Goal: Task Accomplishment & Management: Manage account settings

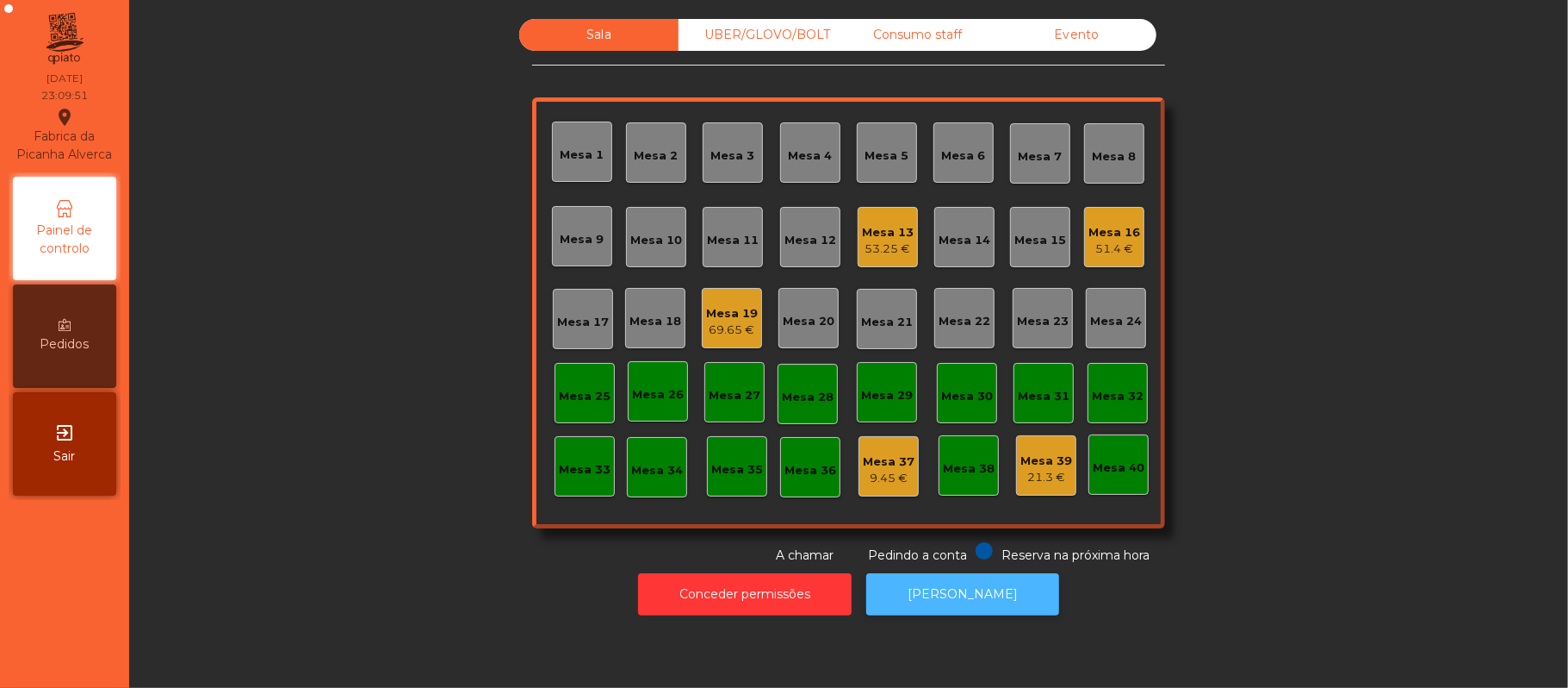
click at [999, 604] on button "[PERSON_NAME]" at bounding box center [963, 593] width 193 height 42
click at [1028, 476] on div "21.3 €" at bounding box center [1046, 477] width 52 height 17
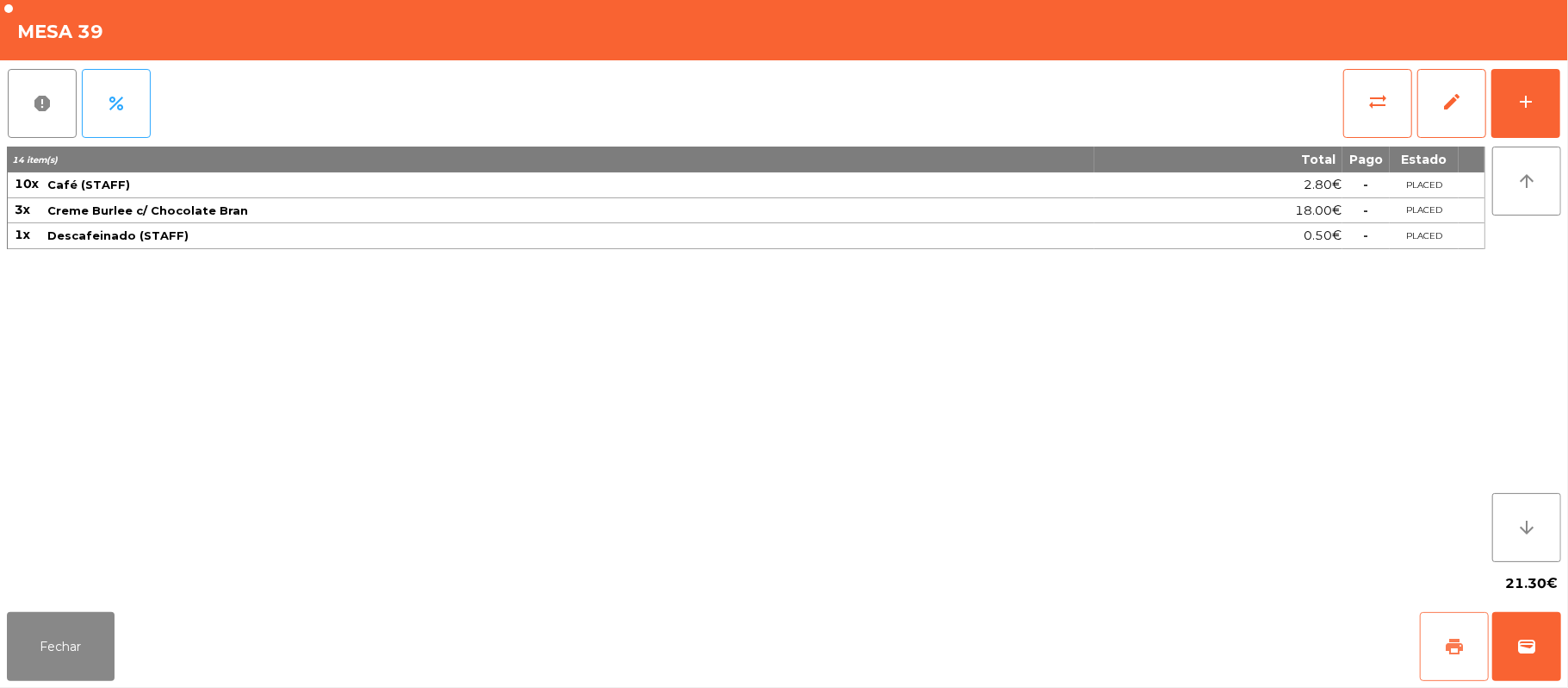
click at [1429, 649] on button "print" at bounding box center [1455, 647] width 69 height 69
click at [7, 635] on button "Fechar" at bounding box center [60, 647] width 108 height 69
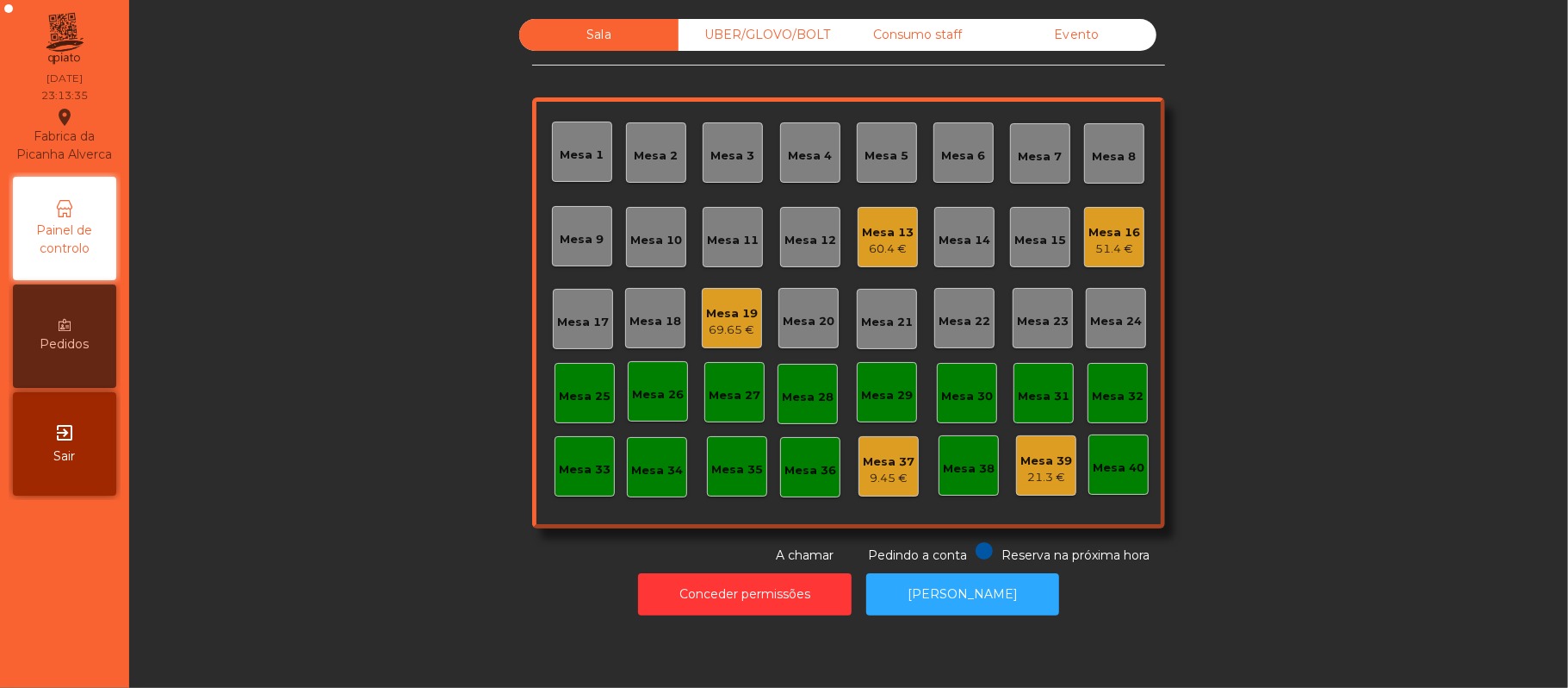
click at [903, 36] on div "Consumo staff" at bounding box center [918, 35] width 159 height 32
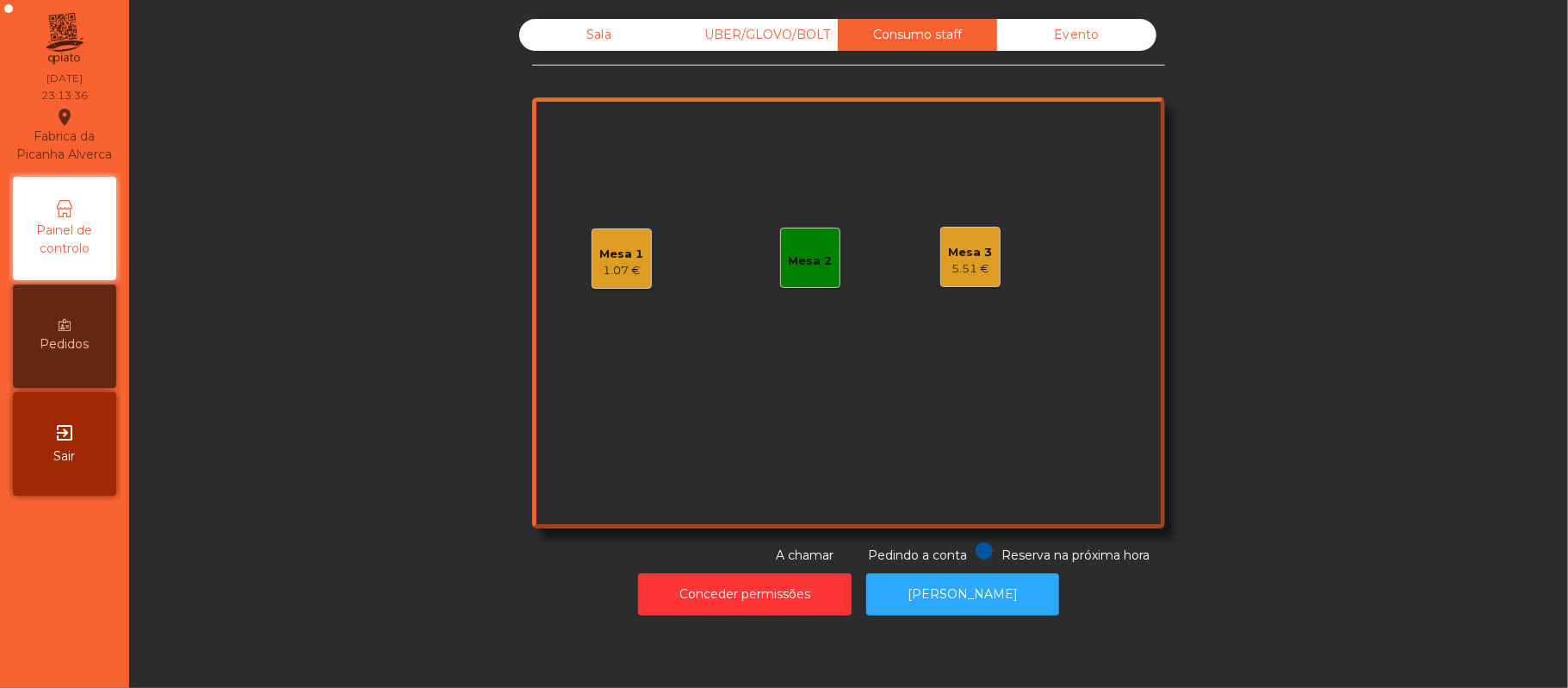
click at [959, 250] on div "Mesa 3" at bounding box center [970, 252] width 44 height 17
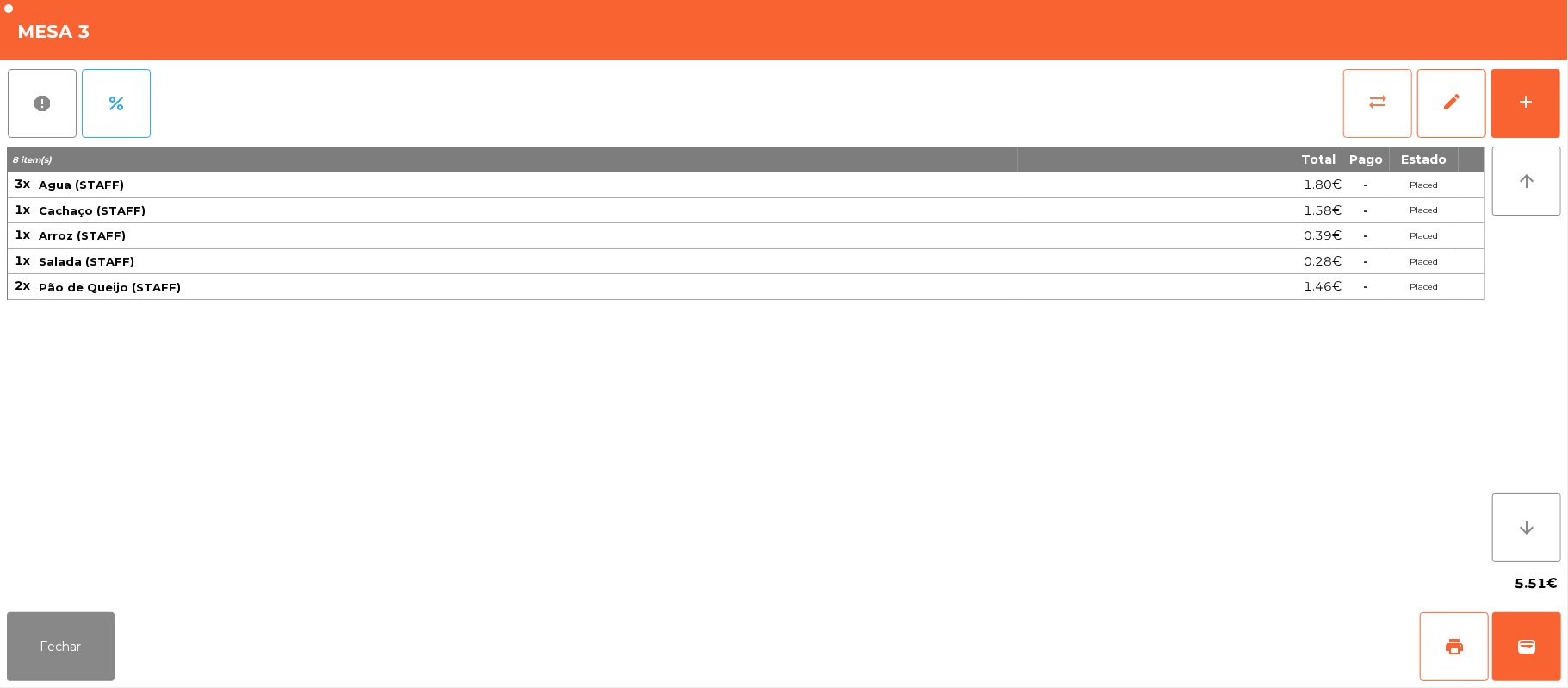
click at [1351, 101] on button "sync_alt" at bounding box center [1378, 104] width 69 height 69
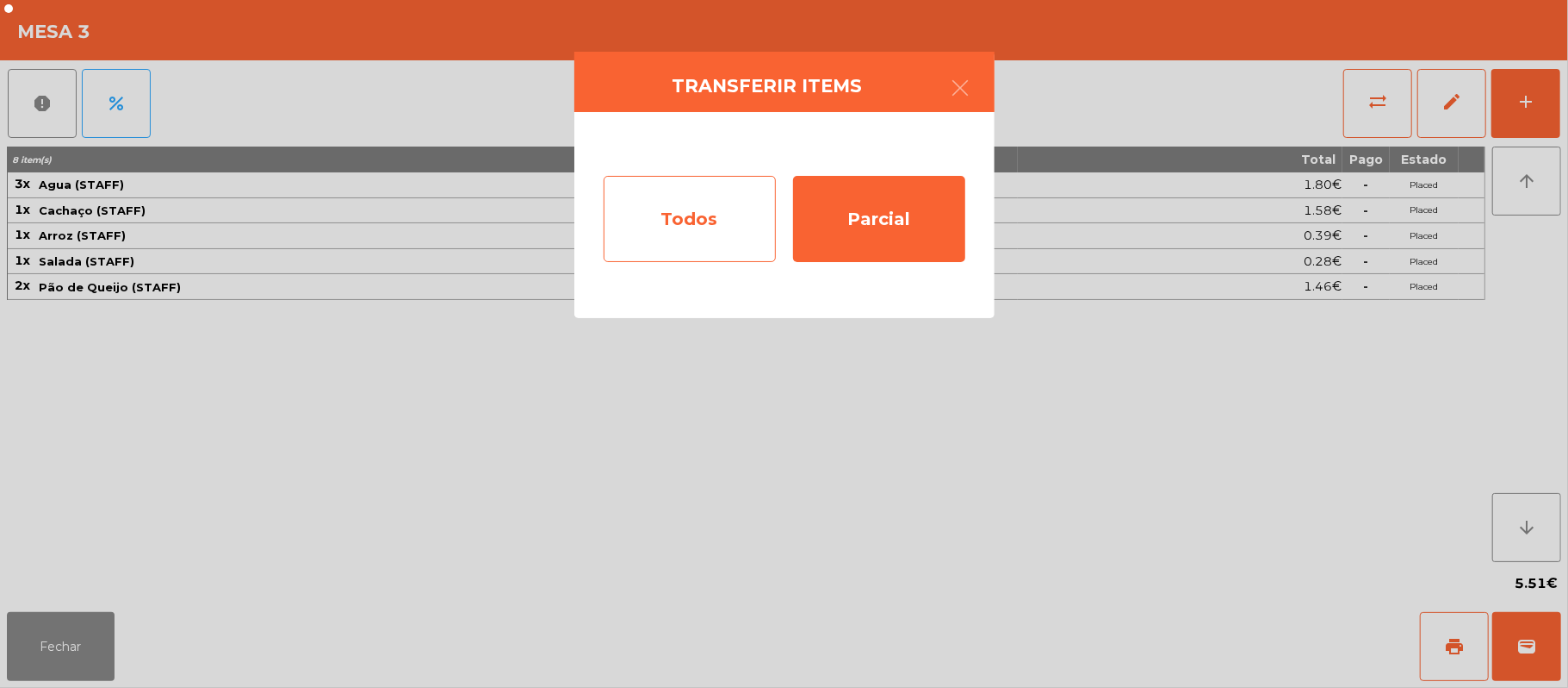
click at [701, 226] on div "Todos" at bounding box center [690, 219] width 172 height 86
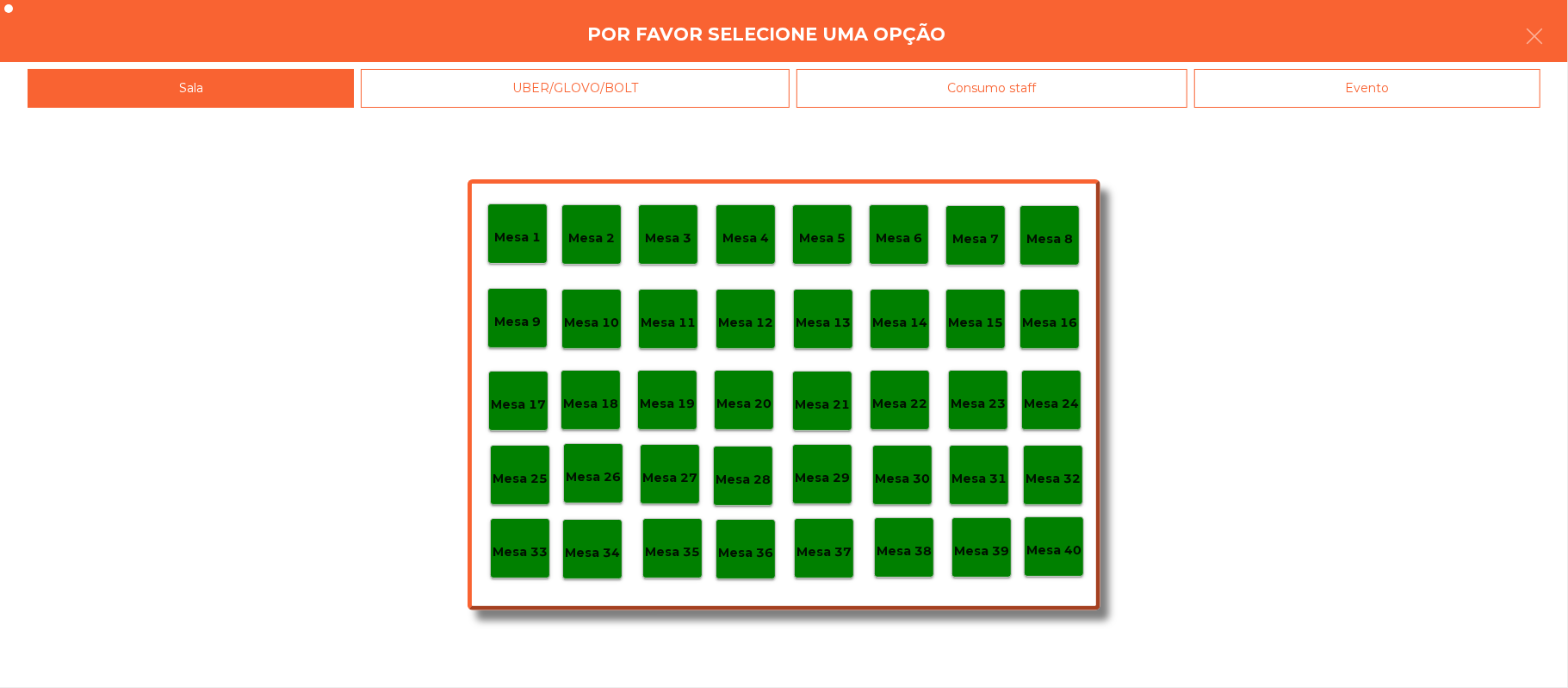
click at [1394, 87] on div "Evento" at bounding box center [1368, 88] width 347 height 38
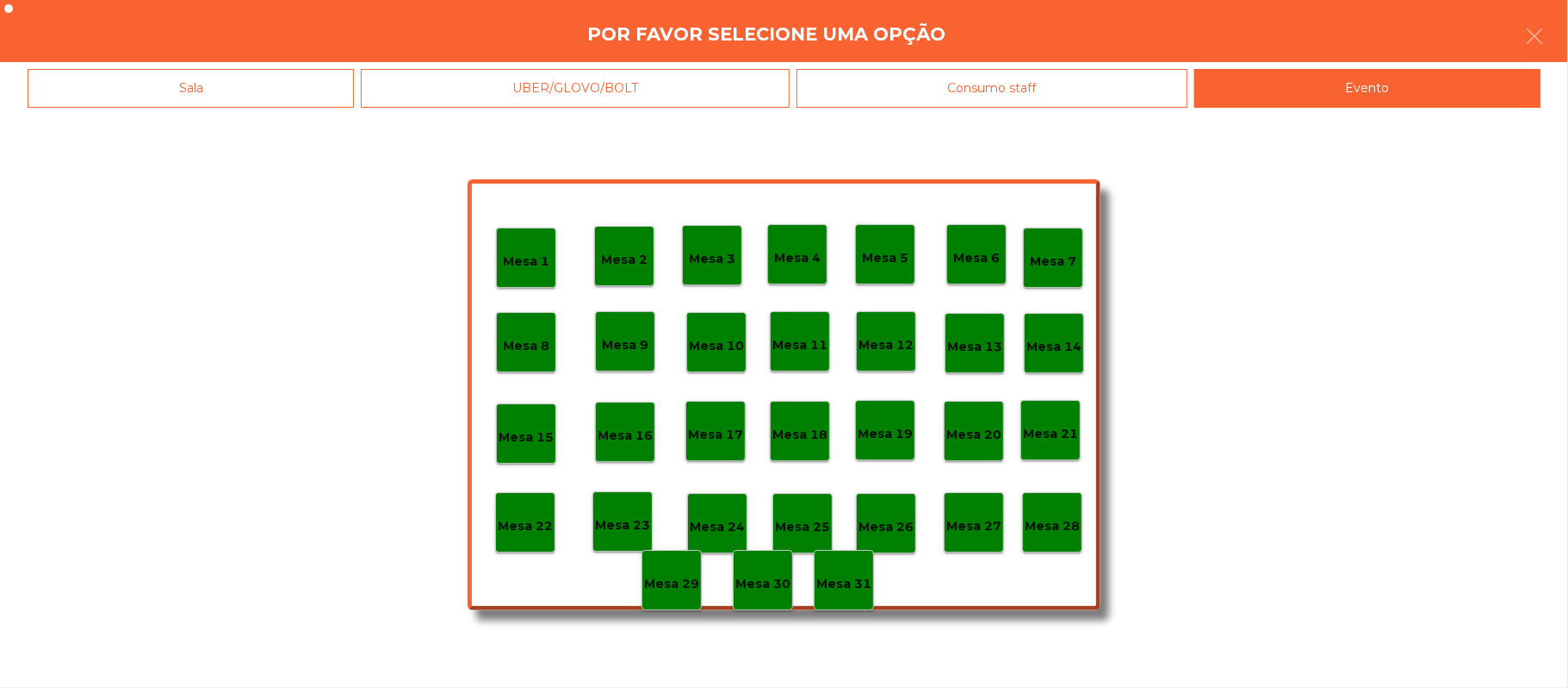
click at [1056, 525] on p "Mesa 28" at bounding box center [1052, 526] width 55 height 20
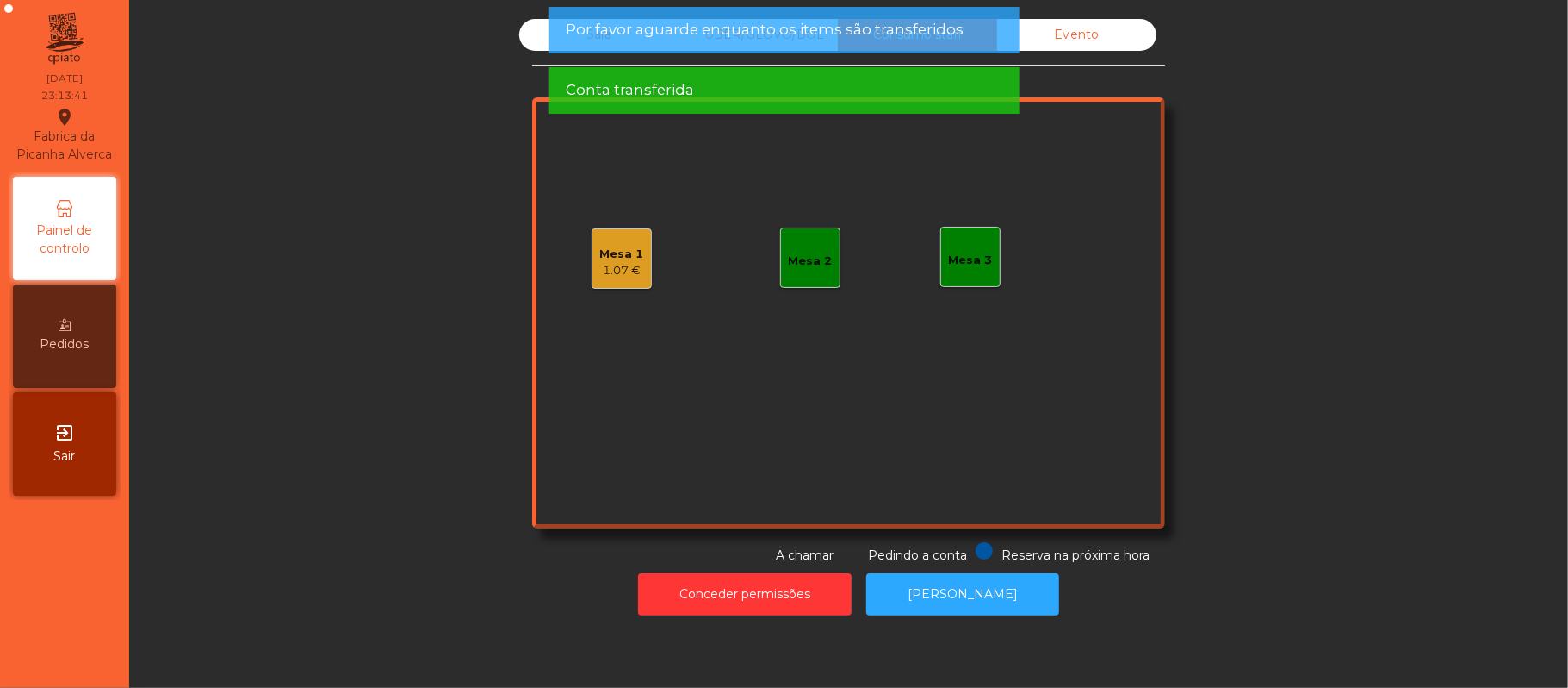
click at [1072, 36] on div "Evento" at bounding box center [1077, 35] width 159 height 32
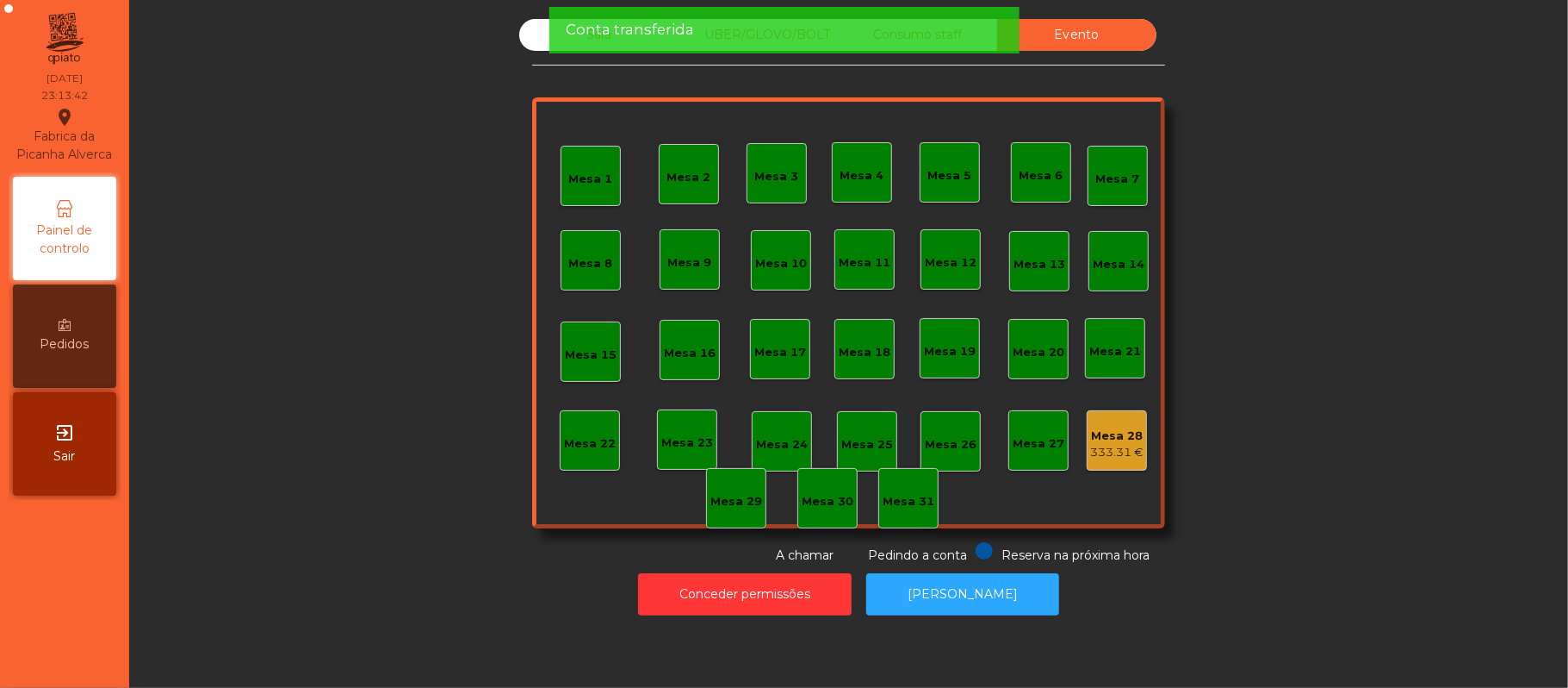
click at [903, 37] on div "Conta transferida" at bounding box center [783, 29] width 436 height 22
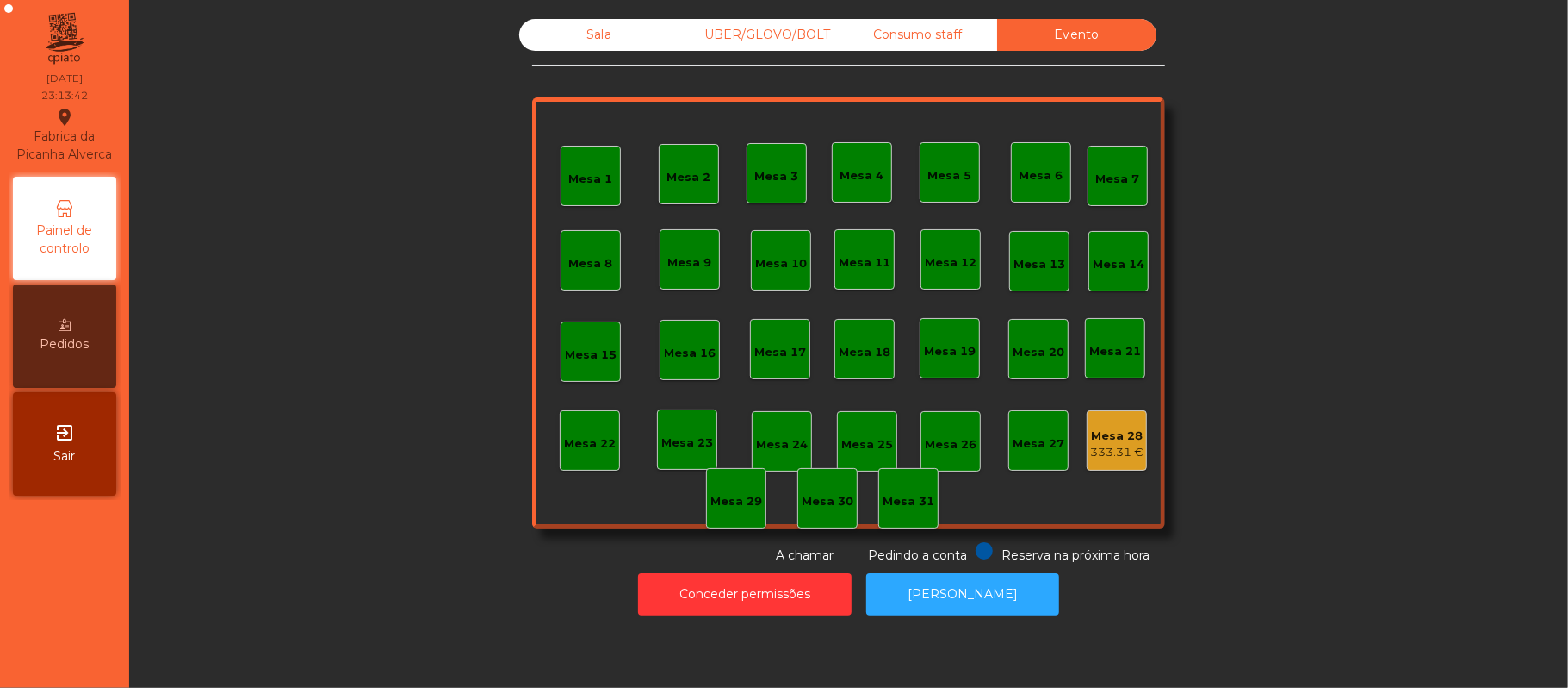
click at [786, 37] on div "UBER/GLOVO/BOLT" at bounding box center [759, 35] width 159 height 32
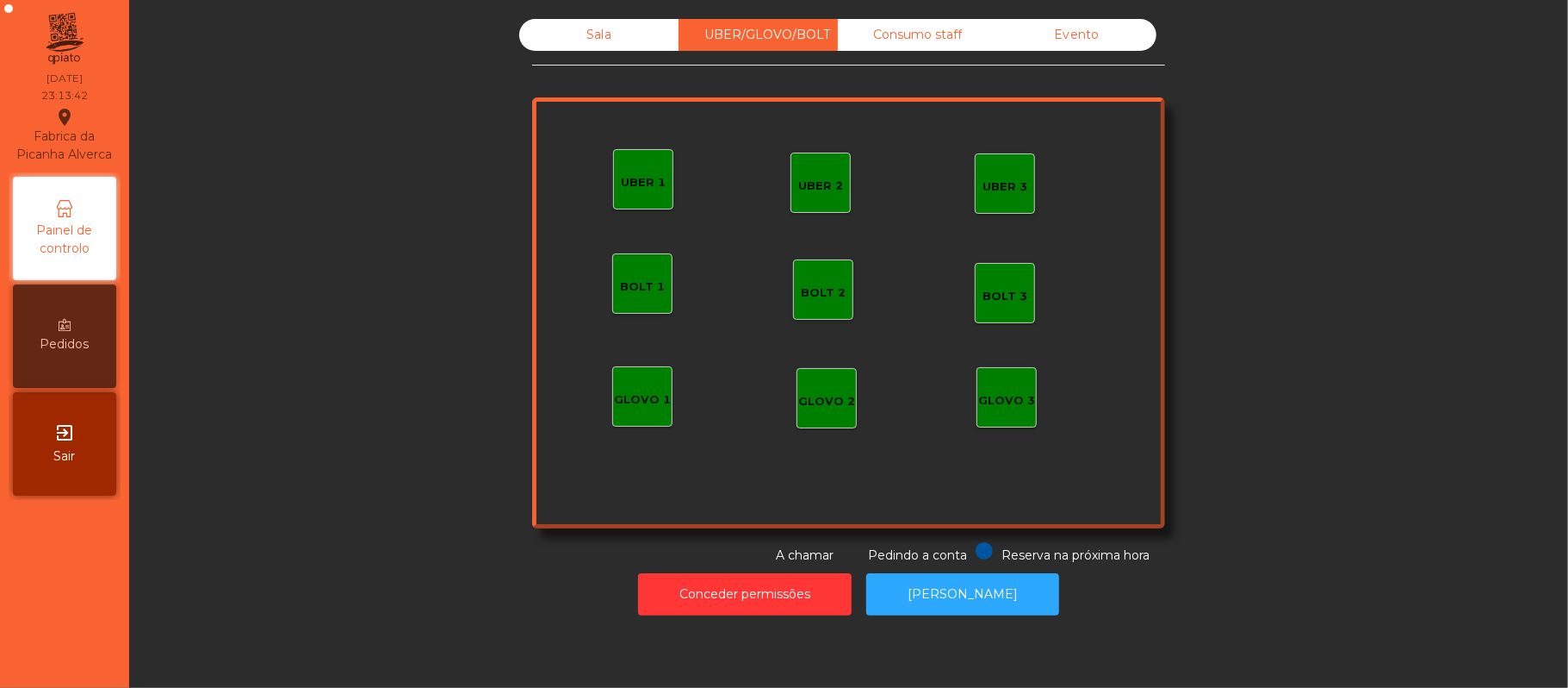
click at [629, 41] on div "Sala" at bounding box center [599, 35] width 159 height 32
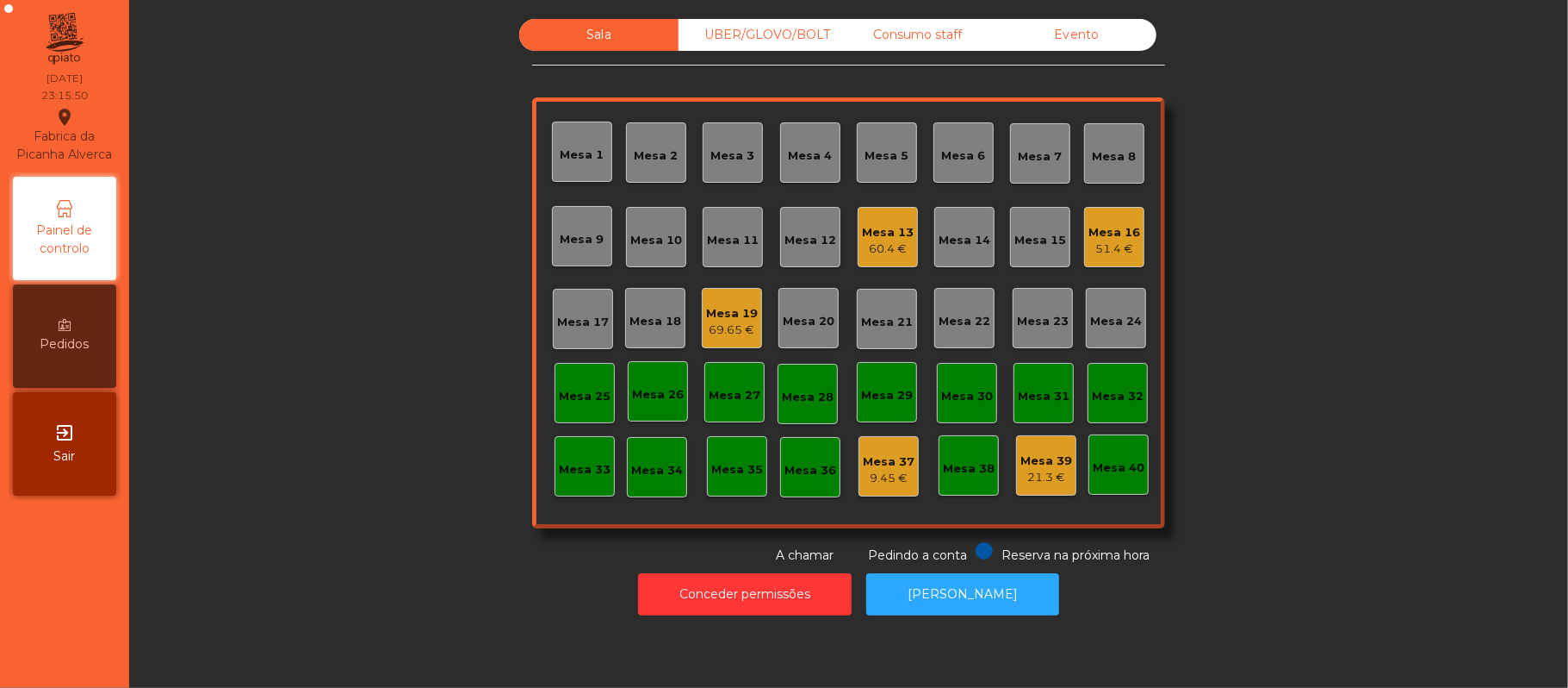
click at [737, 317] on div "Mesa 19" at bounding box center [732, 313] width 52 height 17
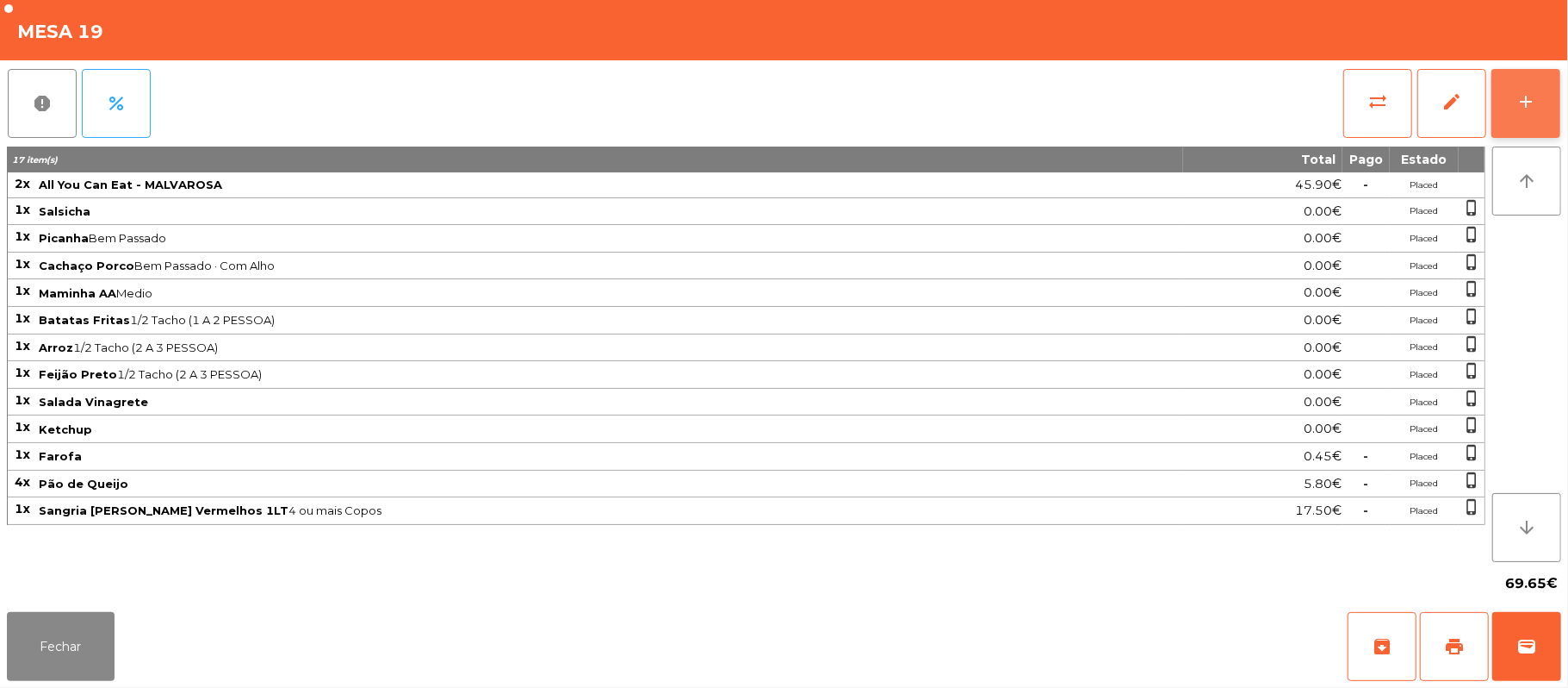
click at [1514, 122] on button "add" at bounding box center [1526, 104] width 69 height 69
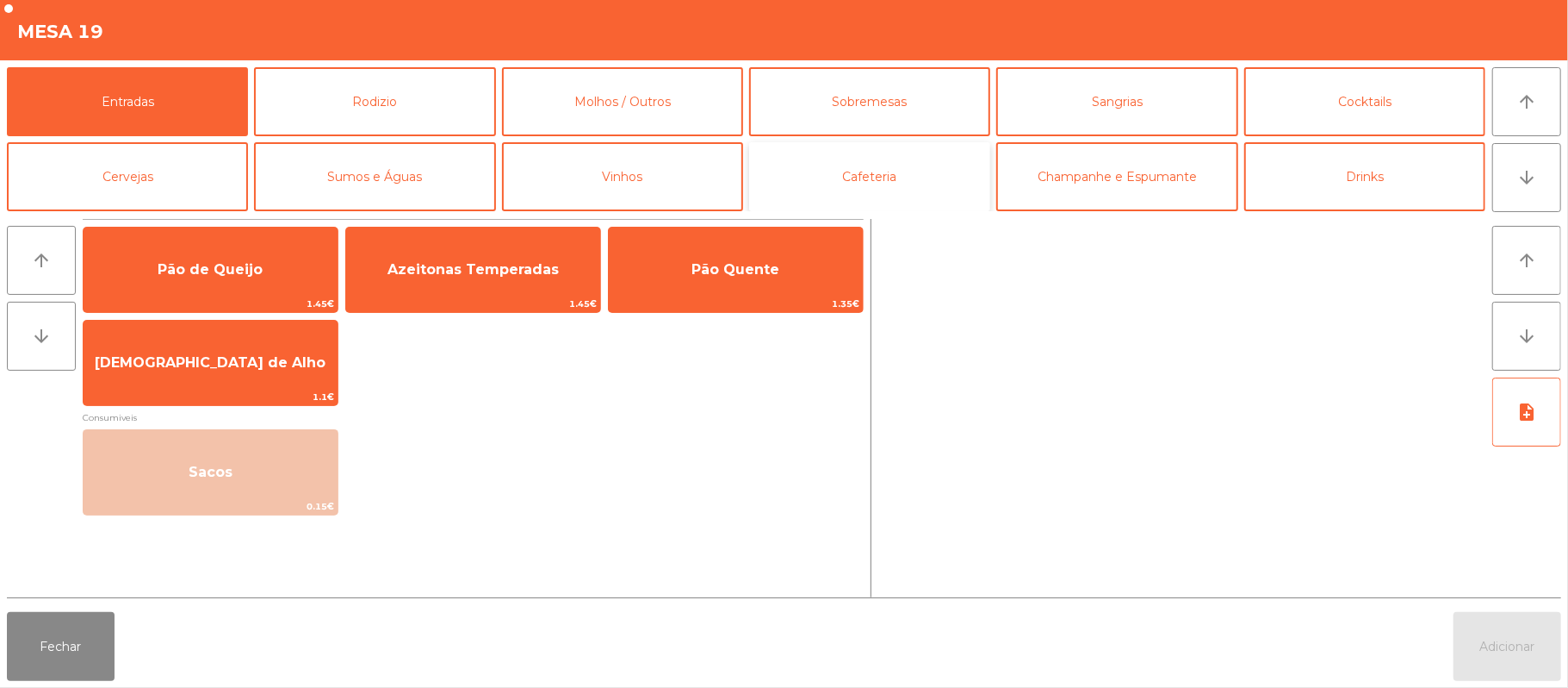
click at [938, 171] on button "Cafeteria" at bounding box center [869, 177] width 241 height 69
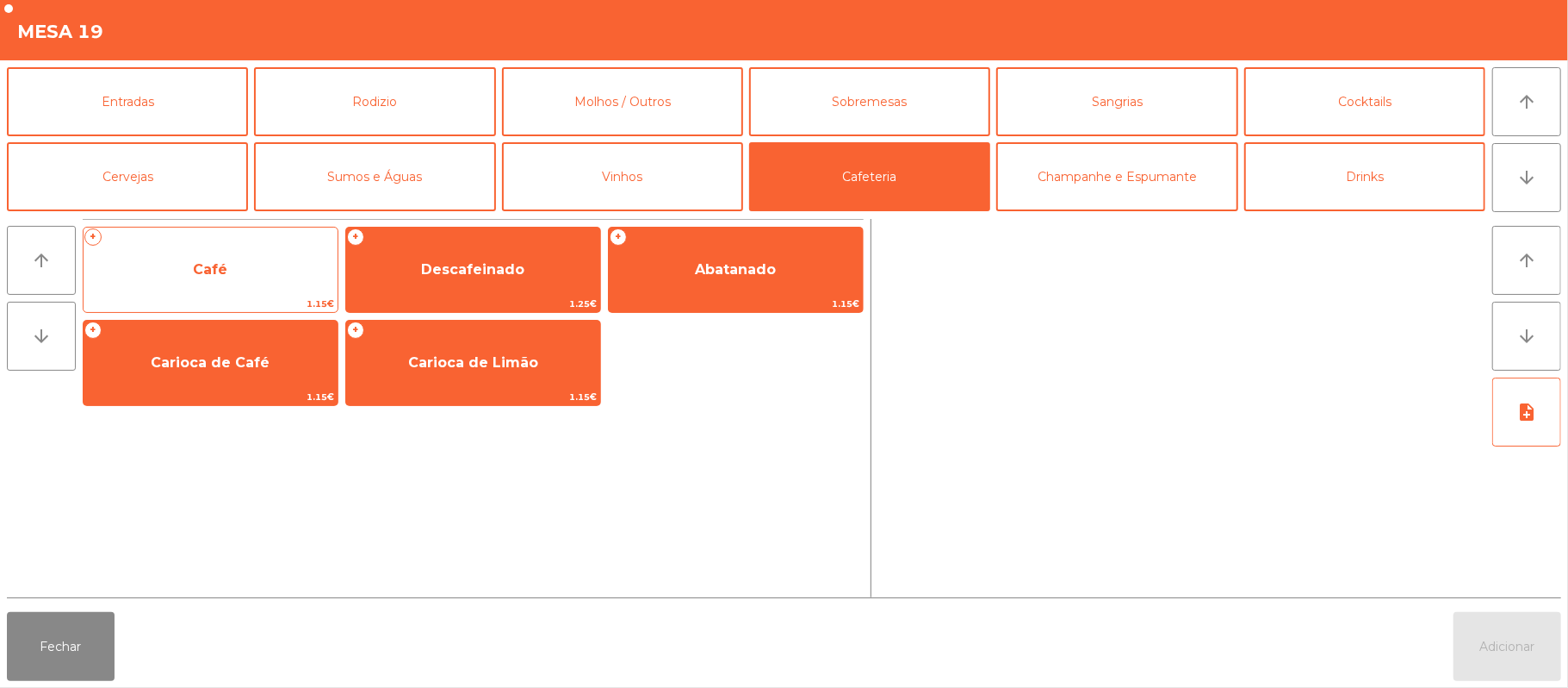
click at [275, 266] on span "Café" at bounding box center [210, 270] width 254 height 47
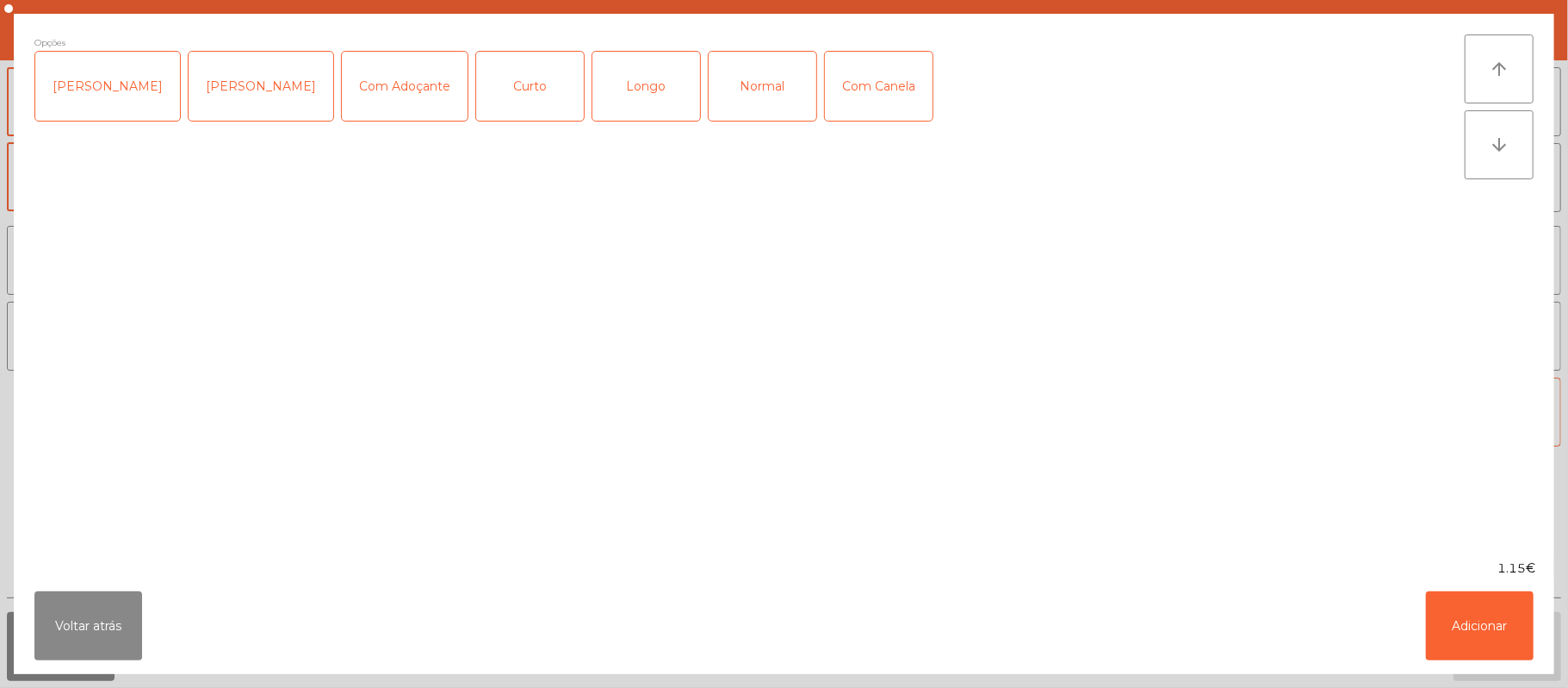
click at [510, 76] on div "Curto" at bounding box center [529, 86] width 108 height 69
click at [514, 98] on div "Curto" at bounding box center [529, 86] width 108 height 69
click at [665, 98] on div "Longo" at bounding box center [646, 86] width 108 height 69
click at [1513, 611] on button "Adicionar" at bounding box center [1480, 626] width 108 height 69
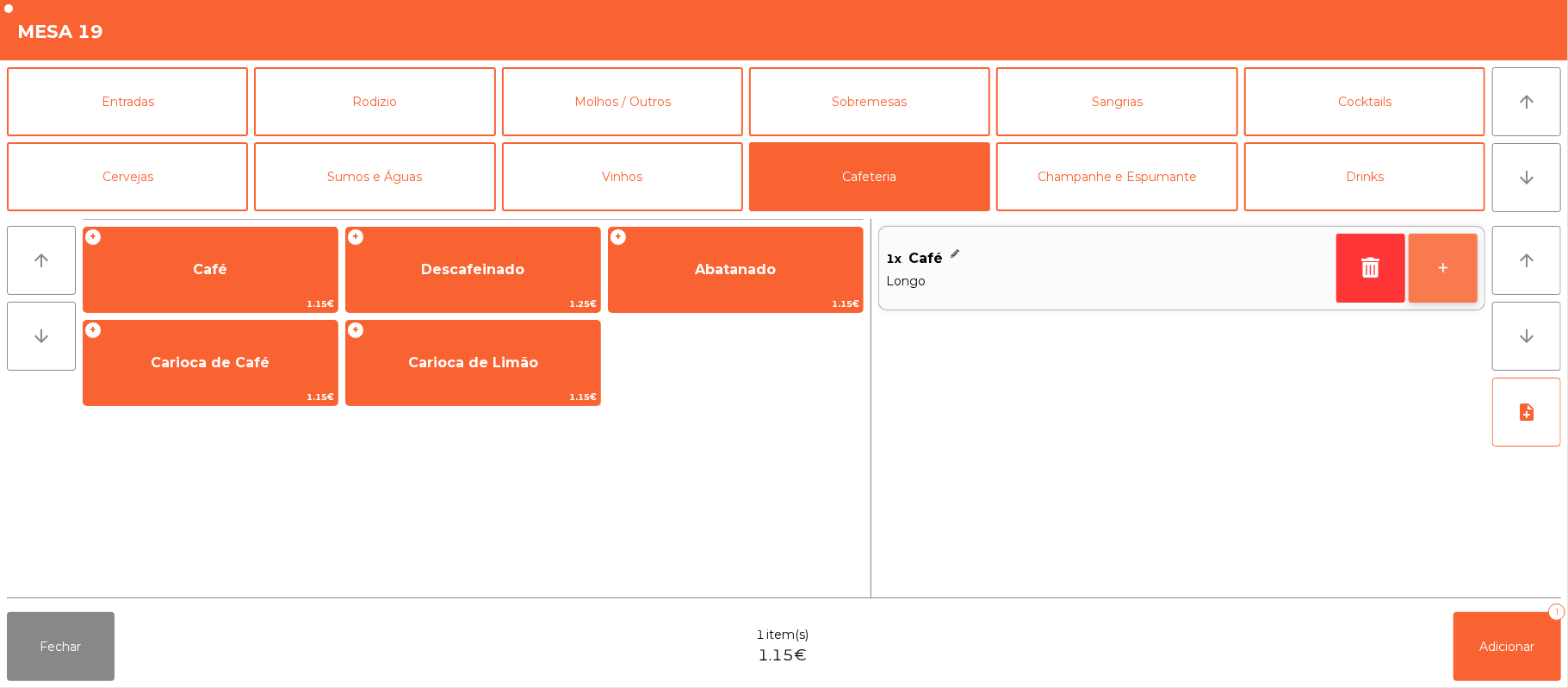
click at [1447, 287] on button "+" at bounding box center [1443, 268] width 69 height 69
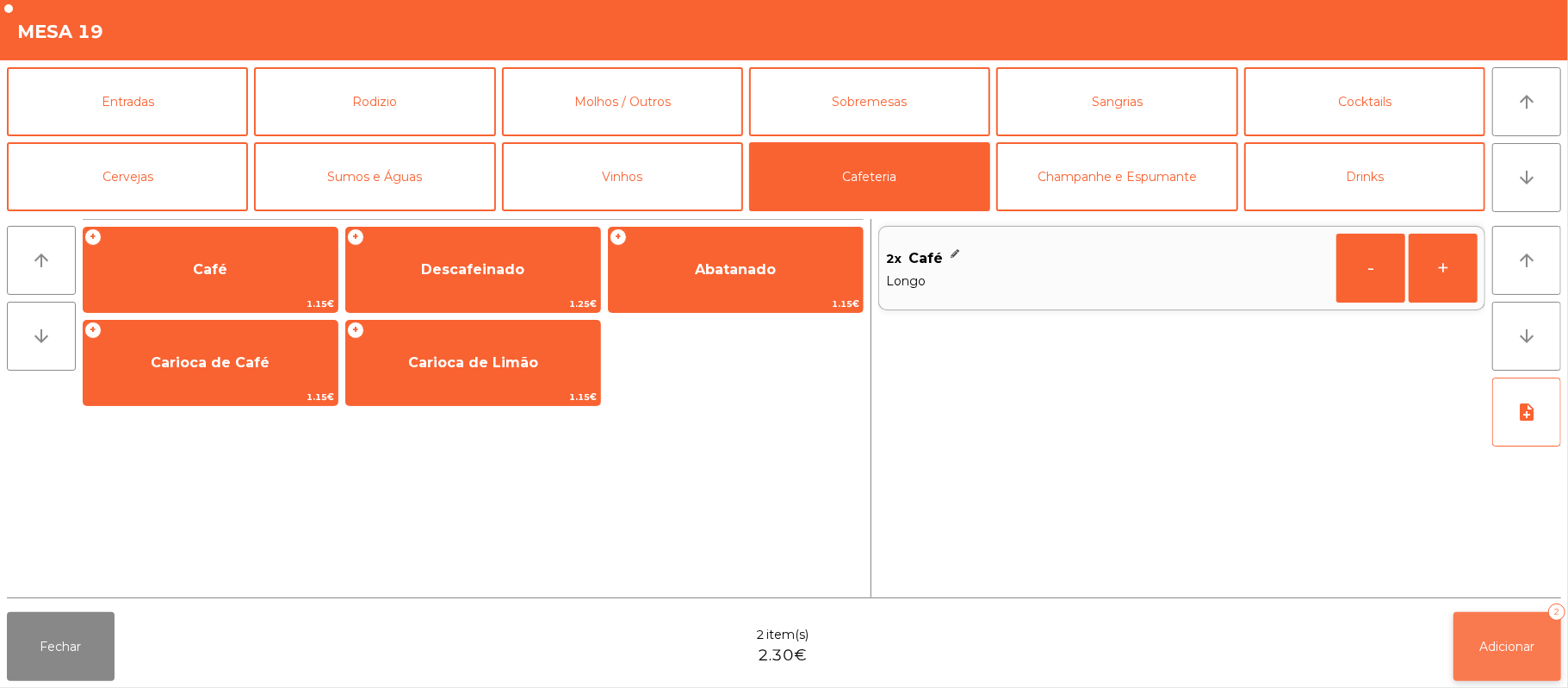
click at [1509, 652] on span "Adicionar" at bounding box center [1507, 646] width 55 height 16
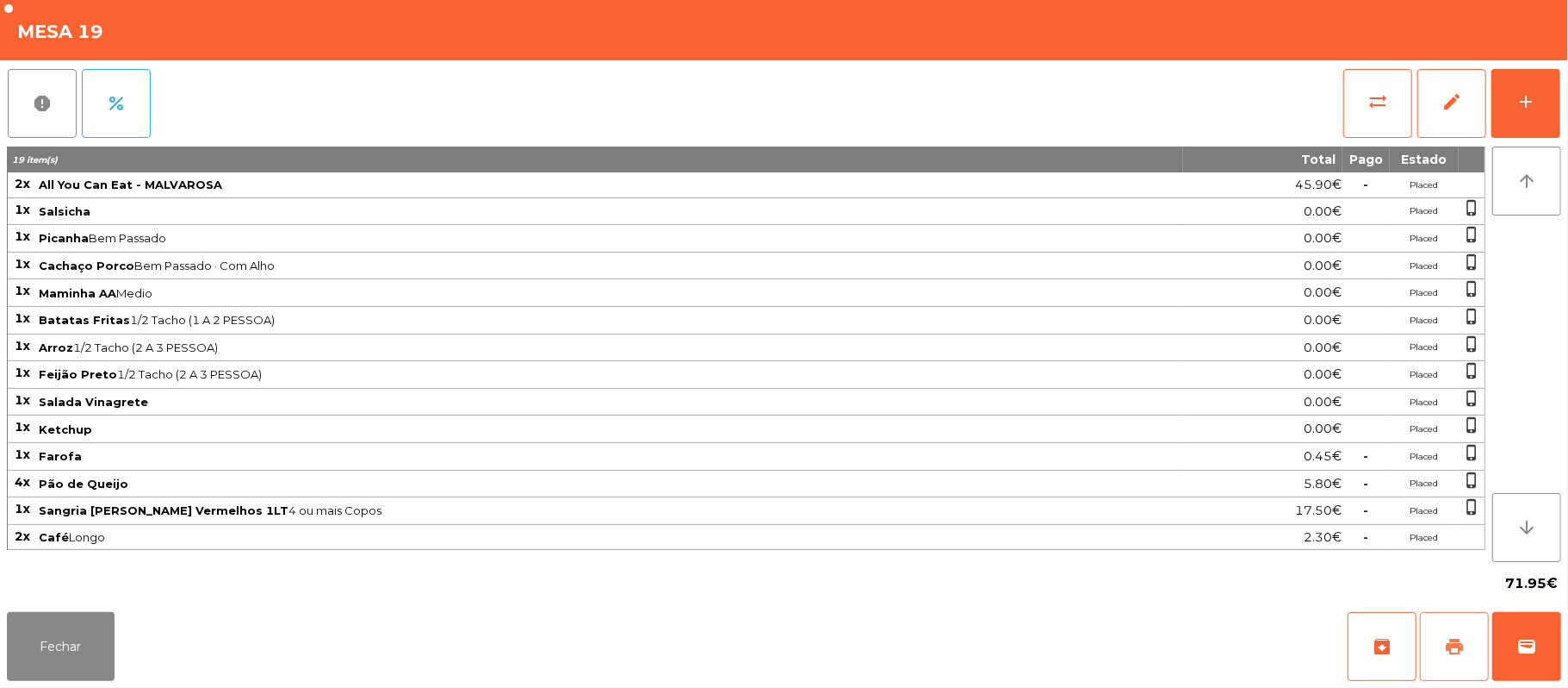
click at [1471, 655] on button "print" at bounding box center [1455, 647] width 69 height 69
click at [1433, 646] on button "print" at bounding box center [1455, 647] width 69 height 69
click at [1362, 93] on button "sync_alt" at bounding box center [1378, 104] width 69 height 69
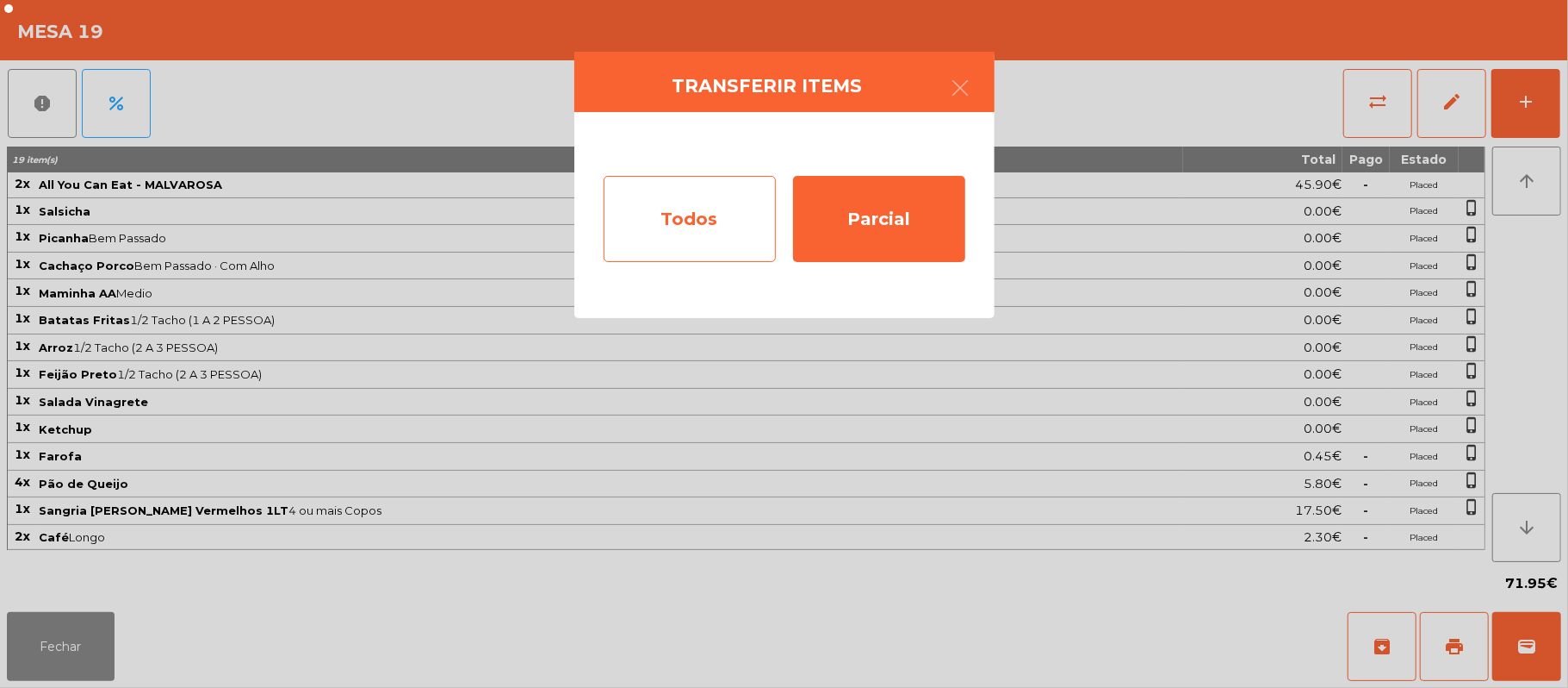
click at [690, 215] on div "Todos" at bounding box center [690, 219] width 172 height 86
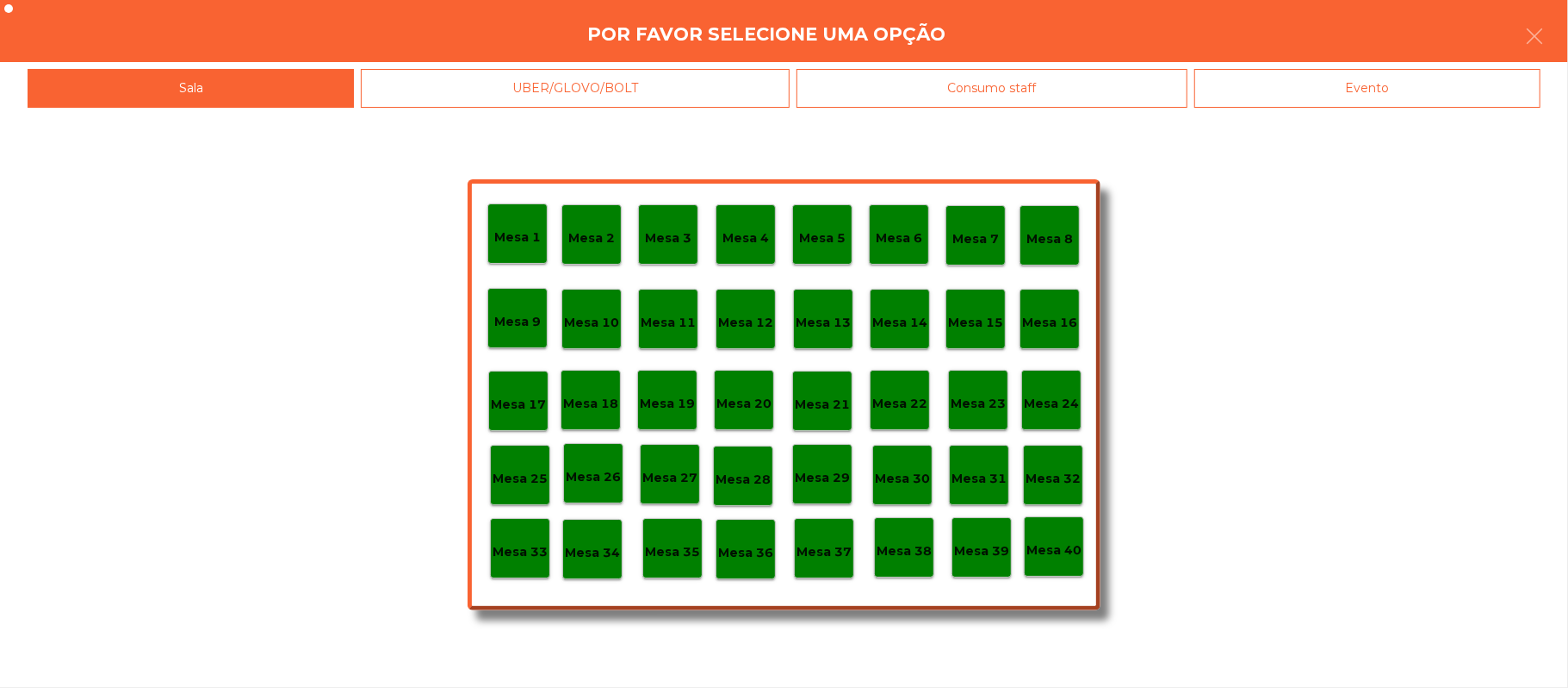
click at [1429, 91] on div "Evento" at bounding box center [1368, 88] width 347 height 38
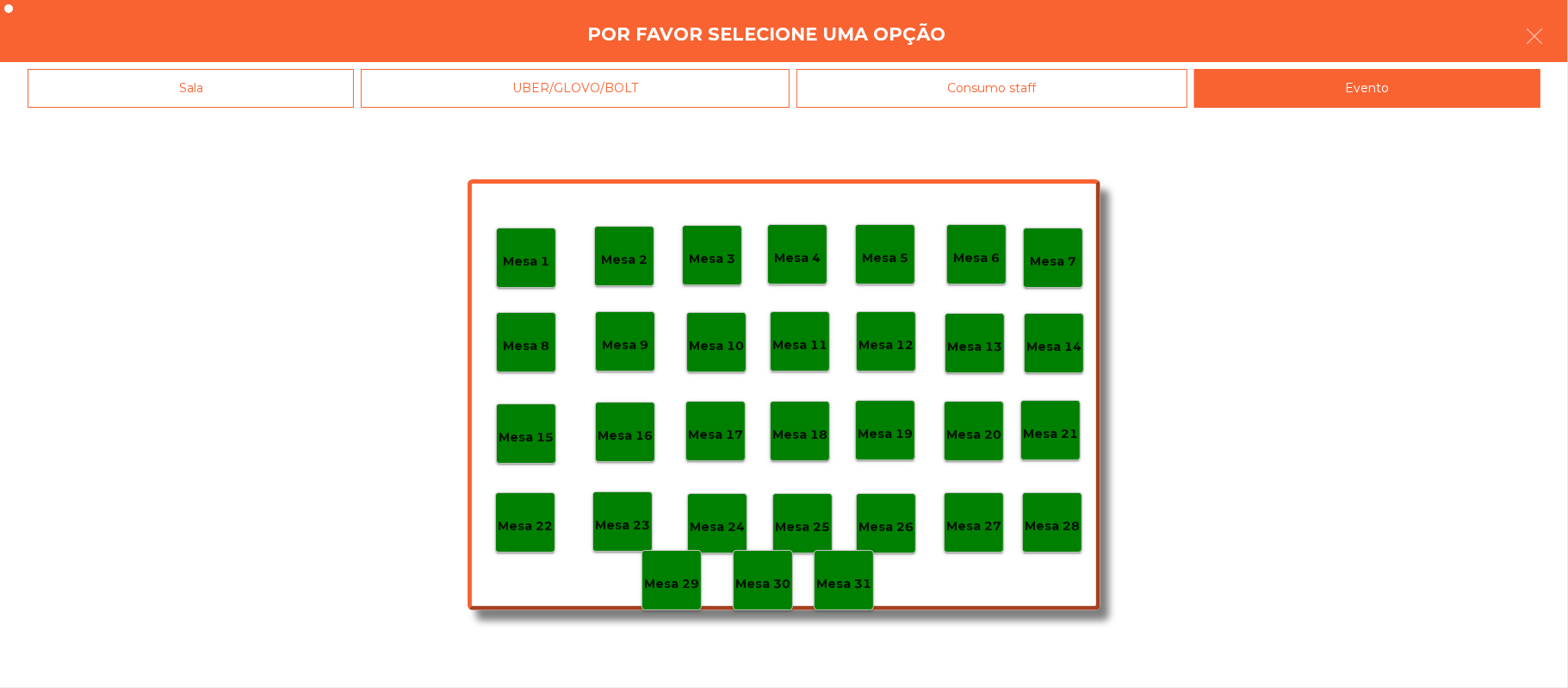
click at [1061, 501] on div "Mesa 28" at bounding box center [1052, 522] width 60 height 60
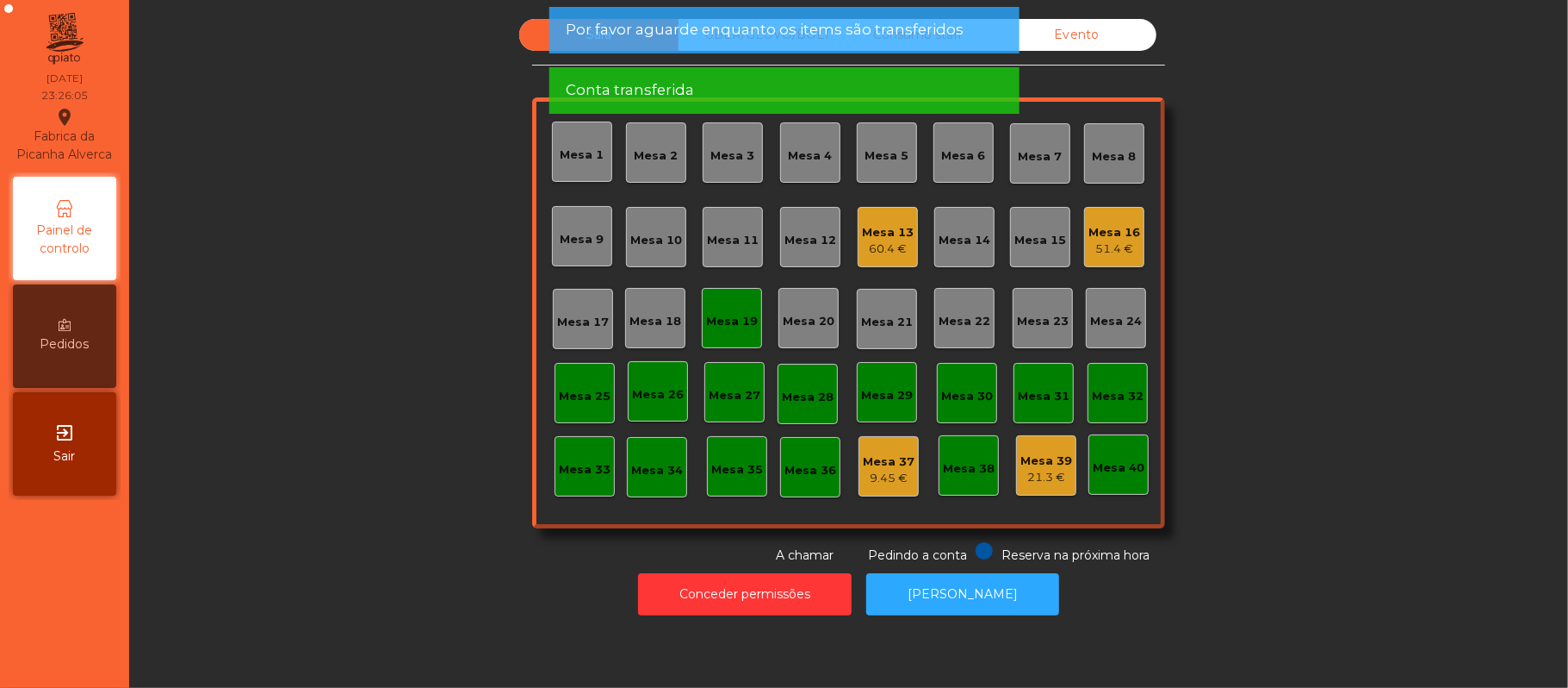
click at [715, 321] on div "Mesa 19" at bounding box center [732, 322] width 52 height 17
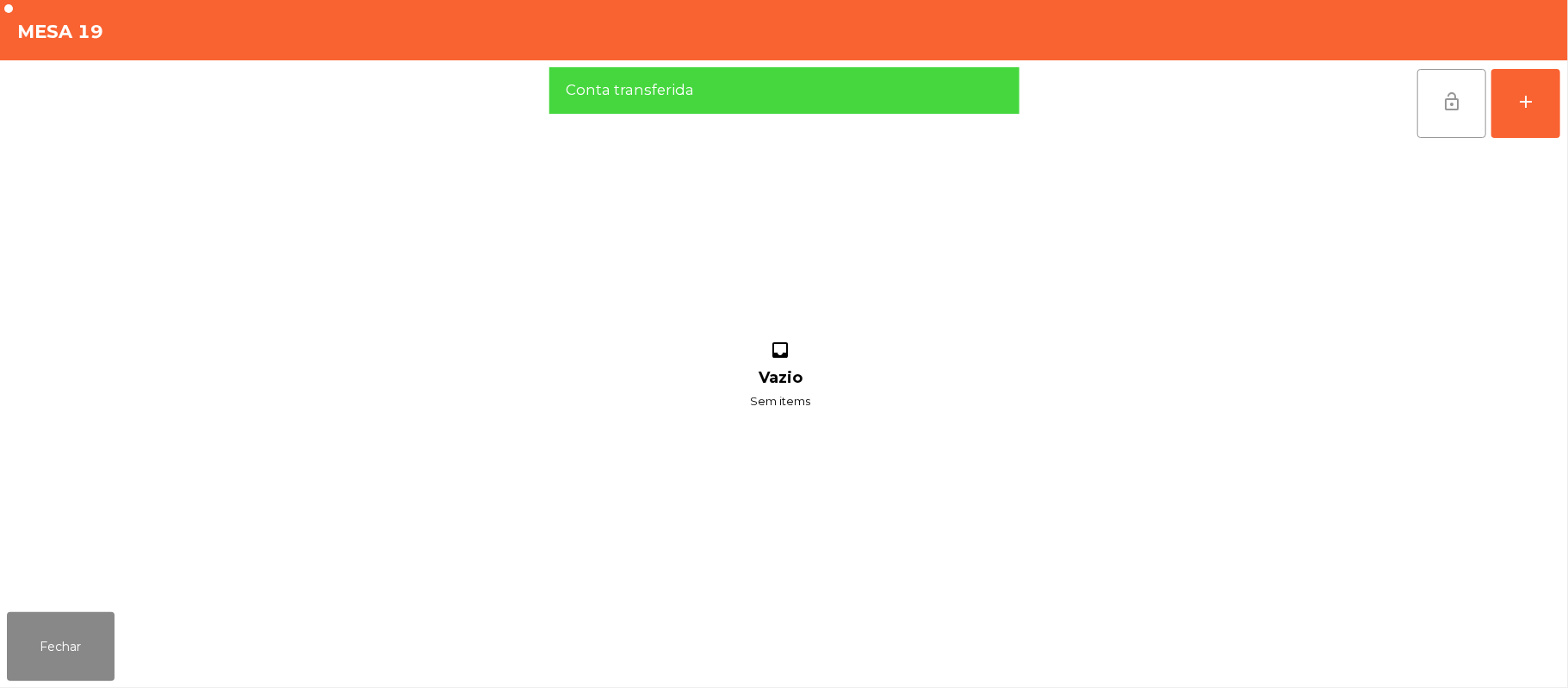
click at [1447, 114] on button "lock_open" at bounding box center [1452, 104] width 69 height 69
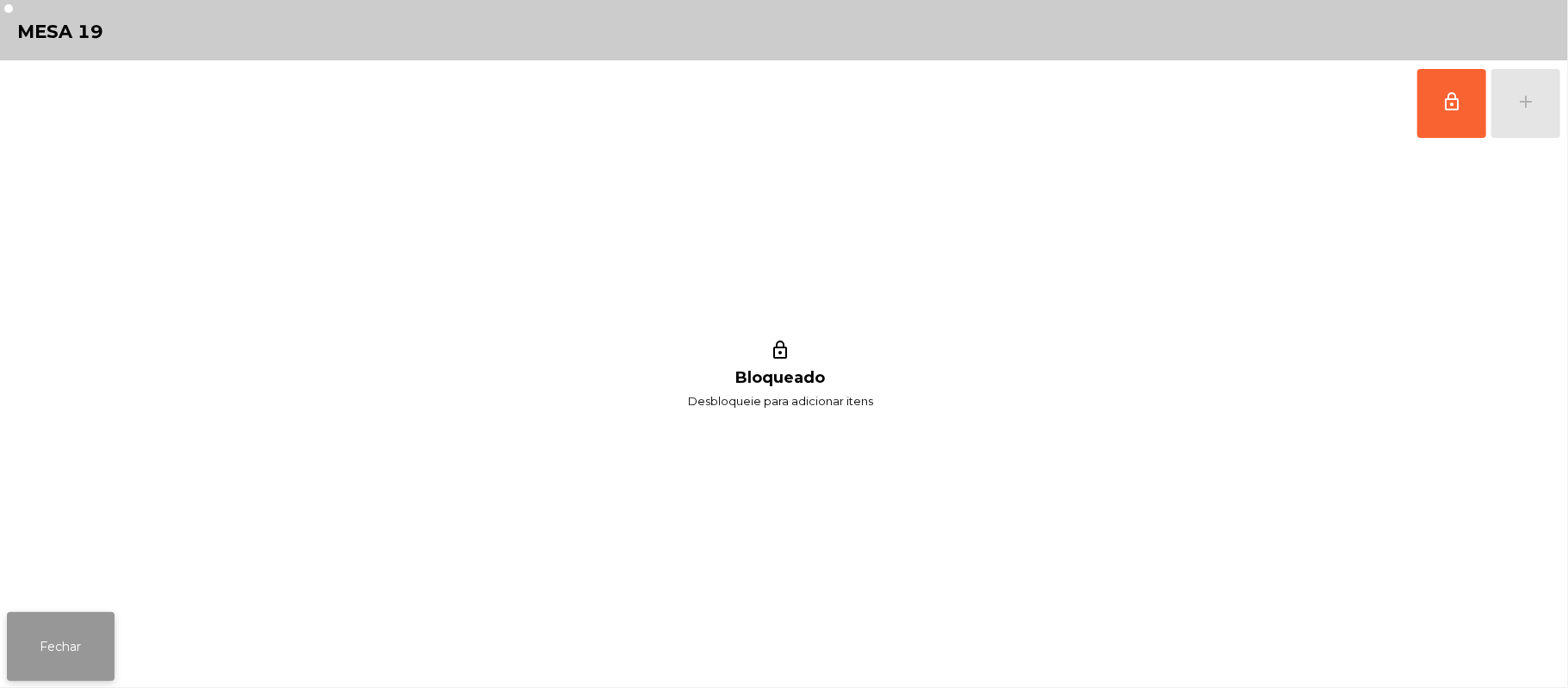
click at [59, 643] on button "Fechar" at bounding box center [60, 647] width 108 height 69
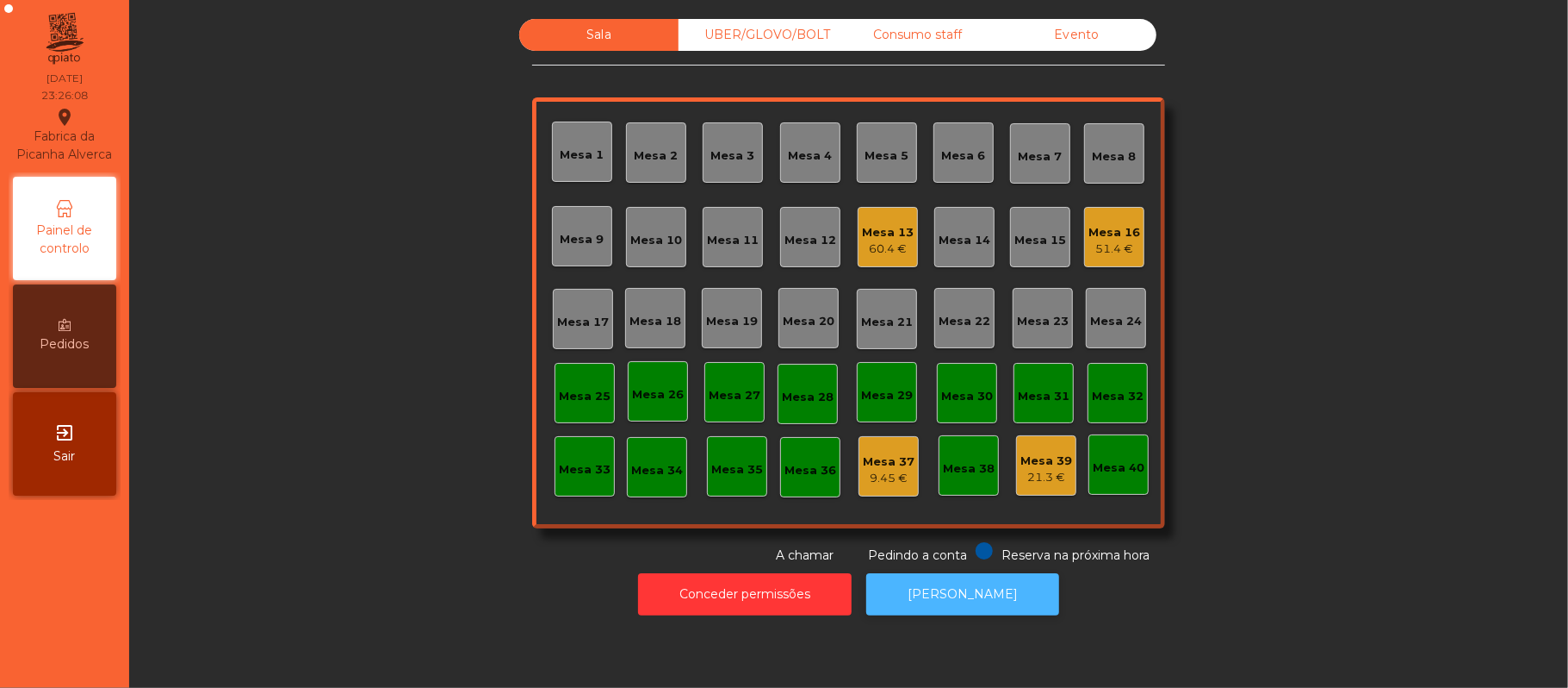
click at [978, 581] on button "[PERSON_NAME]" at bounding box center [963, 593] width 193 height 42
click at [1100, 246] on div "51.4 €" at bounding box center [1114, 249] width 52 height 17
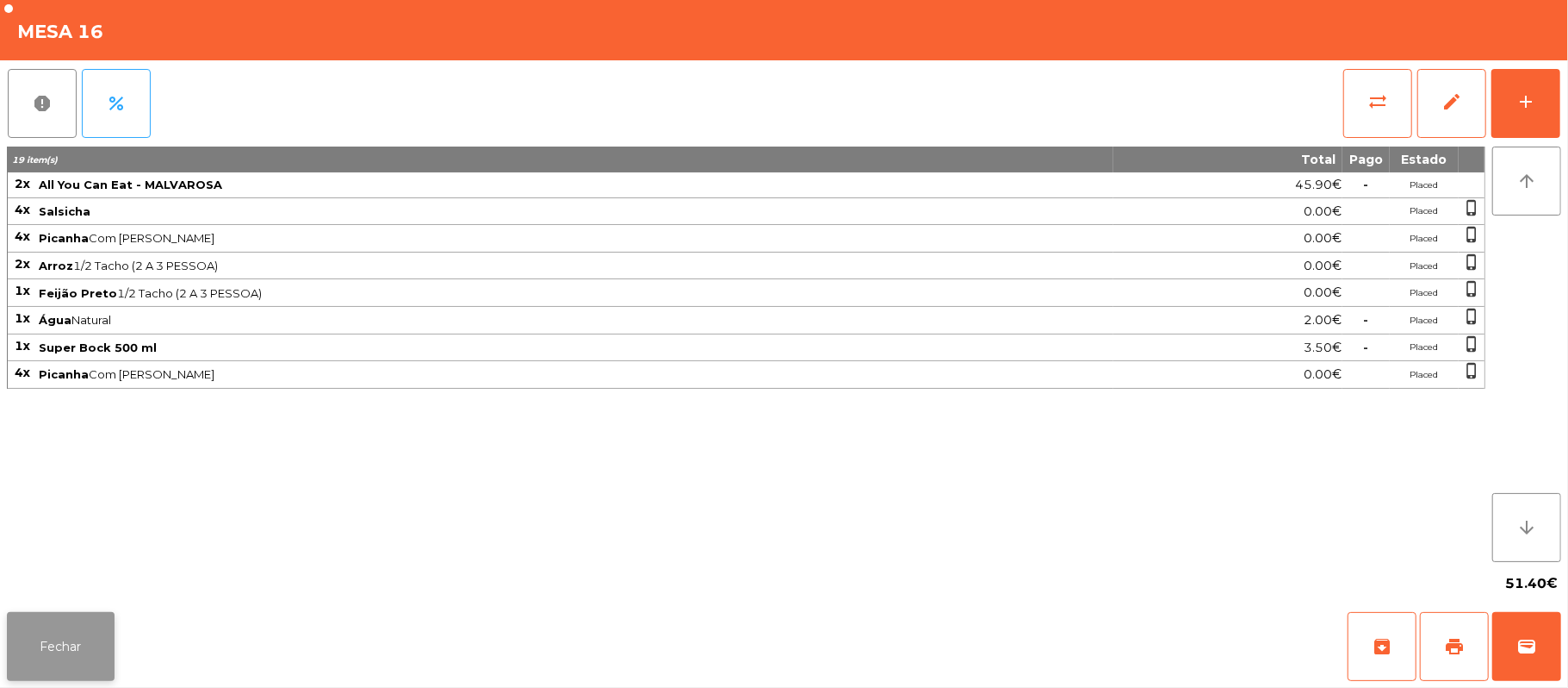
click at [72, 647] on button "Fechar" at bounding box center [60, 647] width 108 height 69
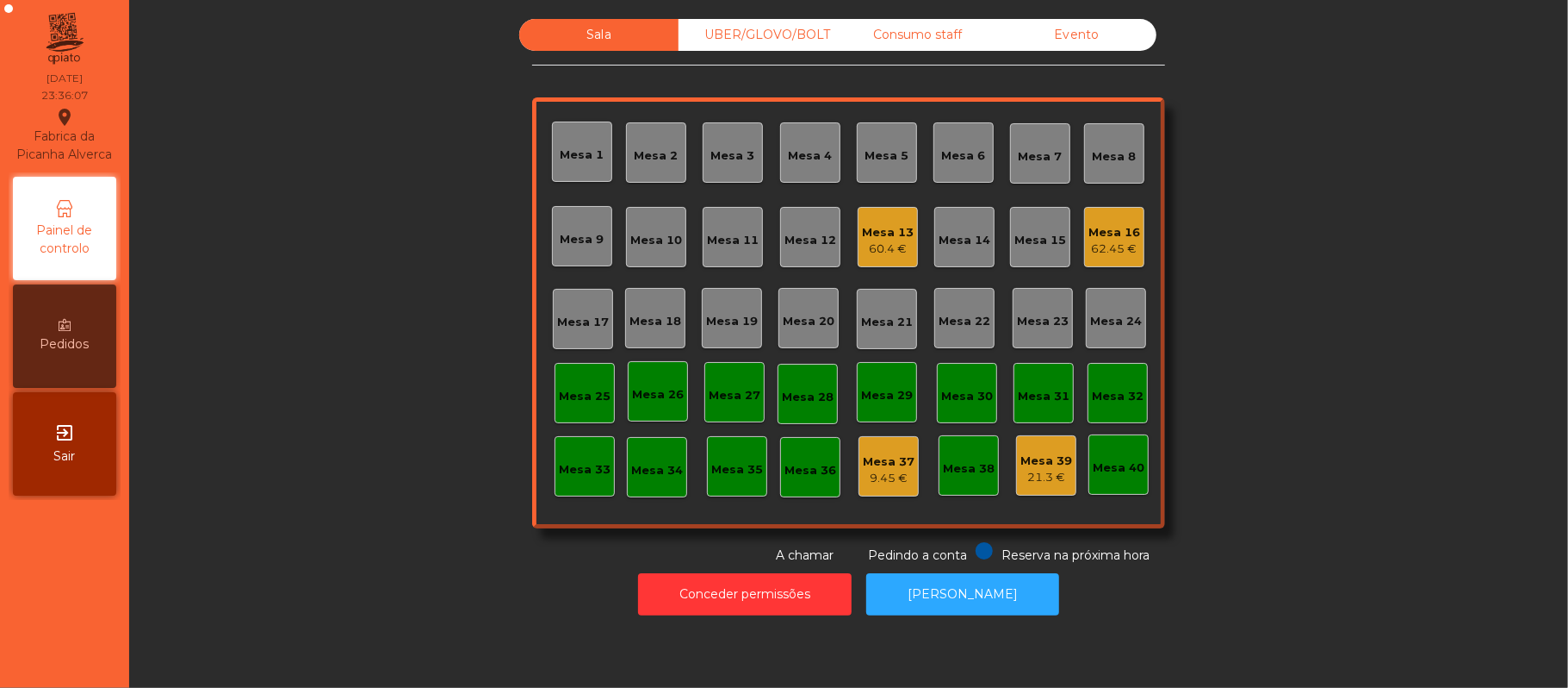
click at [885, 247] on div "60.4 €" at bounding box center [887, 249] width 52 height 17
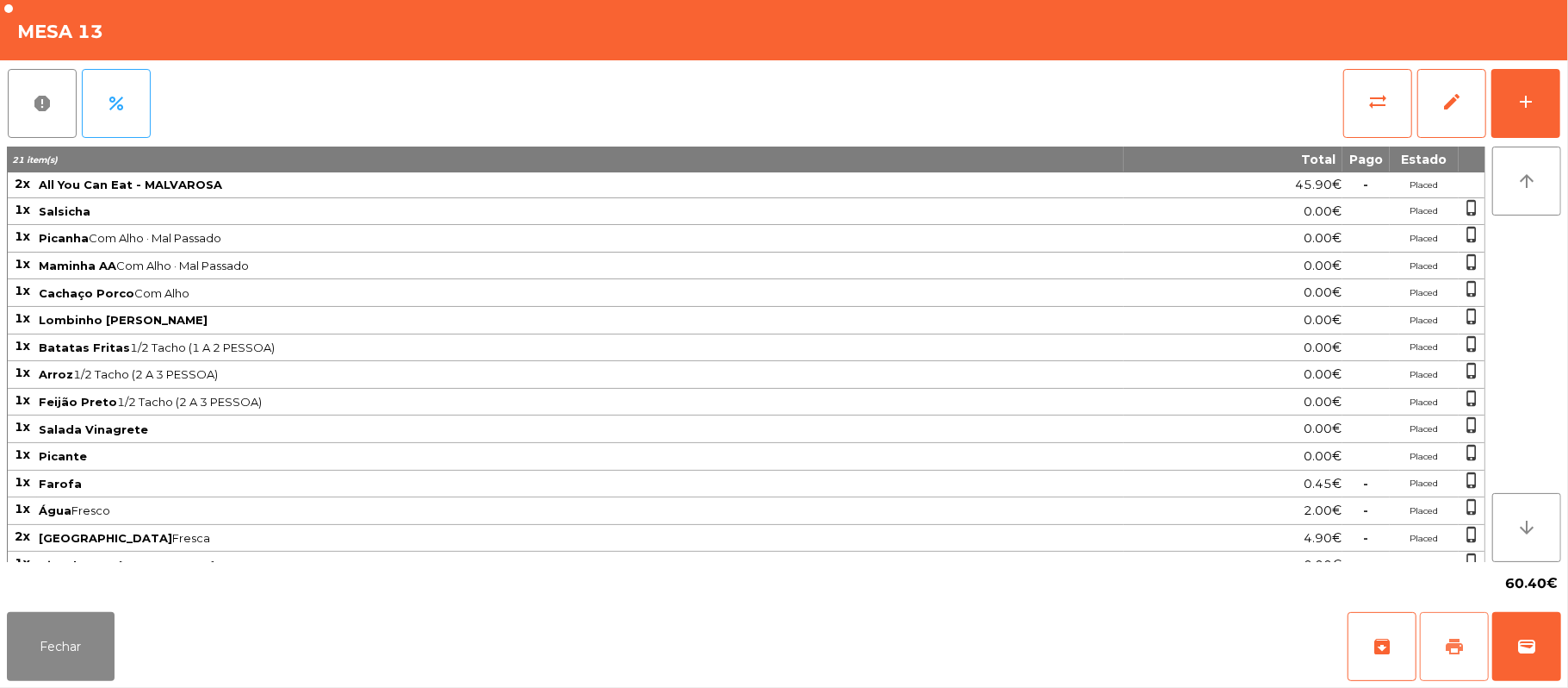
click at [1457, 646] on span "print" at bounding box center [1455, 647] width 21 height 21
click at [1528, 641] on span "wallet" at bounding box center [1527, 647] width 21 height 21
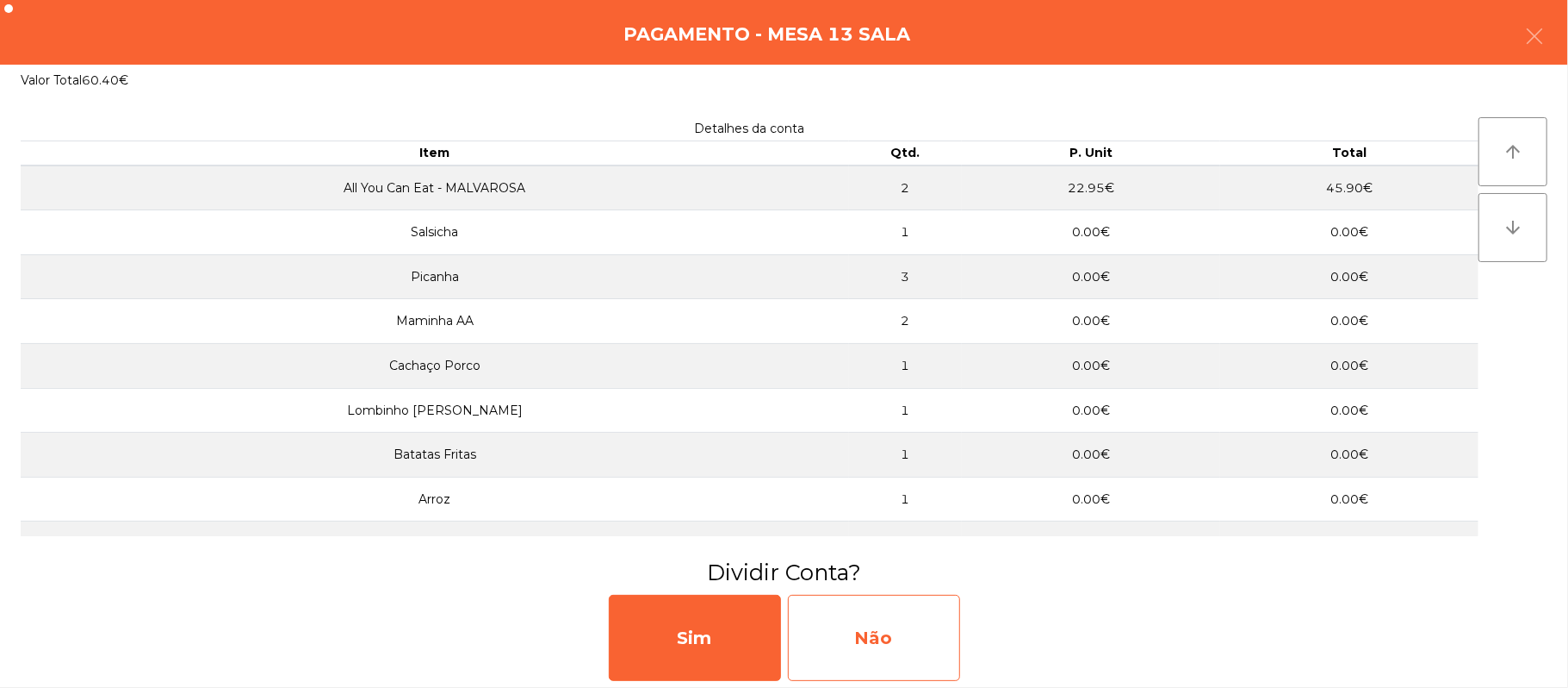
click at [897, 650] on div "Não" at bounding box center [874, 637] width 172 height 86
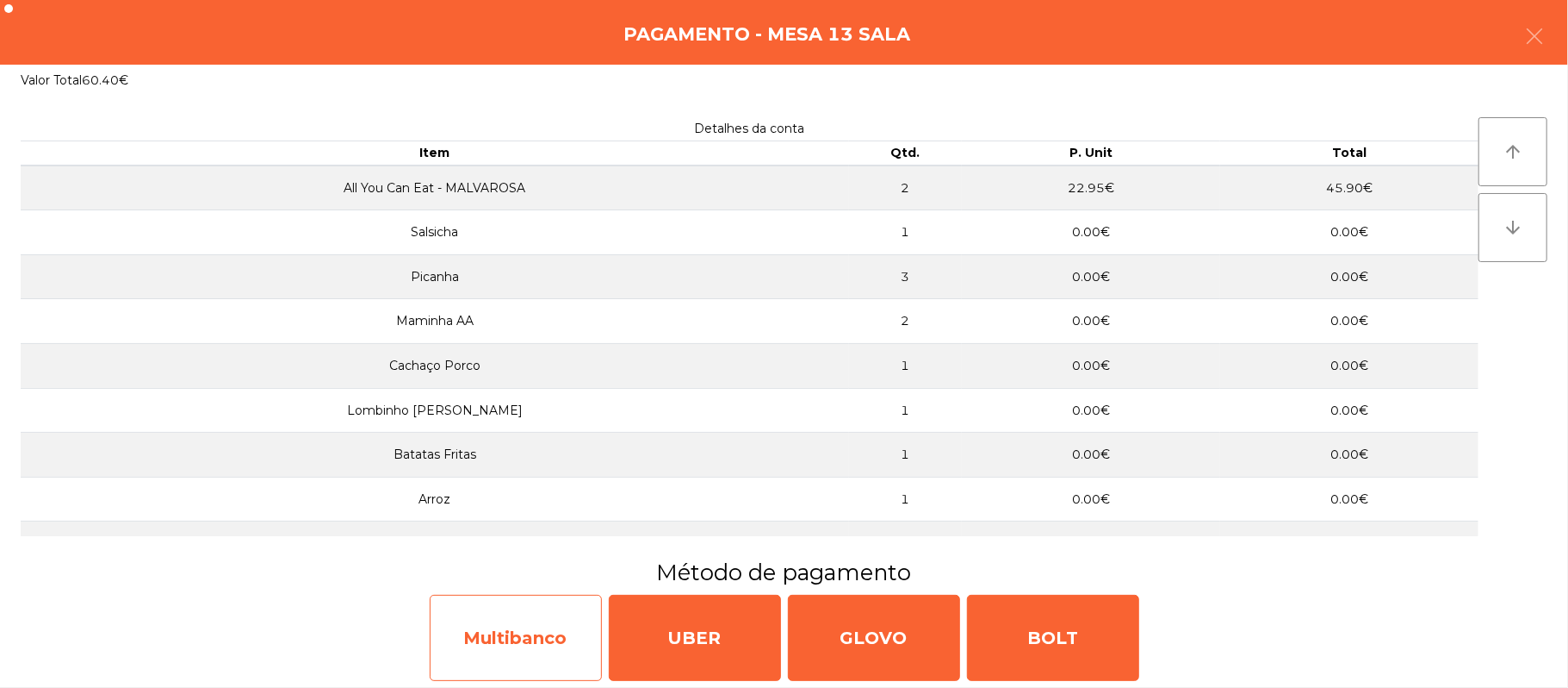
click at [511, 625] on div "Multibanco" at bounding box center [516, 637] width 172 height 86
select select "**"
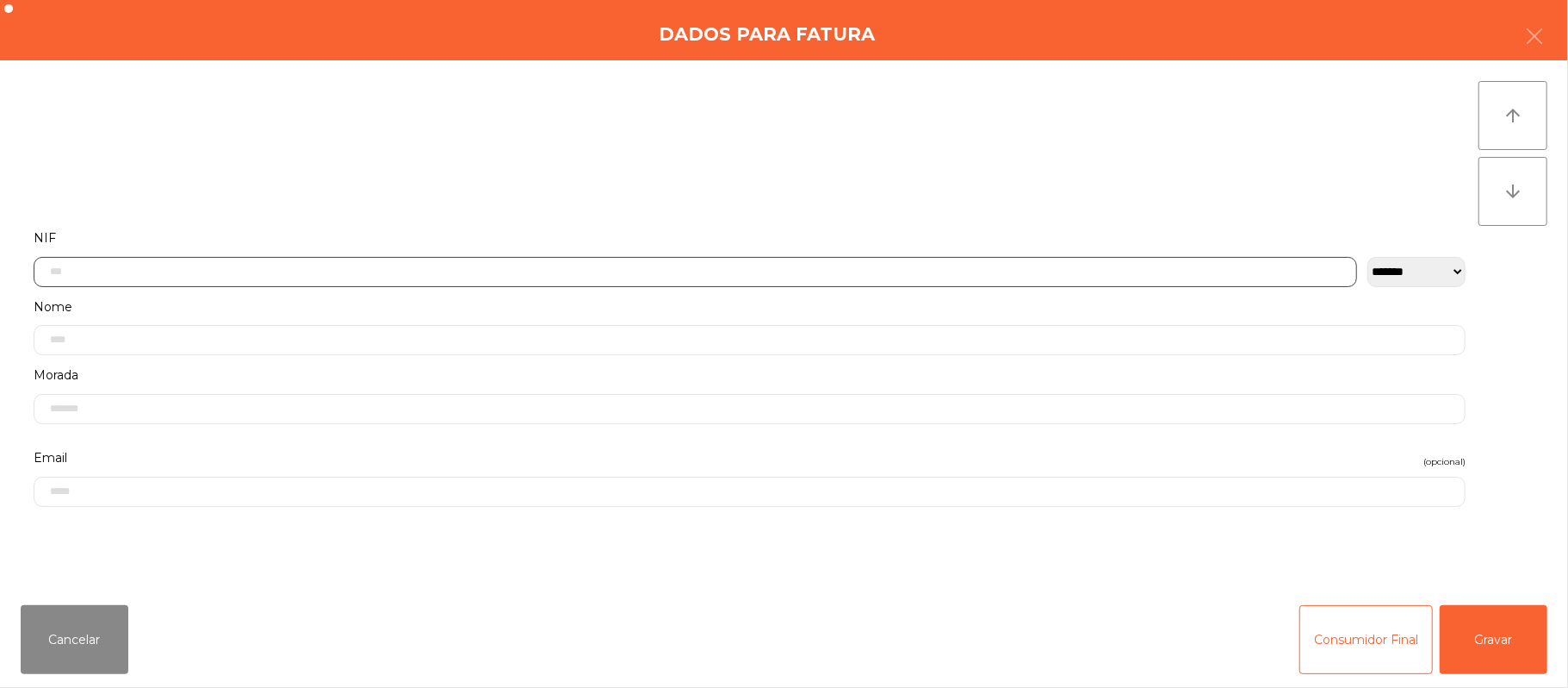
click at [403, 271] on input "text" at bounding box center [695, 272] width 1324 height 30
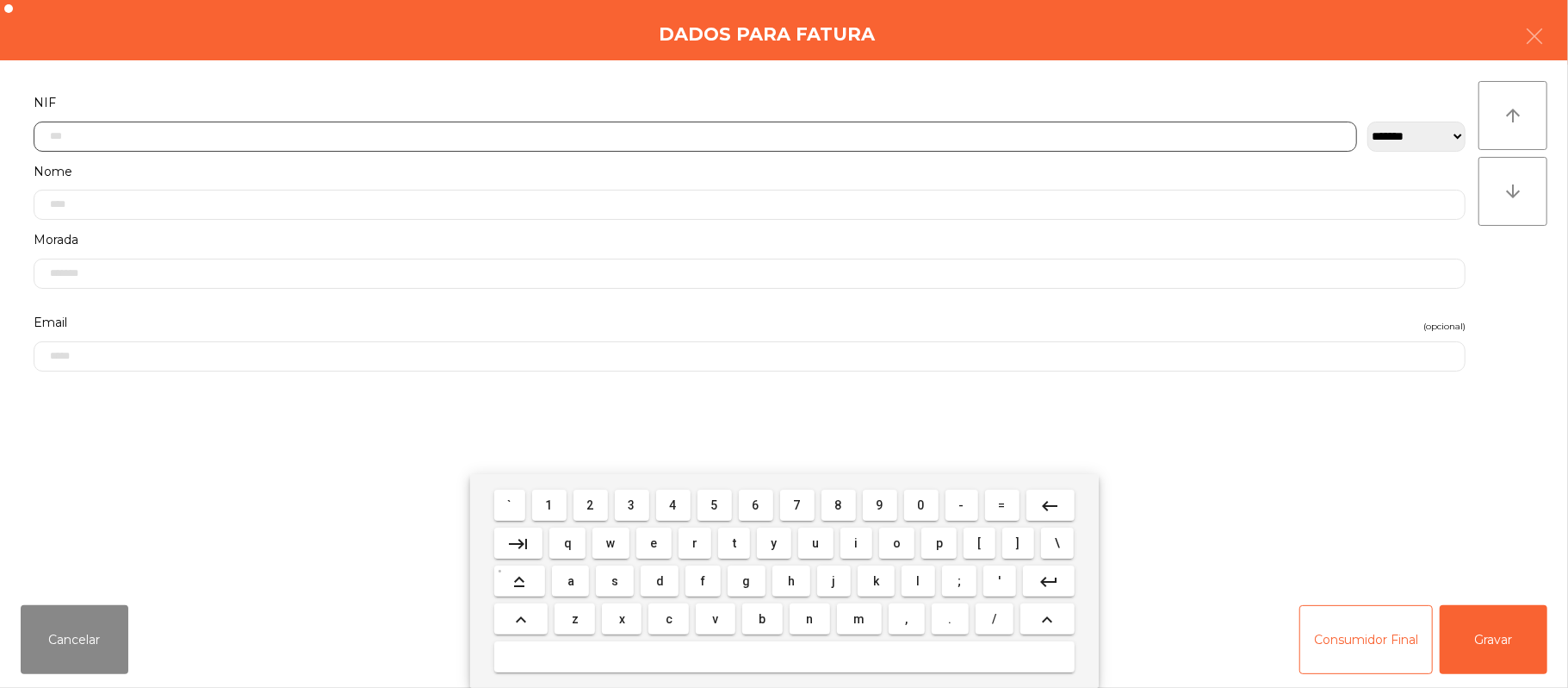
scroll to position [144, 0]
type input "*********"
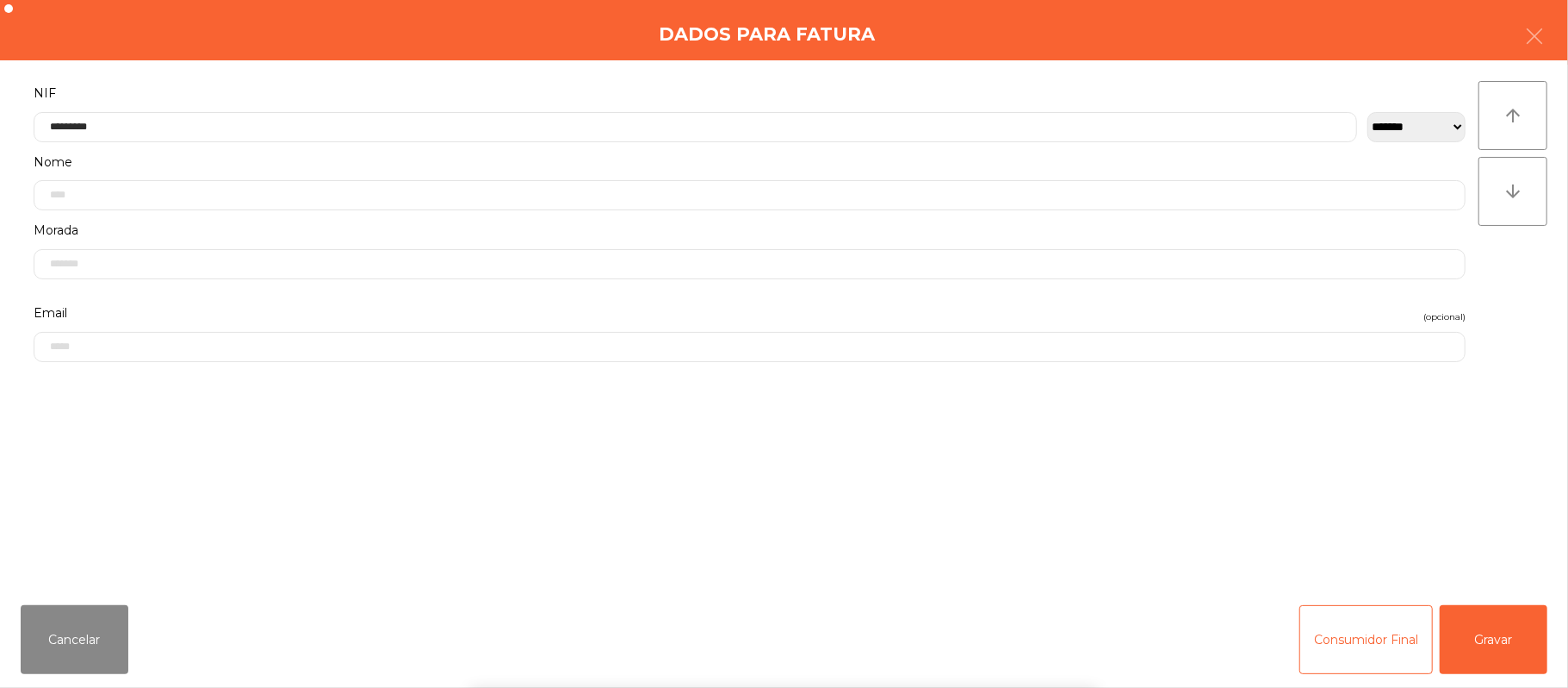
click at [1497, 650] on div "` 1 2 3 4 5 6 7 8 9 0 - = keyboard_backspace keyboard_tab q w e r t y u i o p […" at bounding box center [784, 581] width 1568 height 214
click at [1509, 641] on button "Gravar" at bounding box center [1493, 639] width 108 height 69
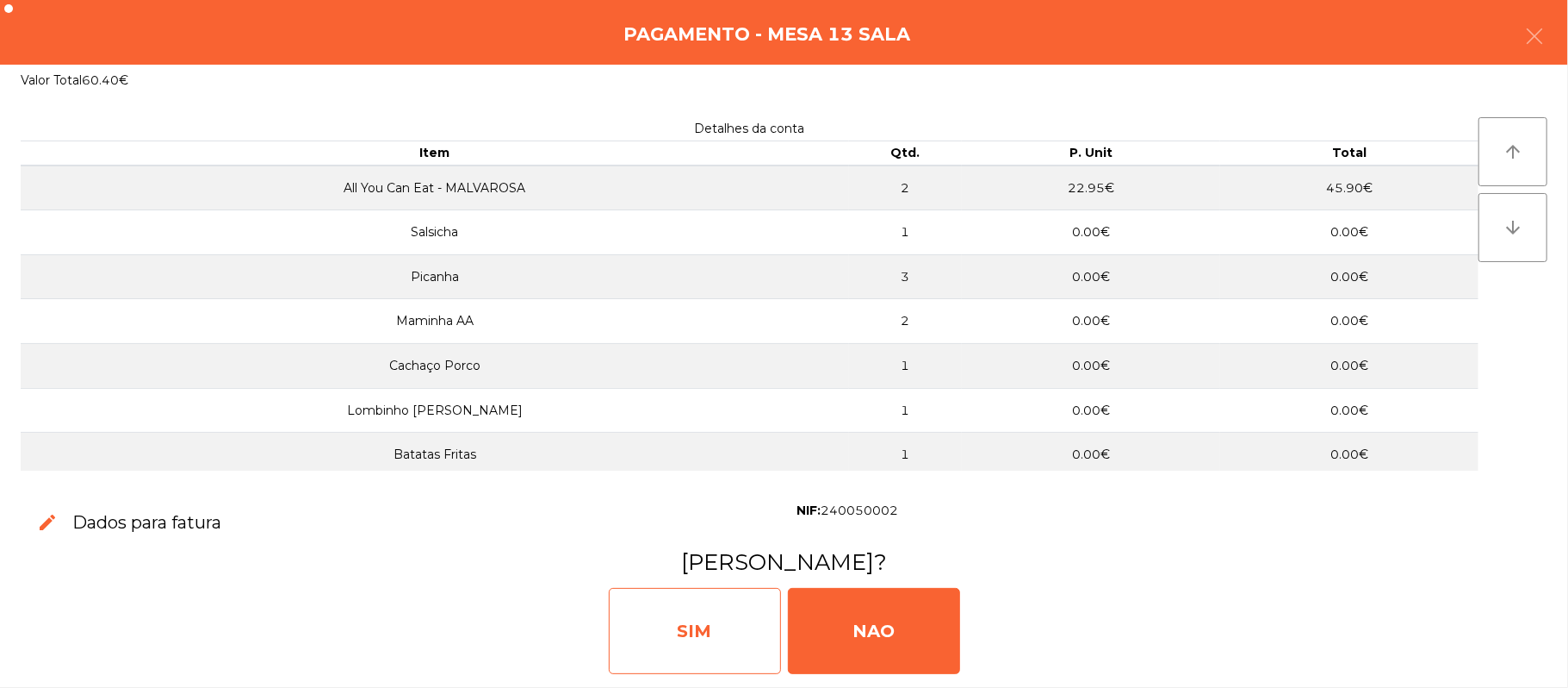
click at [725, 637] on div "SIM" at bounding box center [695, 631] width 172 height 86
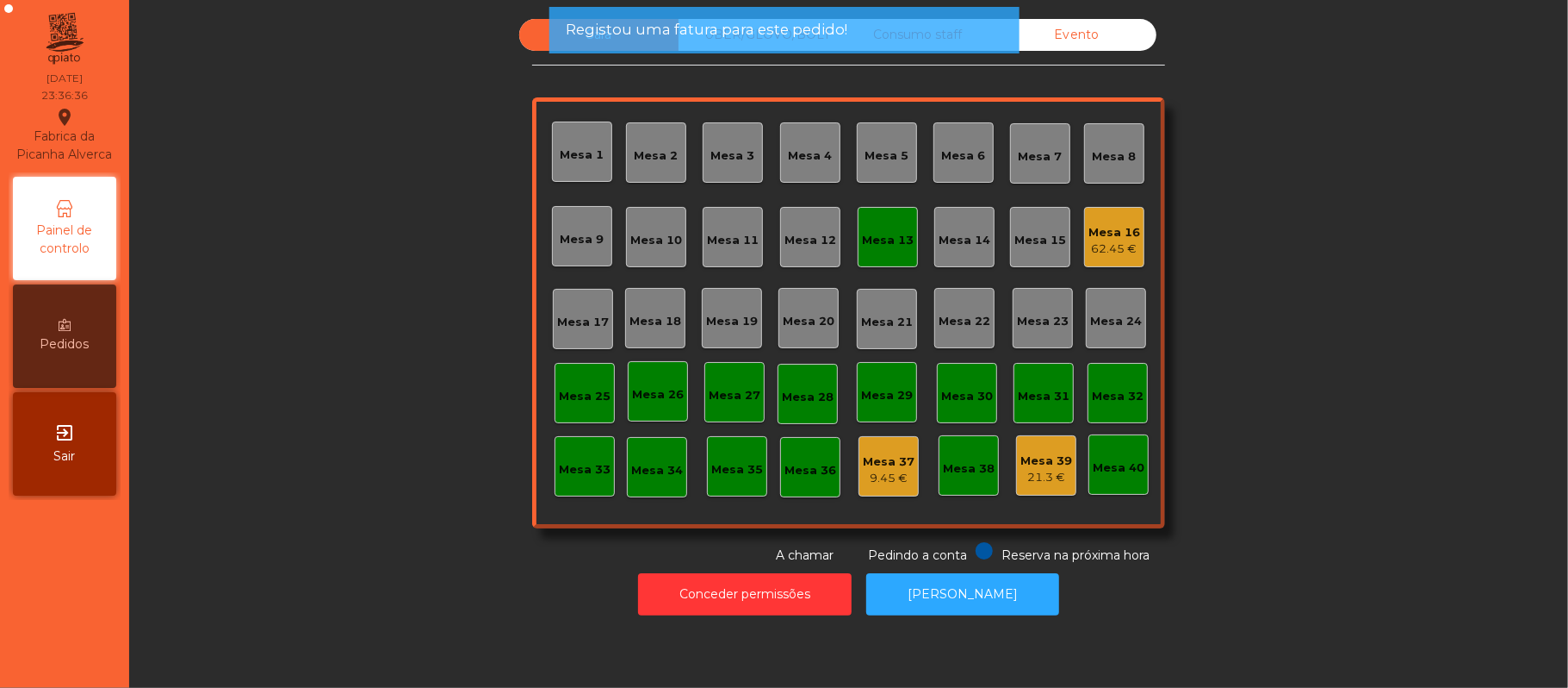
click at [872, 251] on div "Mesa 13" at bounding box center [888, 237] width 60 height 60
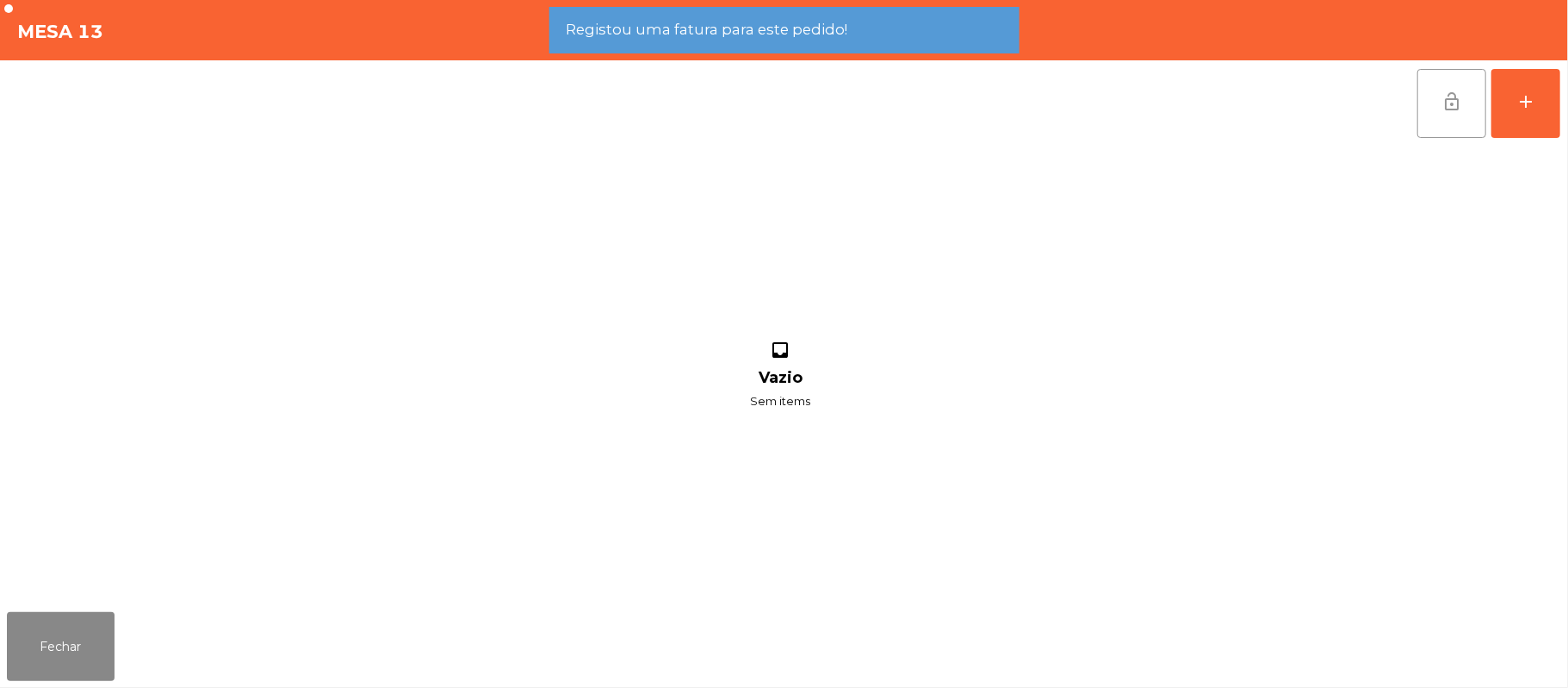
click at [1445, 107] on span "lock_open" at bounding box center [1452, 101] width 21 height 21
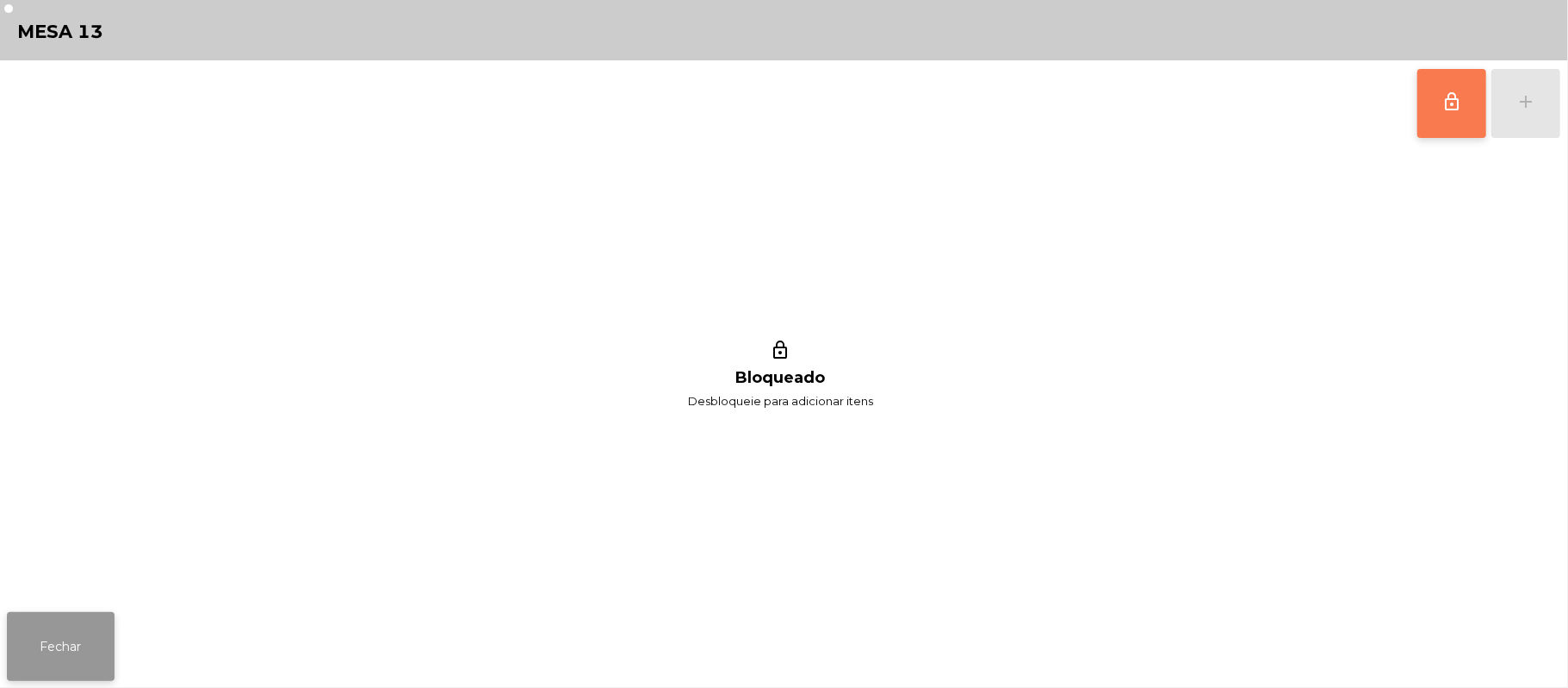
click at [52, 648] on button "Fechar" at bounding box center [60, 647] width 108 height 69
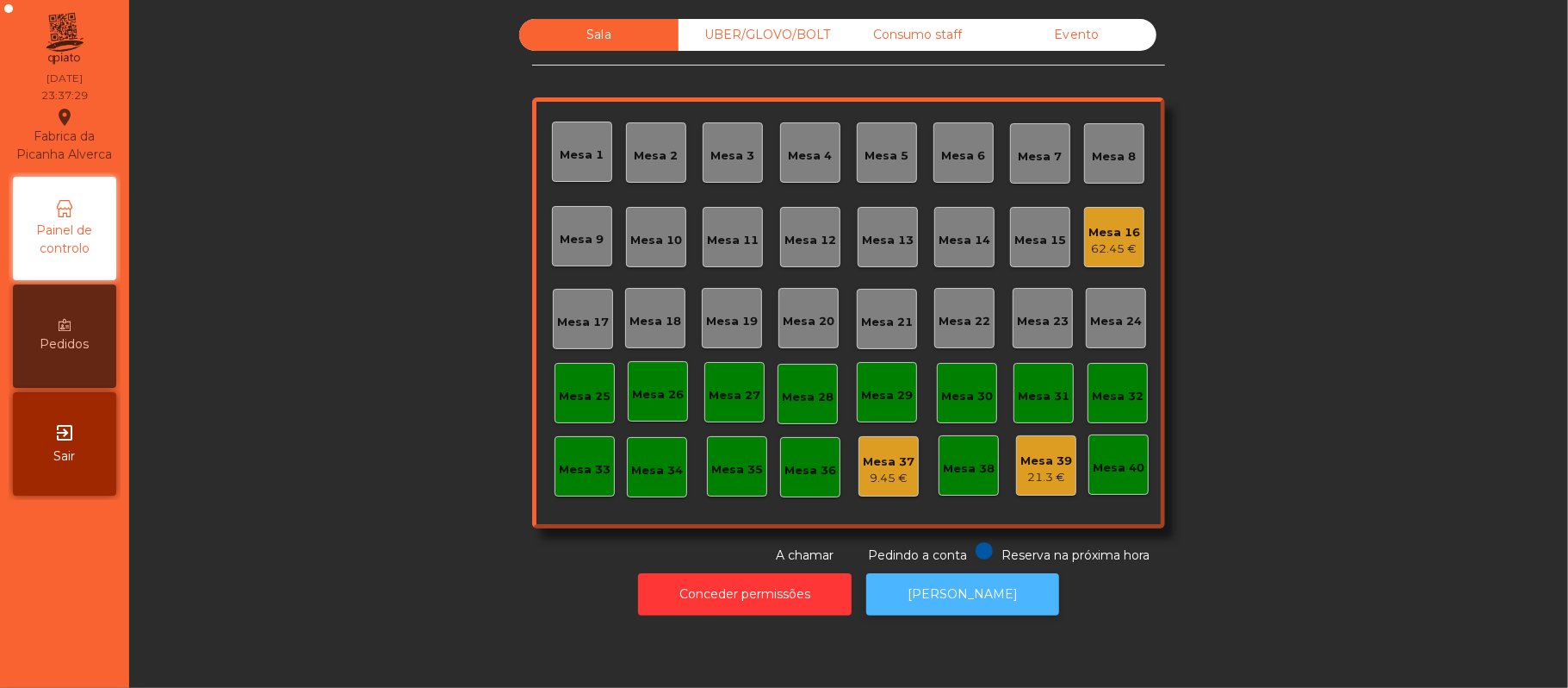
click at [979, 607] on button "[PERSON_NAME]" at bounding box center [963, 593] width 193 height 42
click at [1102, 212] on div "Mesa 16 62.45 €" at bounding box center [1115, 237] width 60 height 60
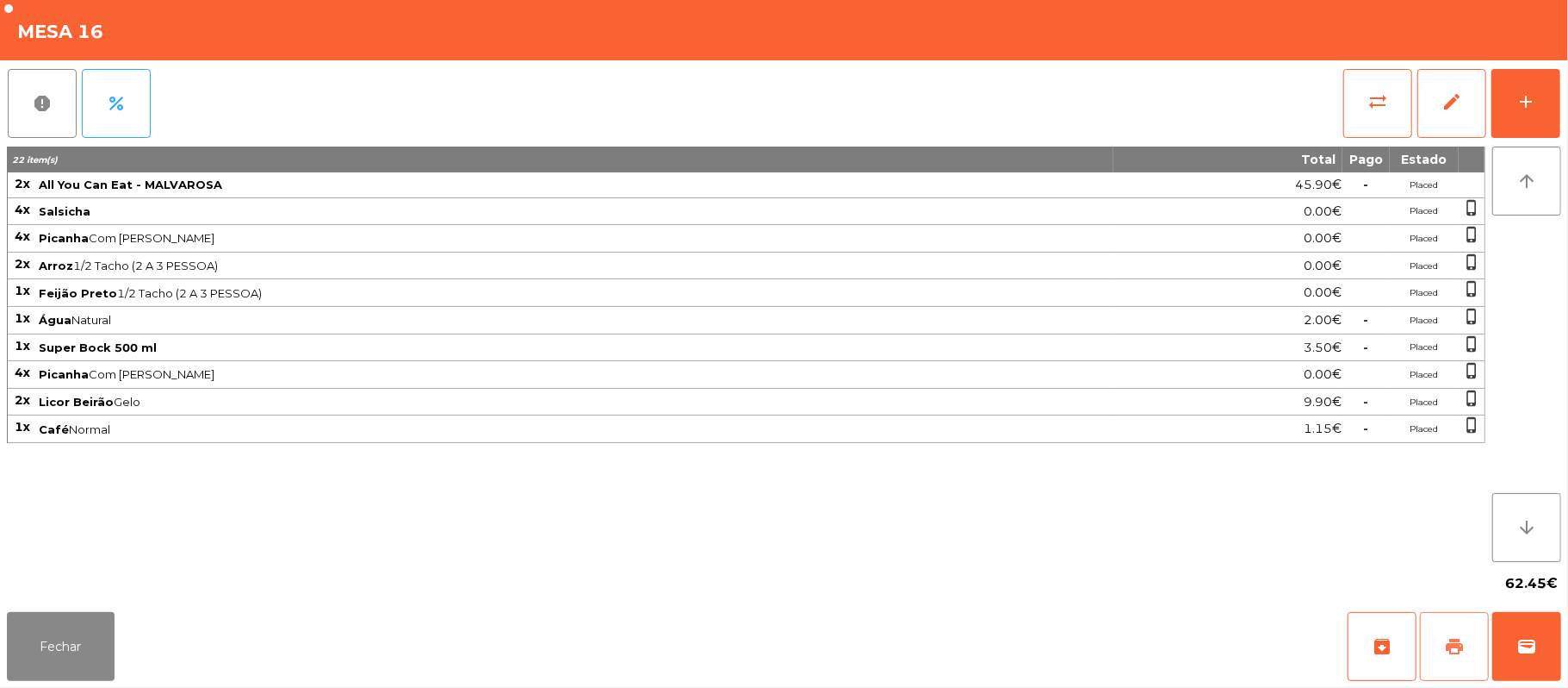
click at [1461, 633] on button "print" at bounding box center [1455, 647] width 69 height 69
click at [1545, 658] on button "wallet" at bounding box center [1527, 647] width 69 height 69
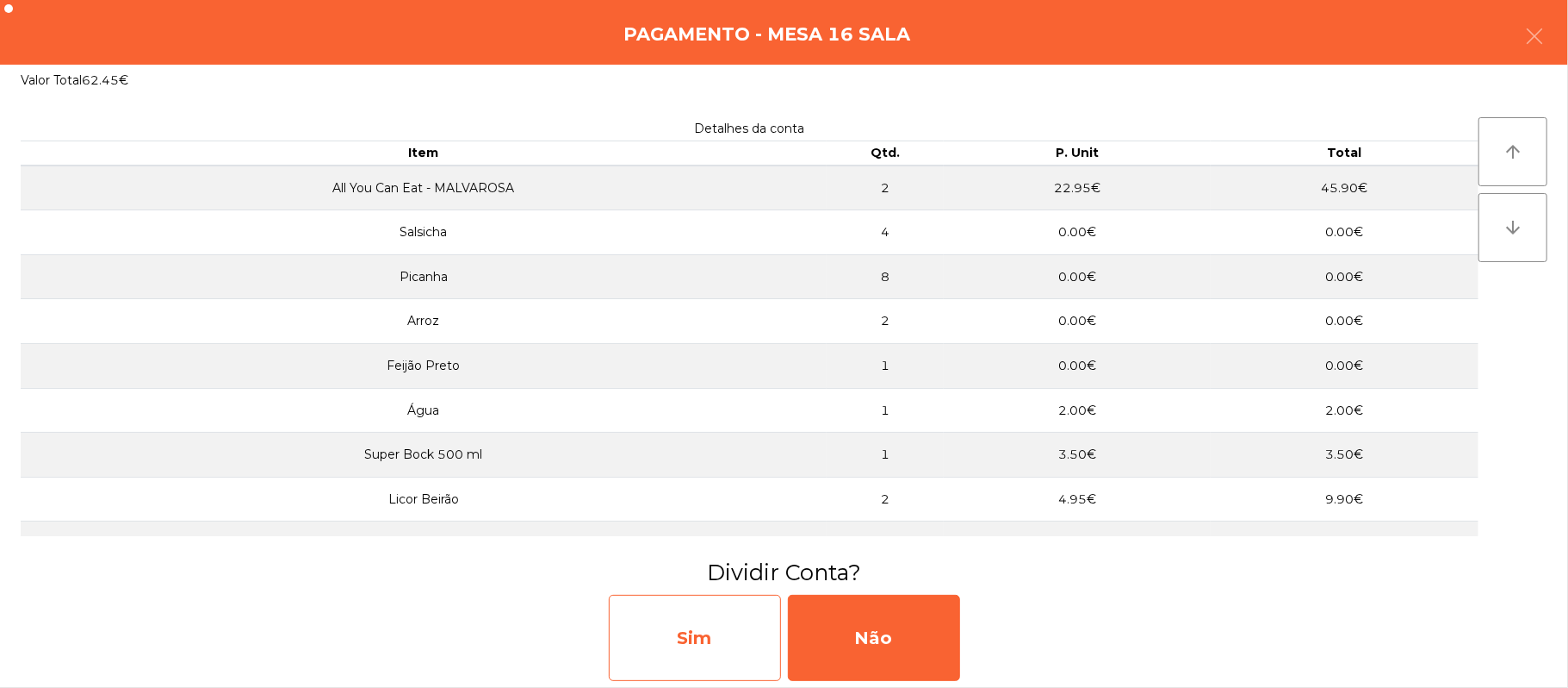
click at [732, 632] on div "Sim" at bounding box center [695, 637] width 172 height 86
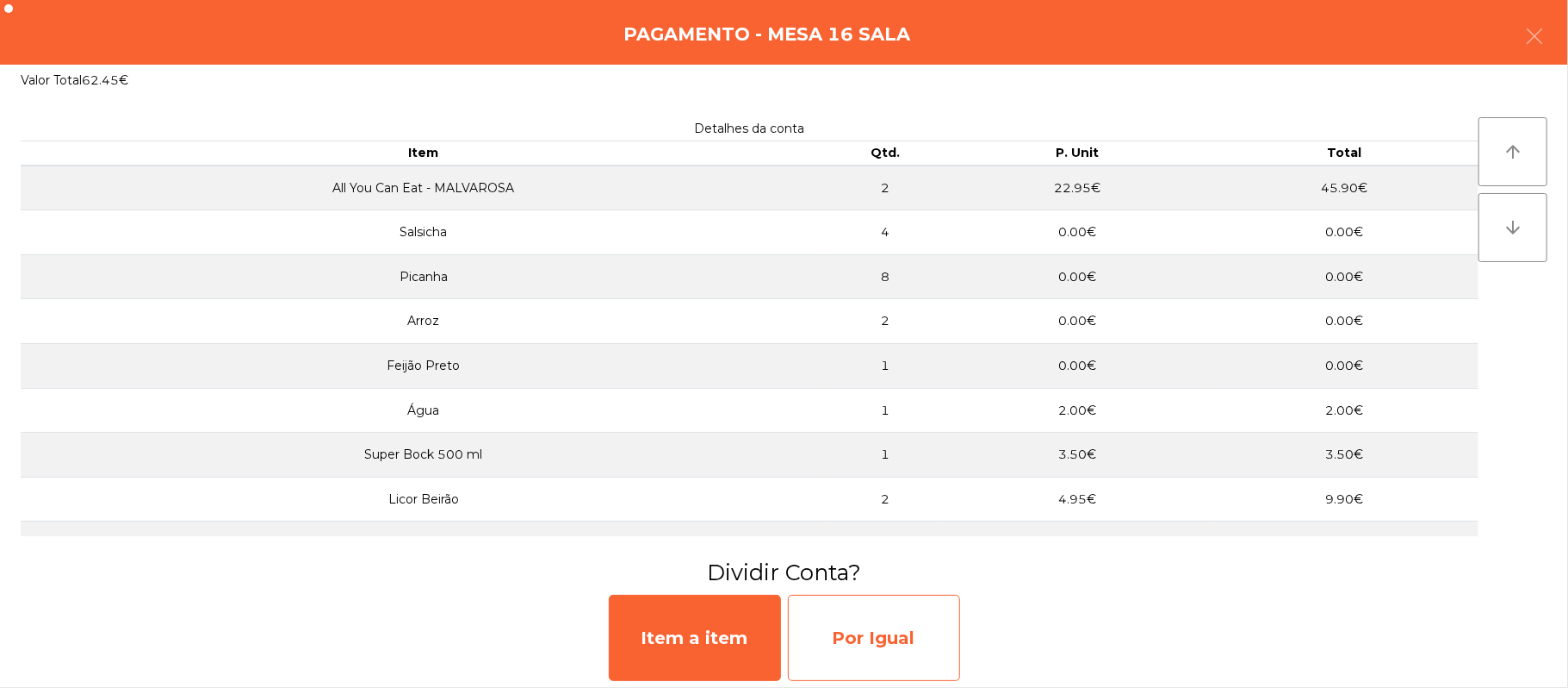
click at [880, 651] on div "Por Igual" at bounding box center [874, 637] width 172 height 86
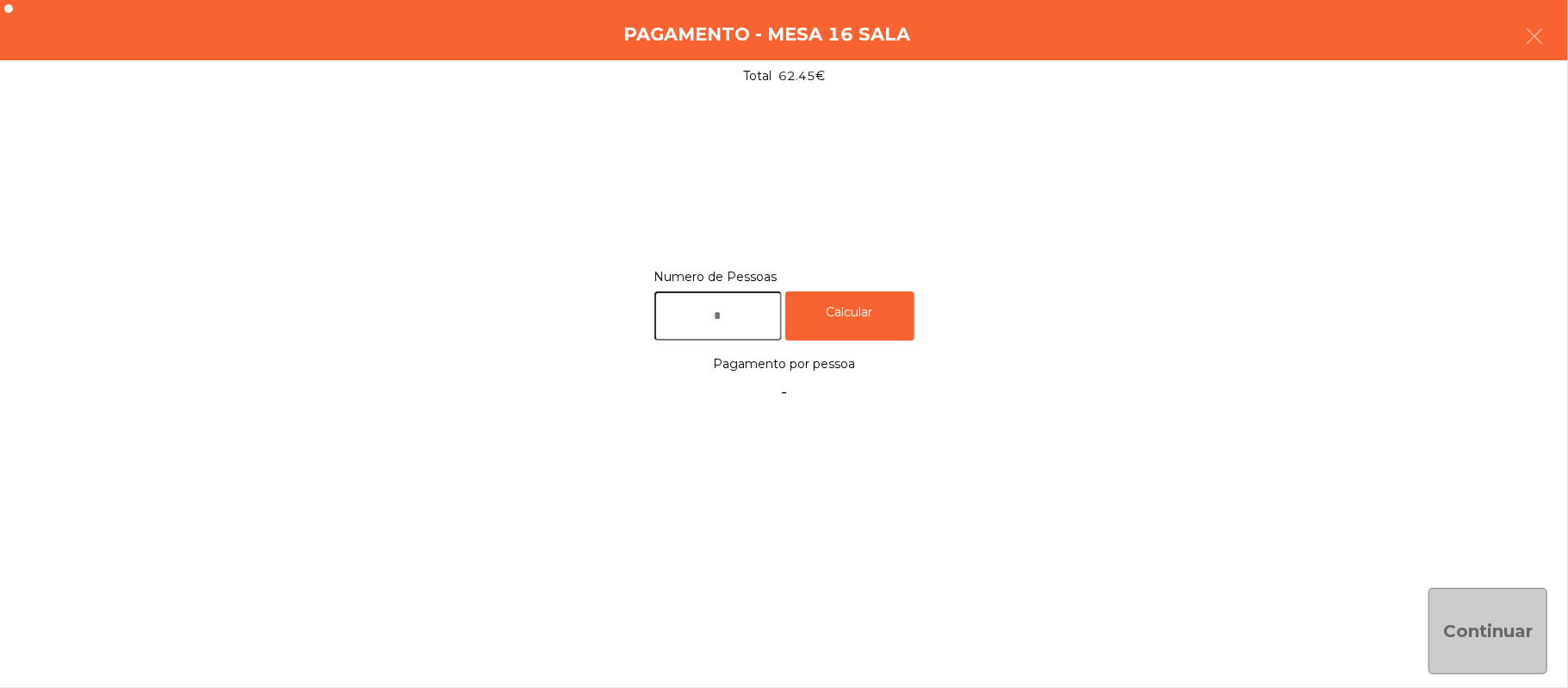
click at [733, 315] on input "text" at bounding box center [718, 316] width 127 height 49
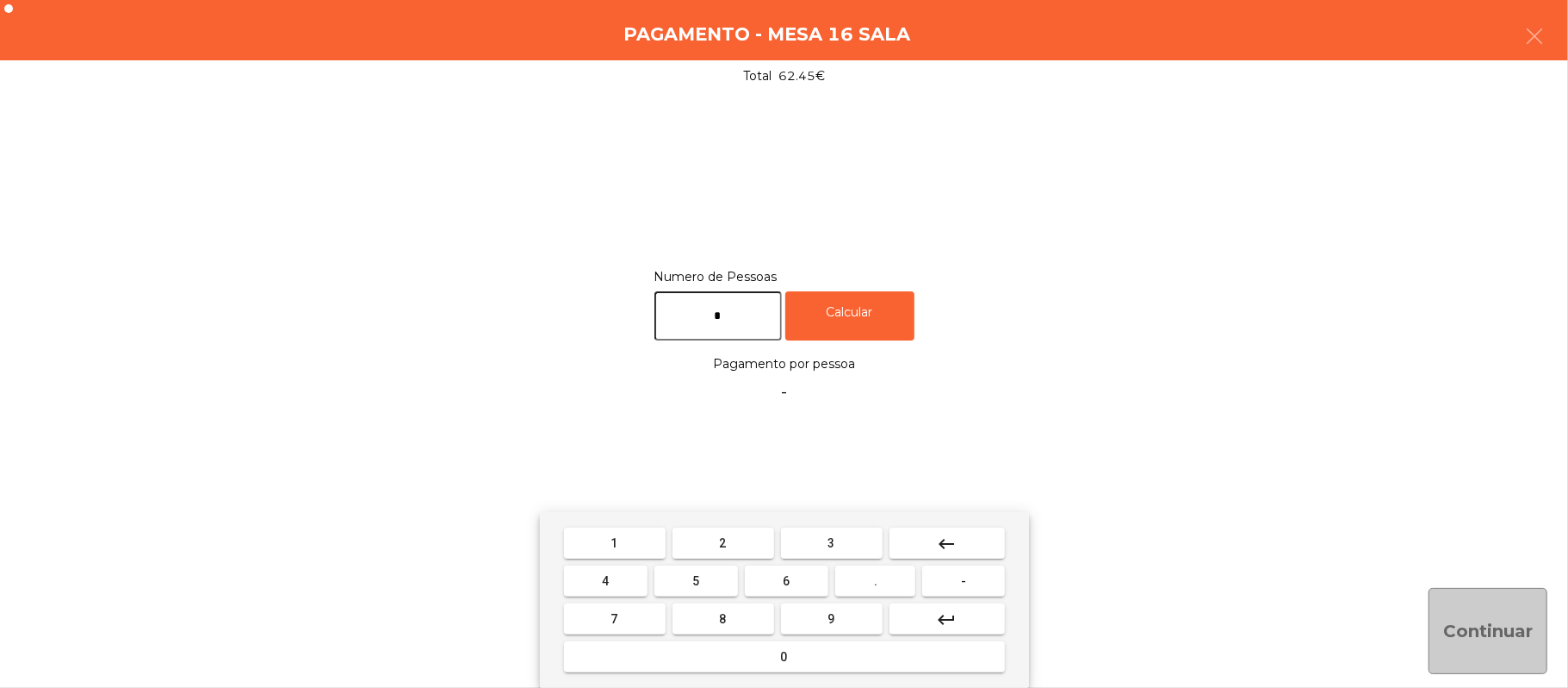
type input "*"
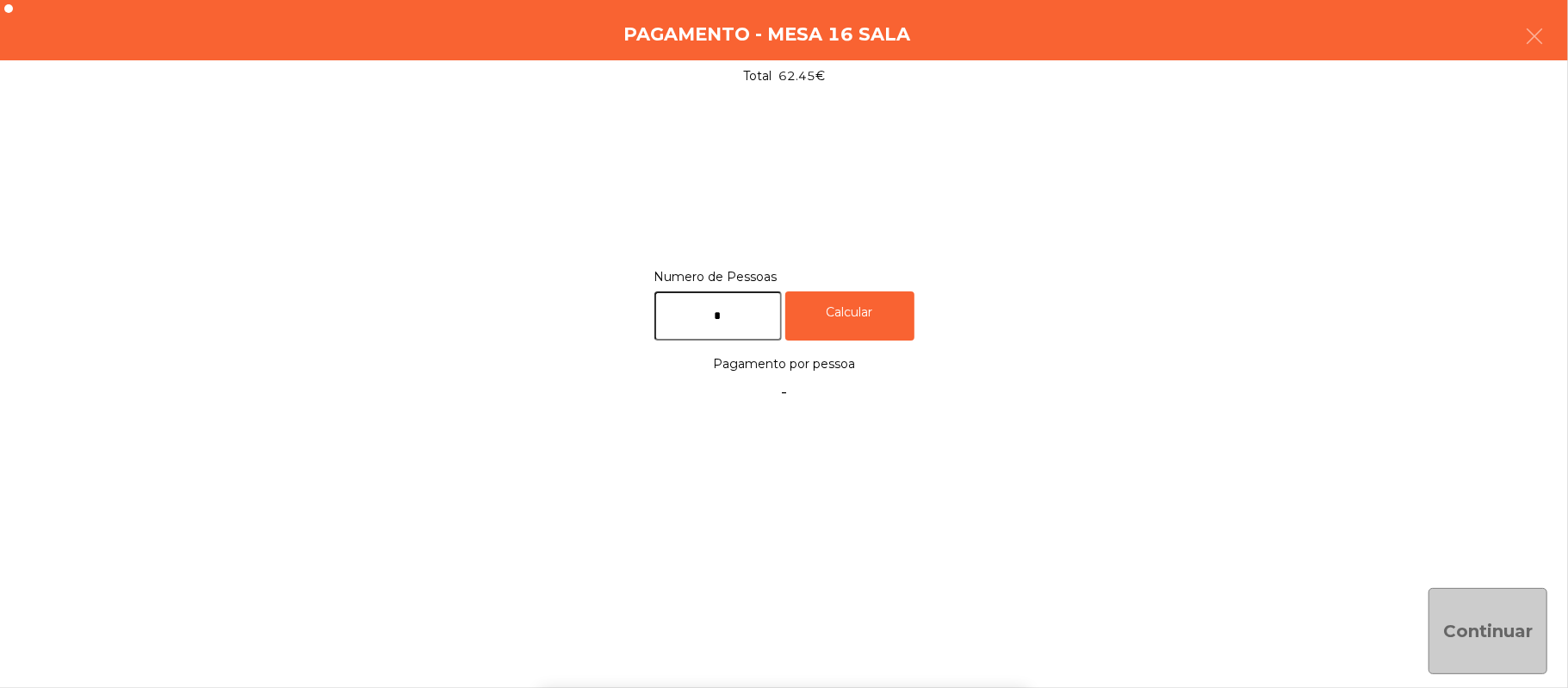
click at [1478, 619] on div "1 2 3 keyboard_backspace 4 5 6 . - 7 8 9 keyboard_return 0" at bounding box center [784, 600] width 1568 height 176
click at [895, 304] on div "Calcular" at bounding box center [851, 316] width 129 height 49
click at [1513, 638] on button "Continuar" at bounding box center [1487, 631] width 119 height 86
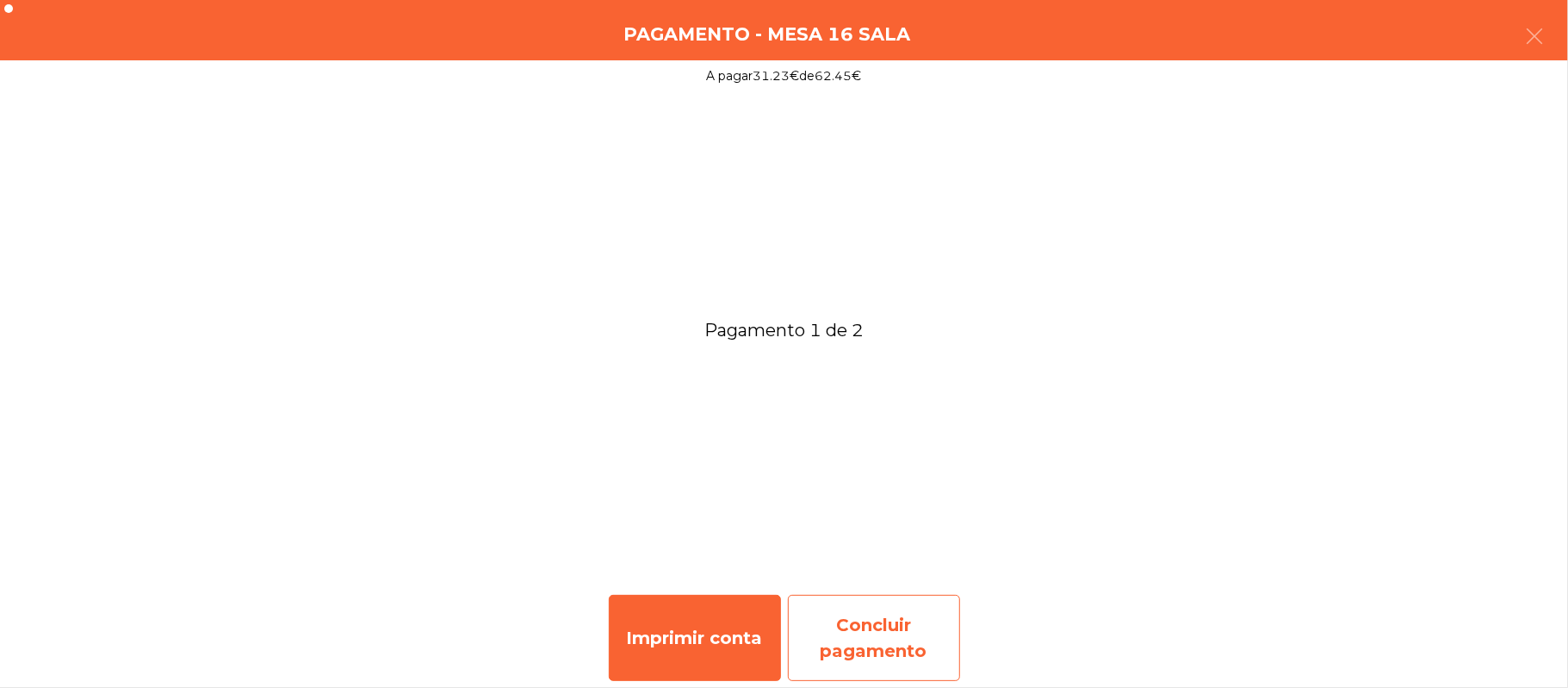
click at [895, 628] on div "Concluir pagamento" at bounding box center [874, 637] width 172 height 86
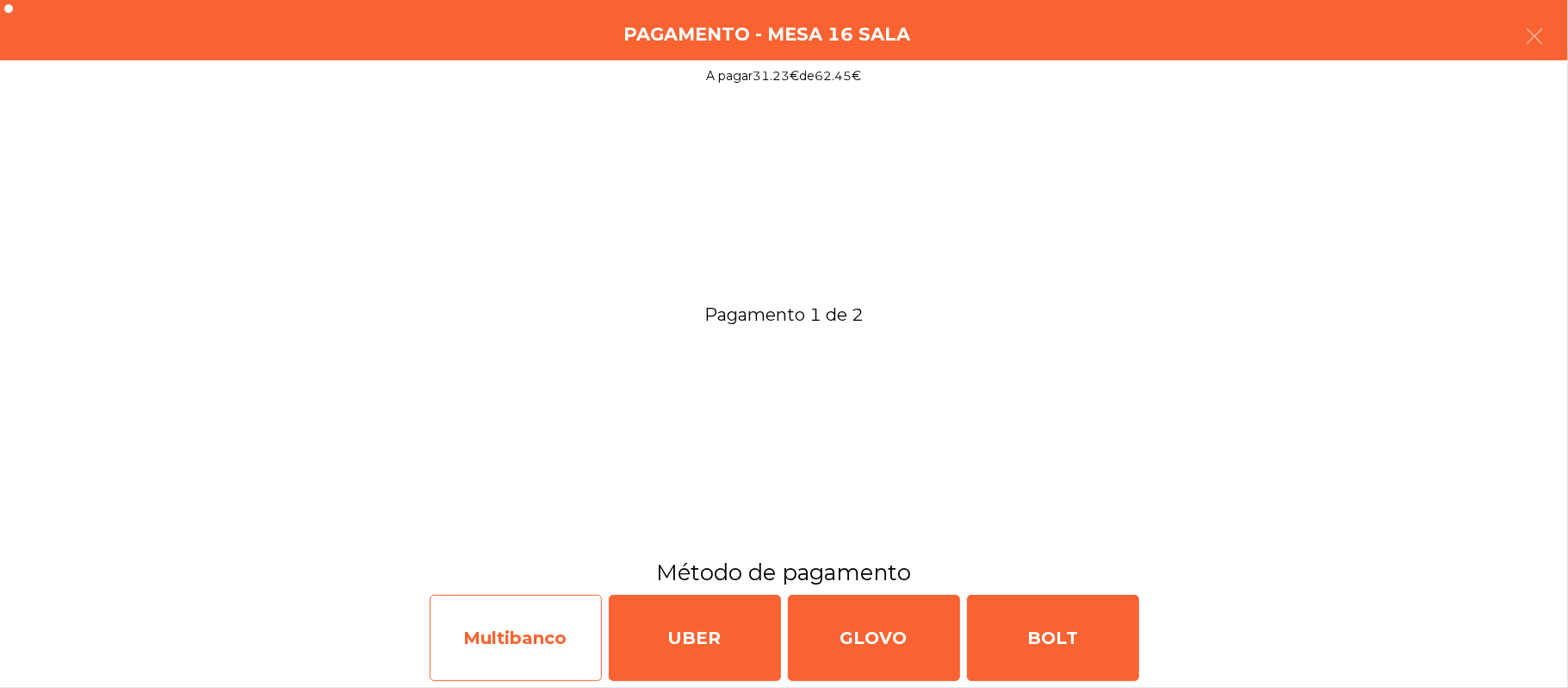
click at [551, 647] on div "Multibanco" at bounding box center [516, 637] width 172 height 86
select select "**"
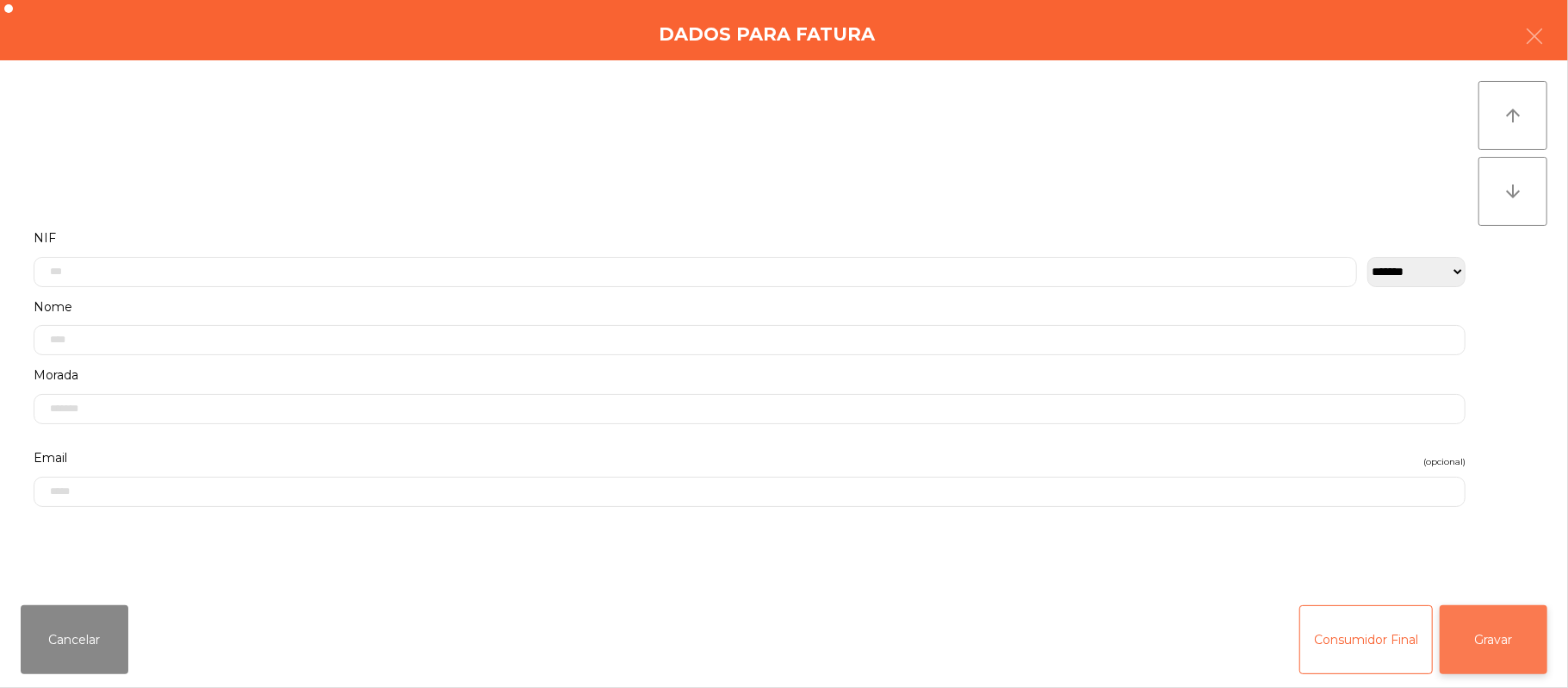
click at [1502, 637] on button "Gravar" at bounding box center [1493, 639] width 108 height 69
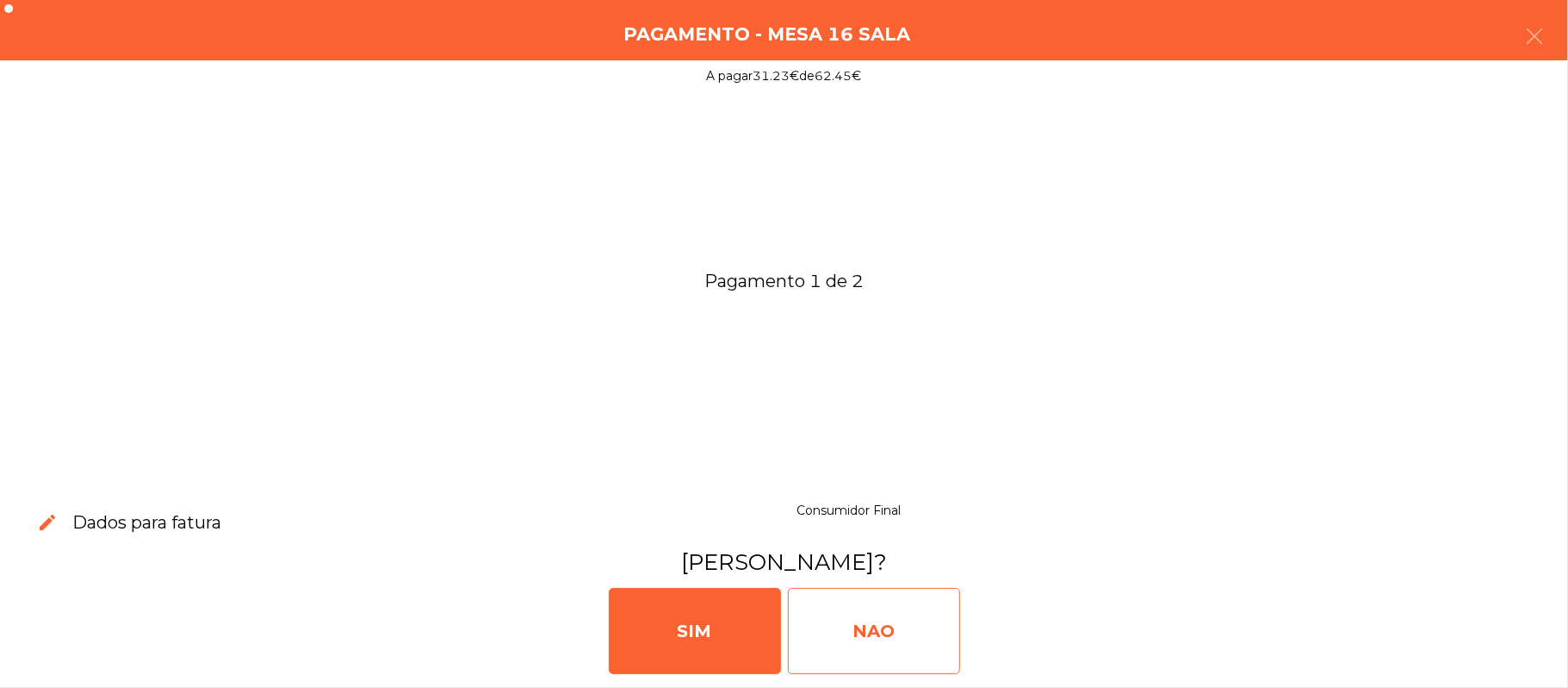
click at [901, 596] on div "NAO" at bounding box center [874, 631] width 172 height 86
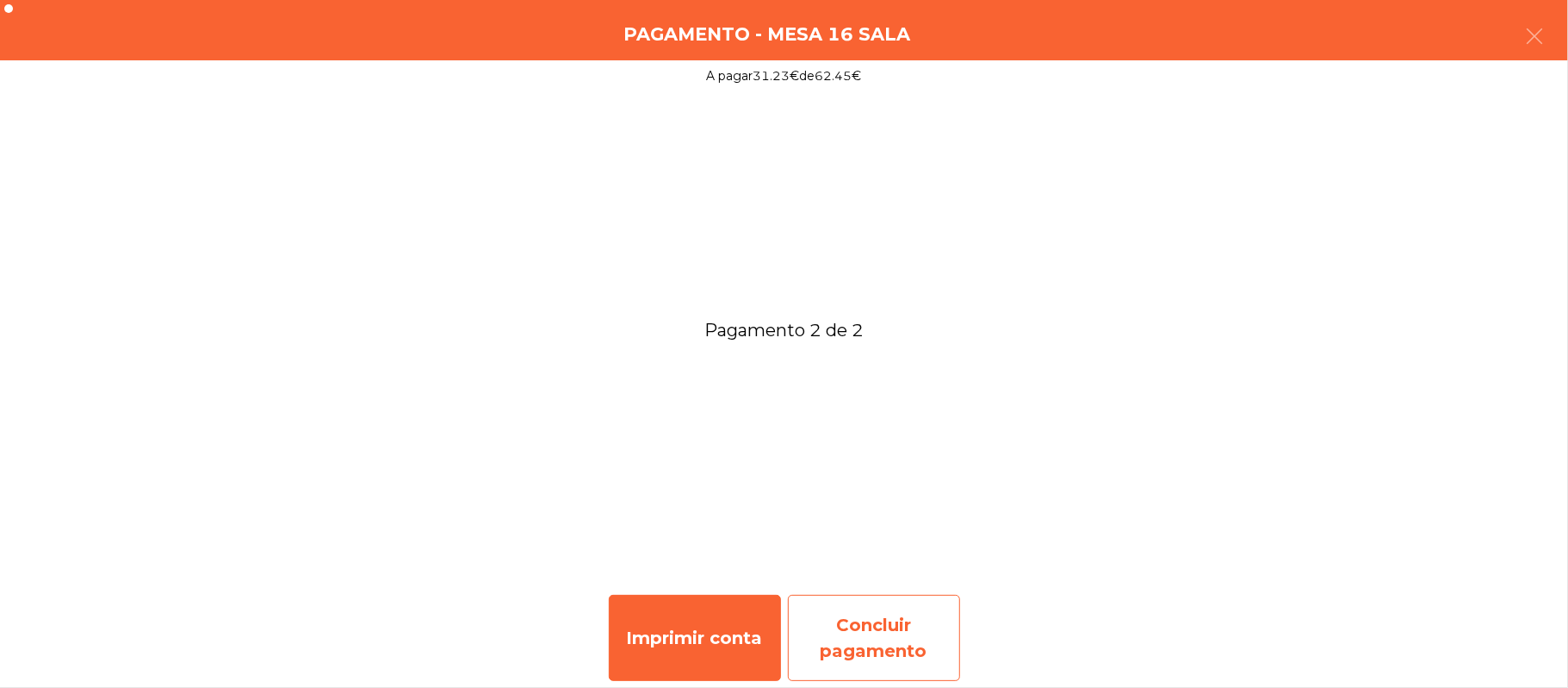
click at [868, 645] on div "Concluir pagamento" at bounding box center [874, 637] width 172 height 86
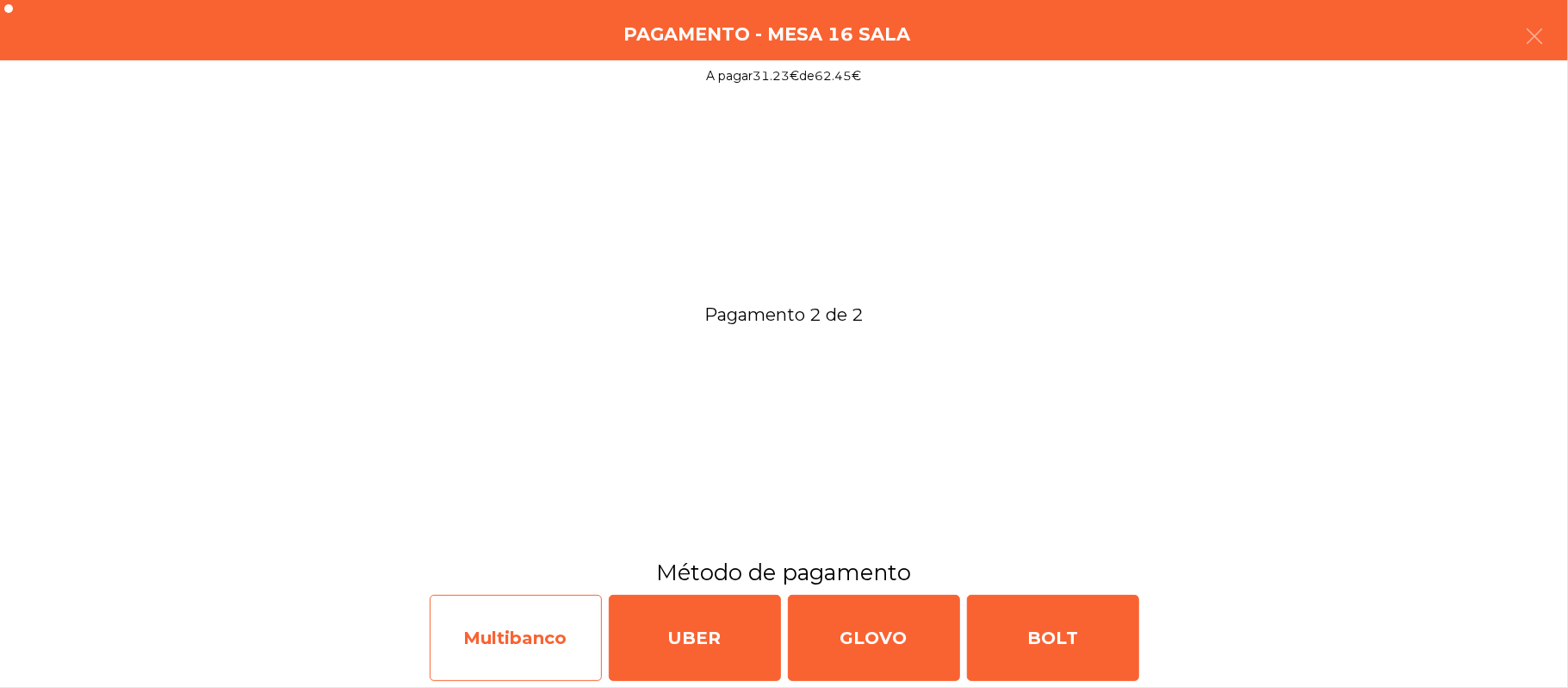
click at [518, 622] on div "Multibanco" at bounding box center [516, 637] width 172 height 86
select select "**"
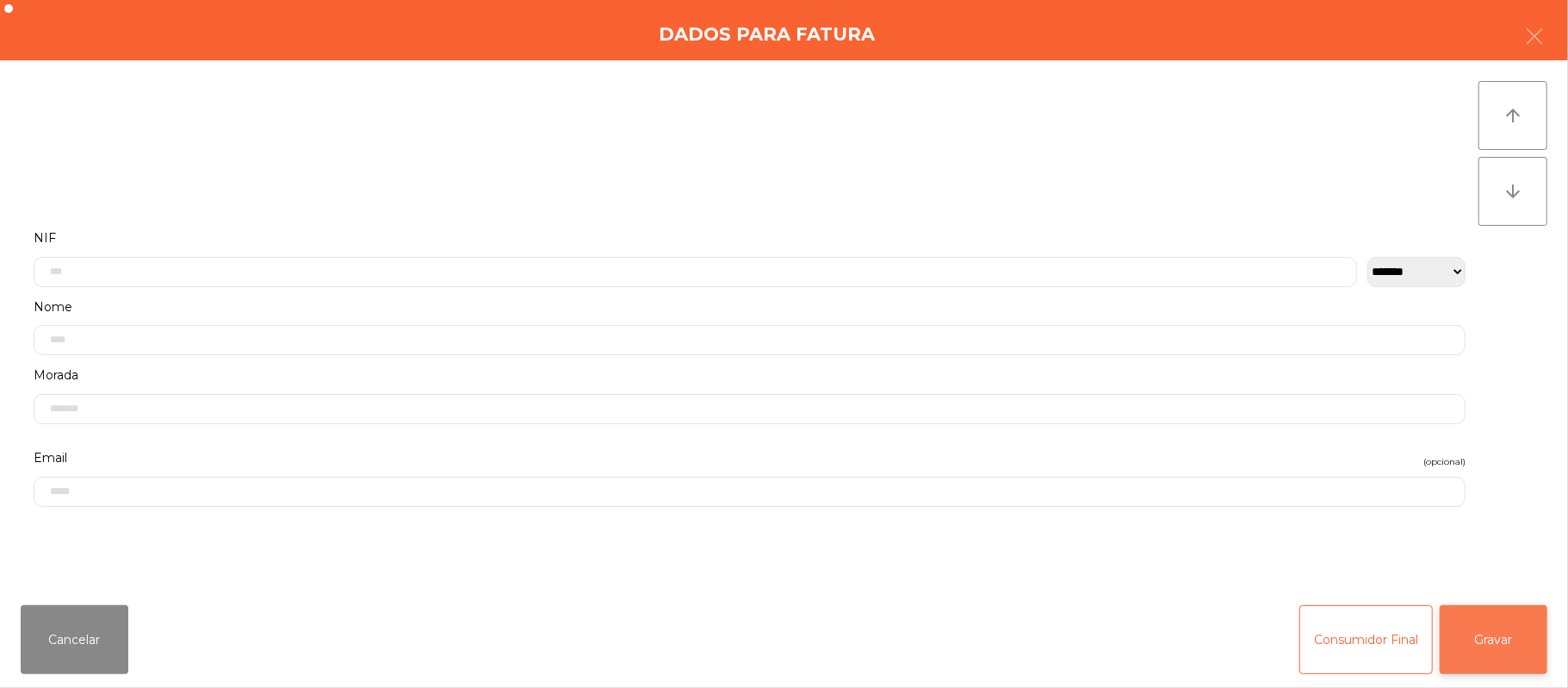
click at [1510, 635] on button "Gravar" at bounding box center [1493, 639] width 108 height 69
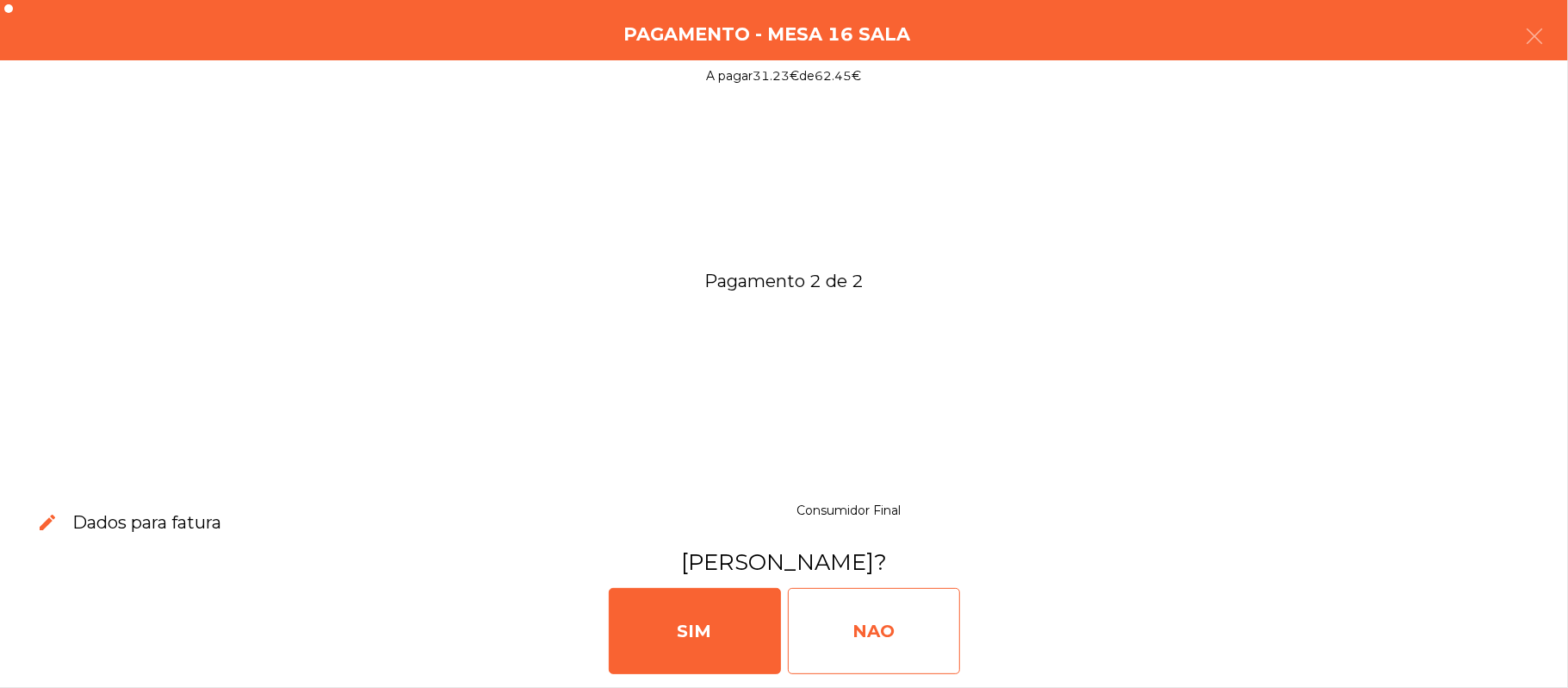
click at [914, 611] on div "NAO" at bounding box center [874, 631] width 172 height 86
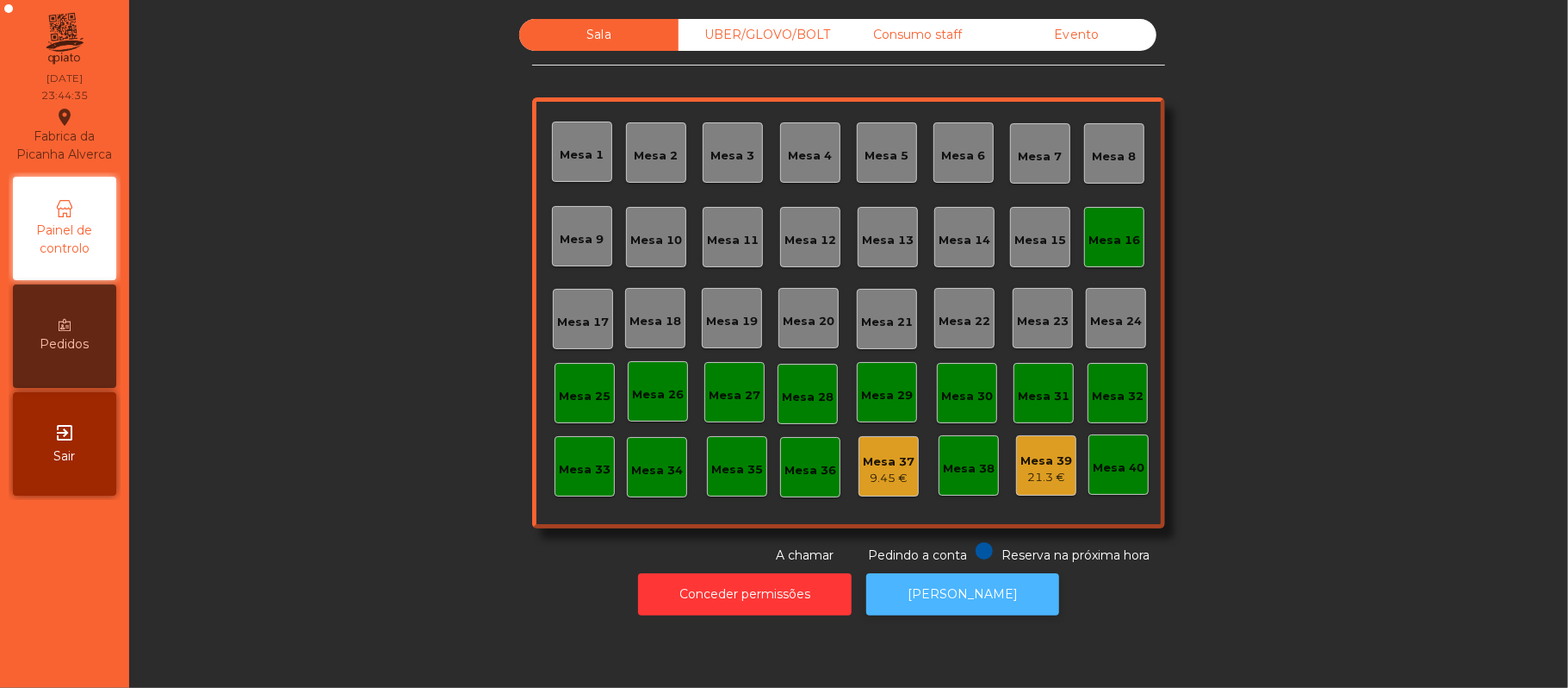
click at [969, 611] on button "[PERSON_NAME]" at bounding box center [963, 593] width 193 height 42
click at [1101, 229] on div "Mesa 16" at bounding box center [1114, 237] width 52 height 24
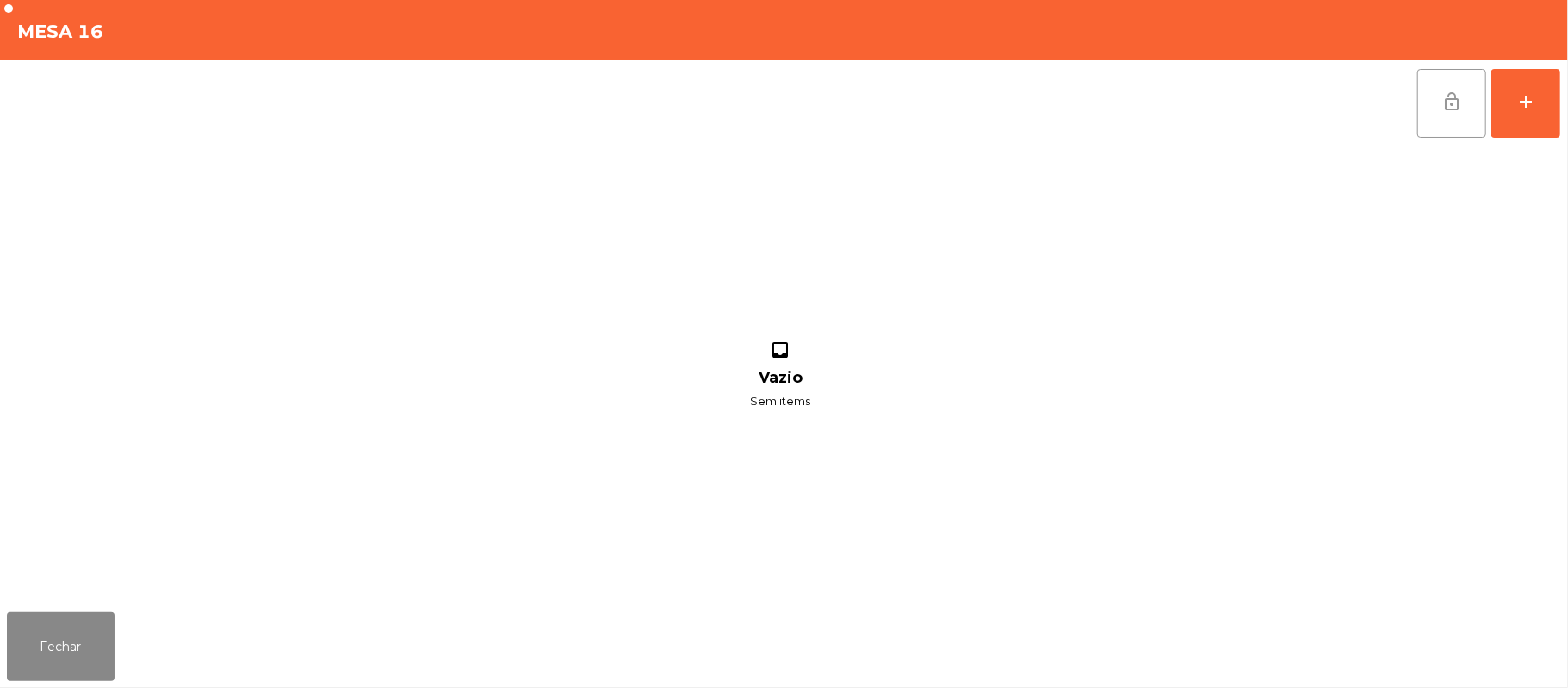
click at [1464, 108] on button "lock_open" at bounding box center [1452, 104] width 69 height 69
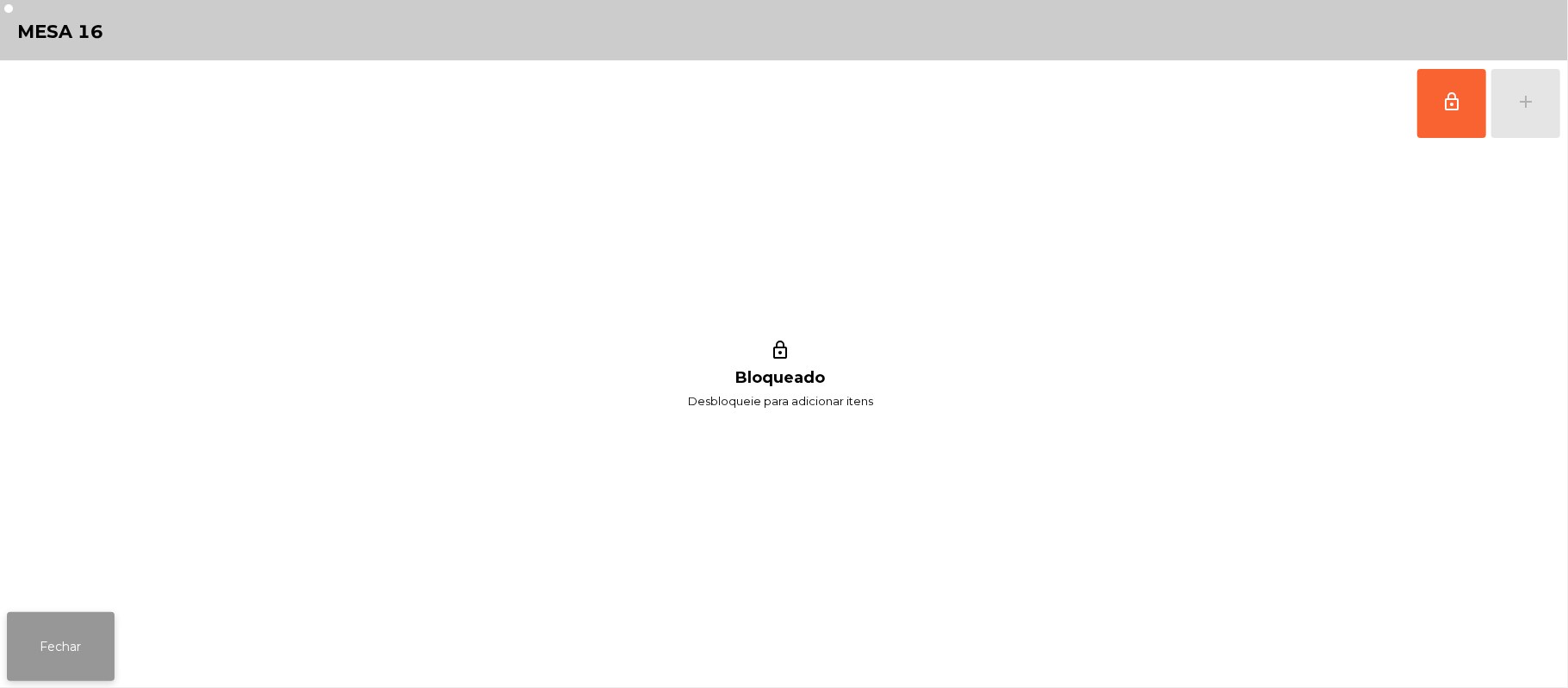
click at [105, 656] on button "Fechar" at bounding box center [60, 647] width 108 height 69
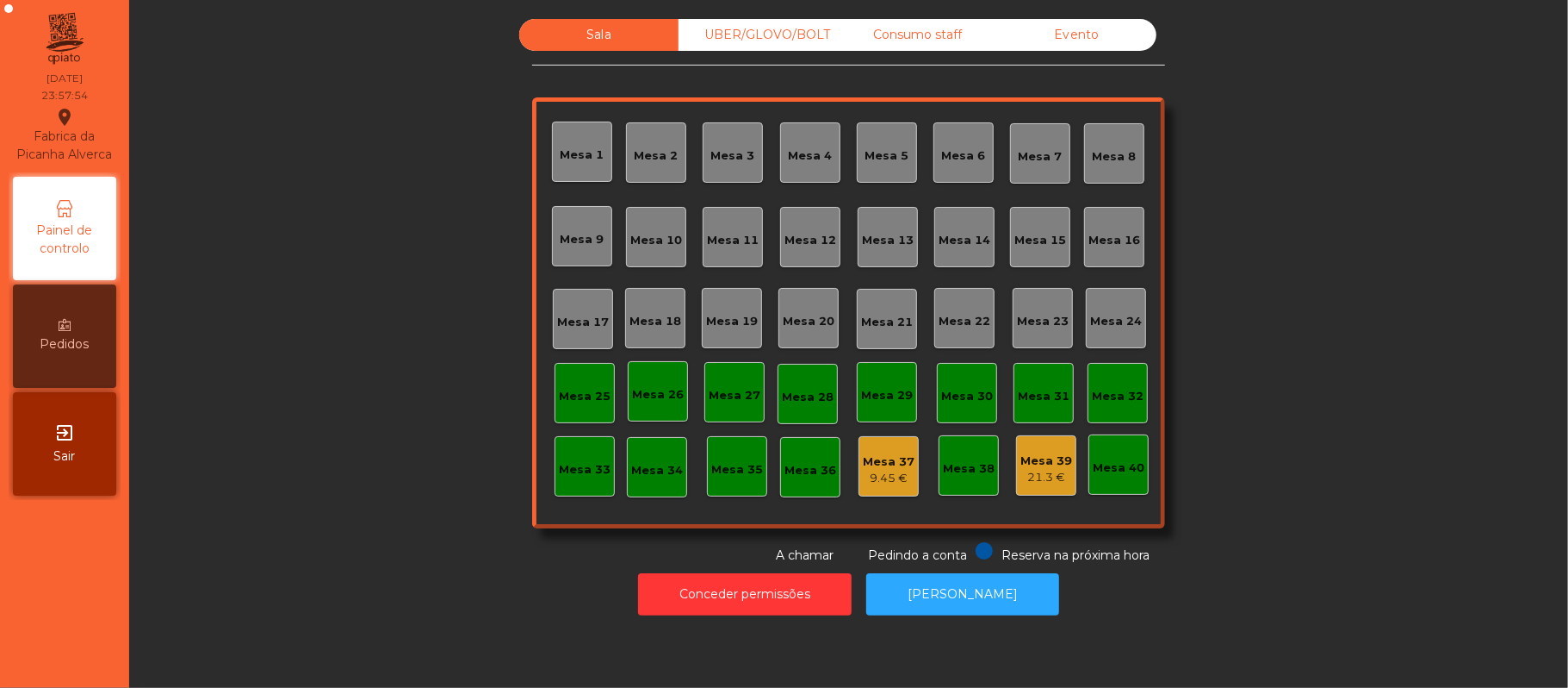
click at [738, 45] on div "UBER/GLOVO/BOLT" at bounding box center [759, 35] width 159 height 32
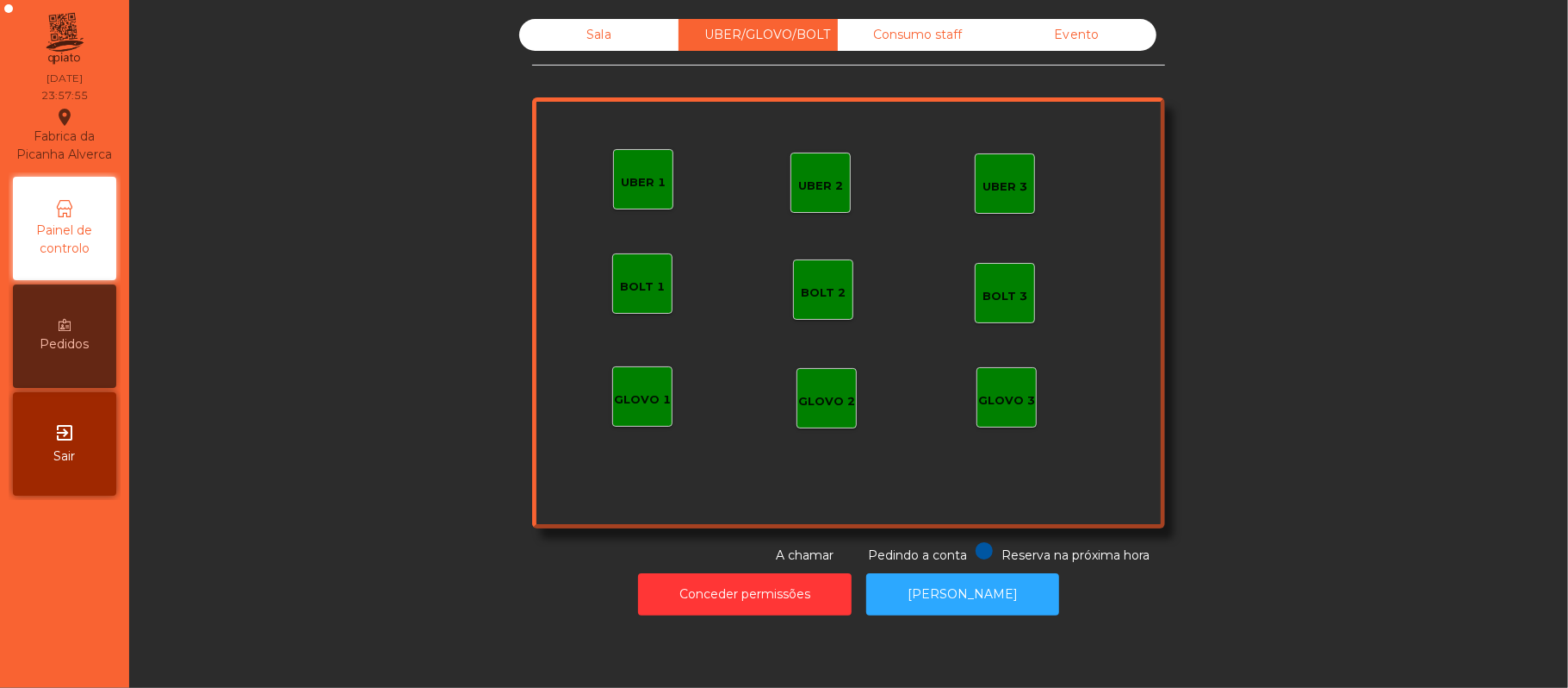
click at [941, 36] on div "Consumo staff" at bounding box center [918, 35] width 159 height 32
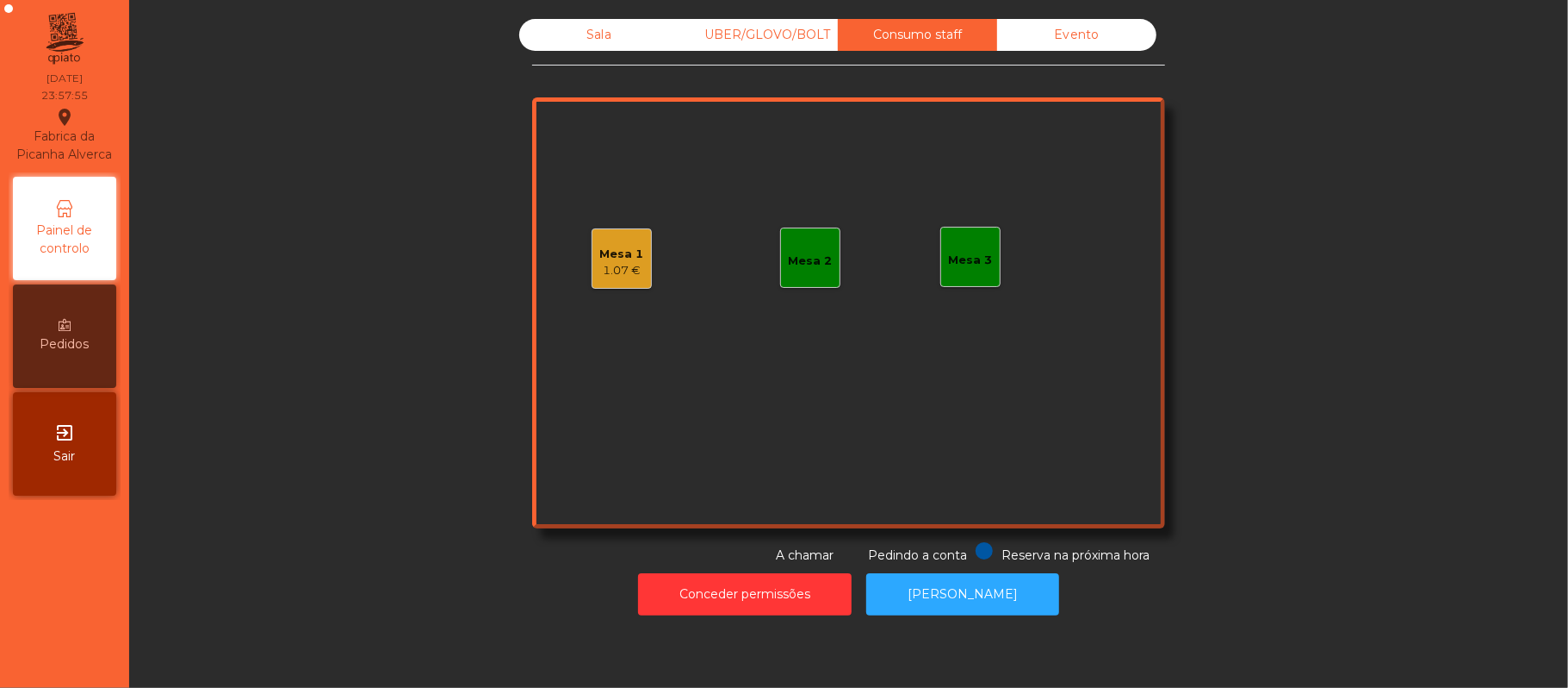
click at [607, 262] on div "1.07 €" at bounding box center [622, 271] width 44 height 17
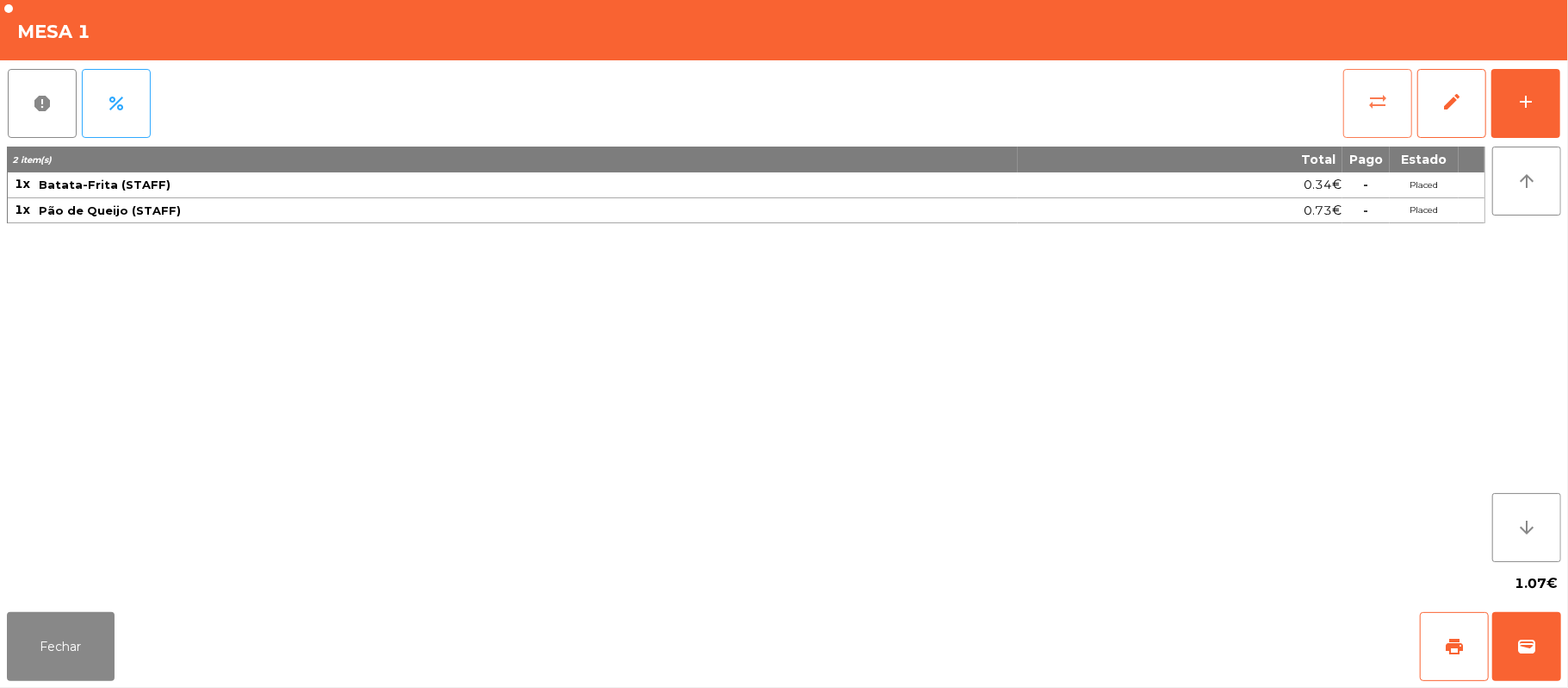
click at [1352, 100] on button "sync_alt" at bounding box center [1378, 104] width 69 height 69
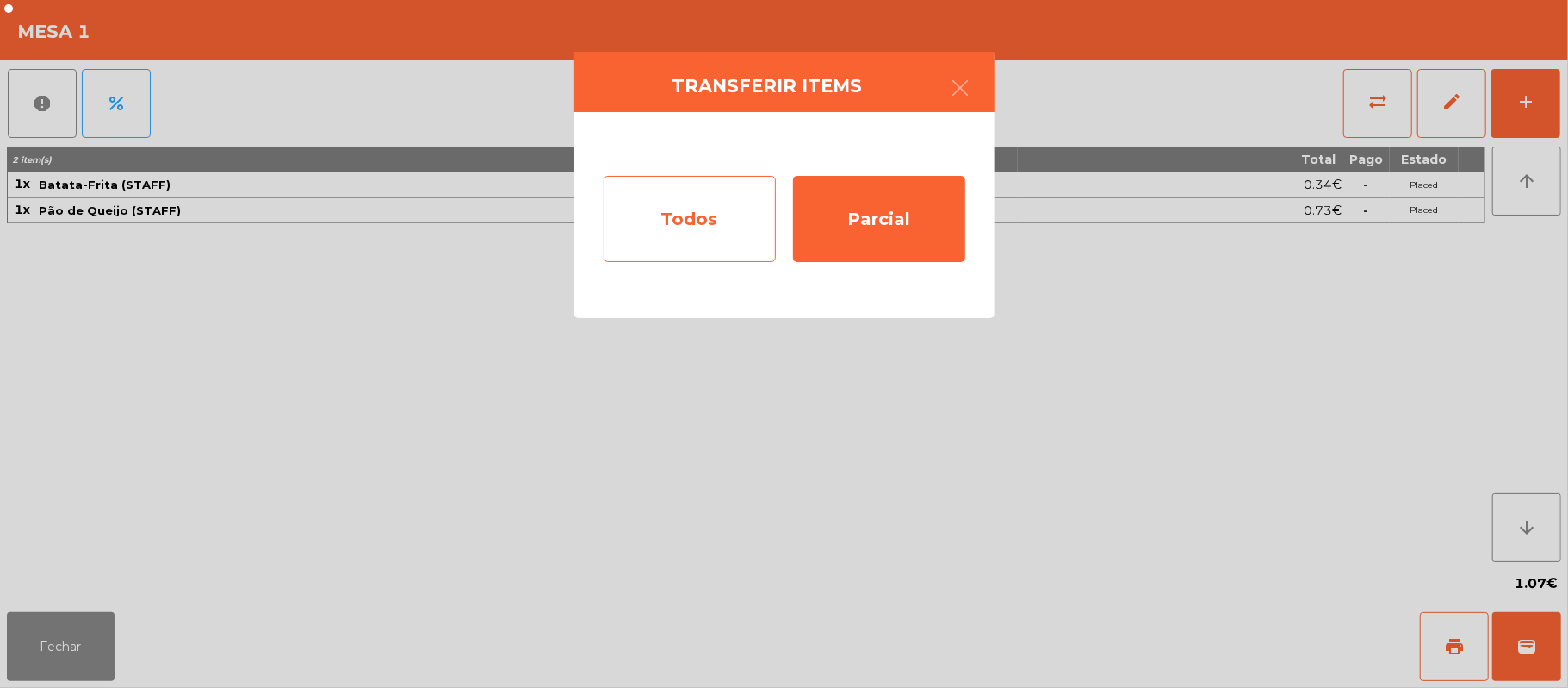
click at [717, 202] on div "Todos" at bounding box center [690, 219] width 172 height 86
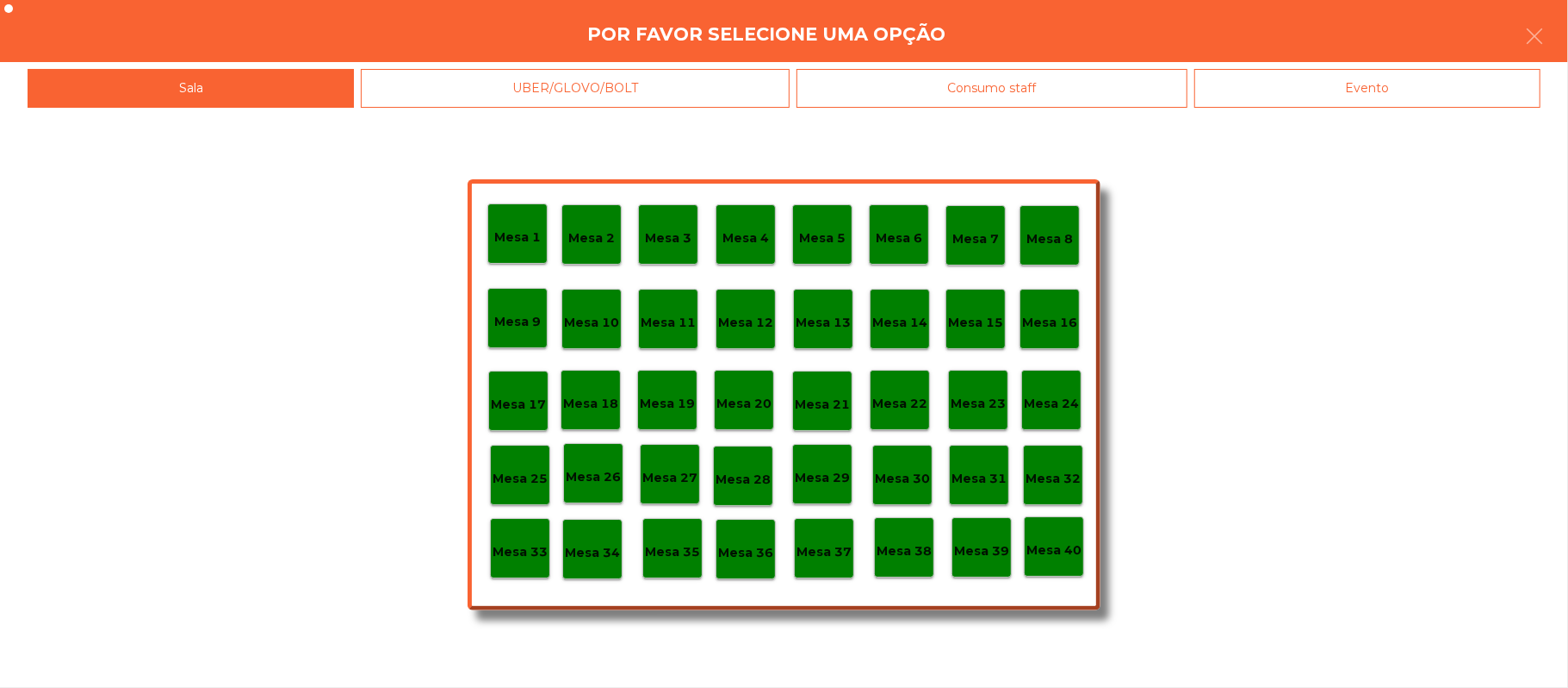
click at [1376, 84] on div "Evento" at bounding box center [1368, 88] width 347 height 38
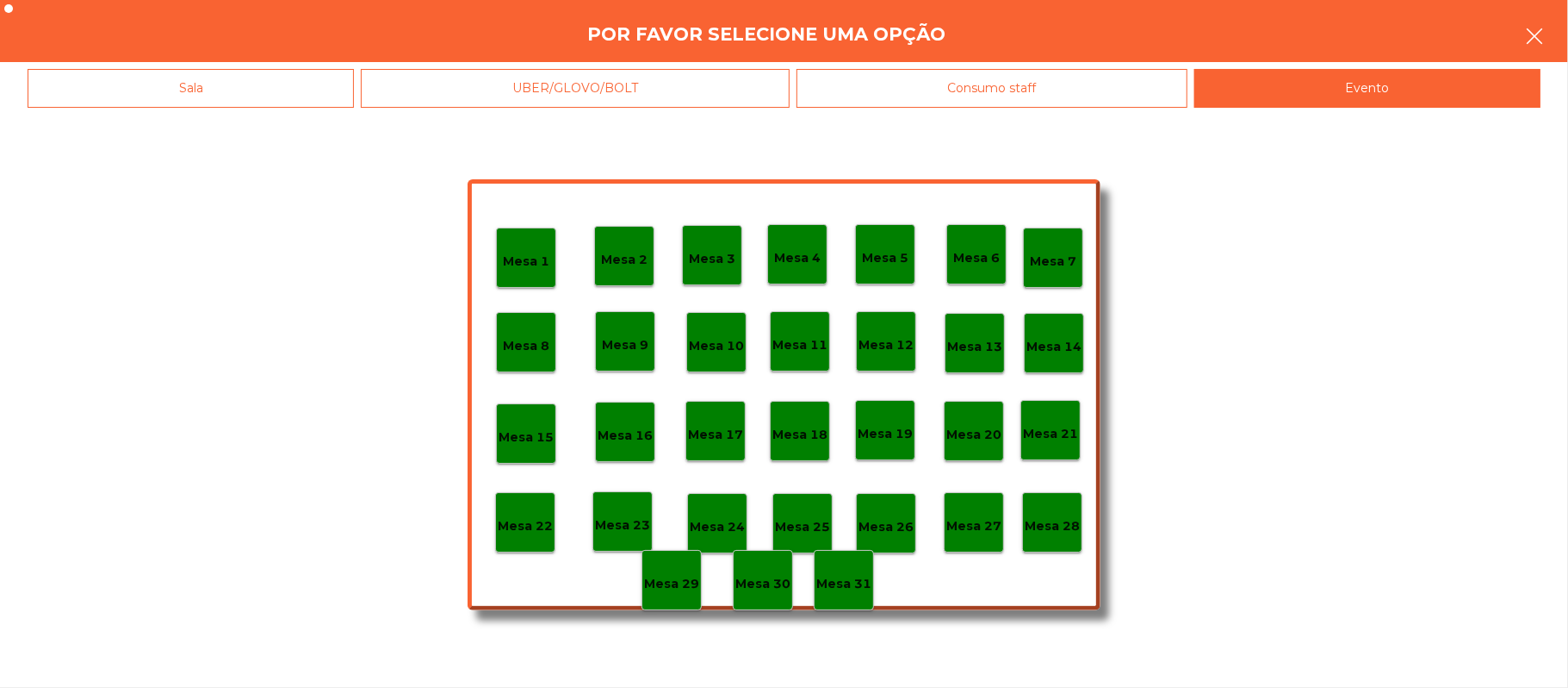
click at [1545, 36] on button "button" at bounding box center [1534, 37] width 48 height 52
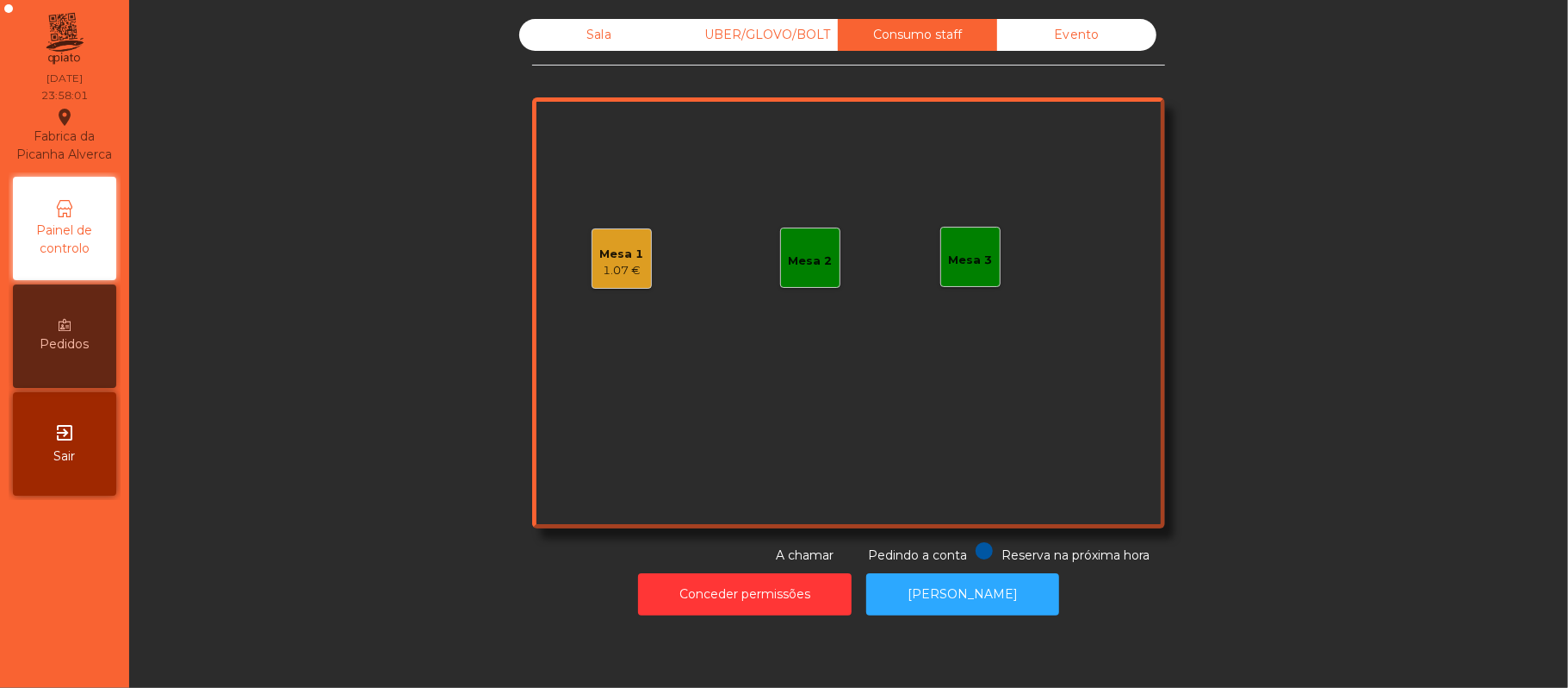
click at [1097, 35] on div "Evento" at bounding box center [1077, 35] width 159 height 32
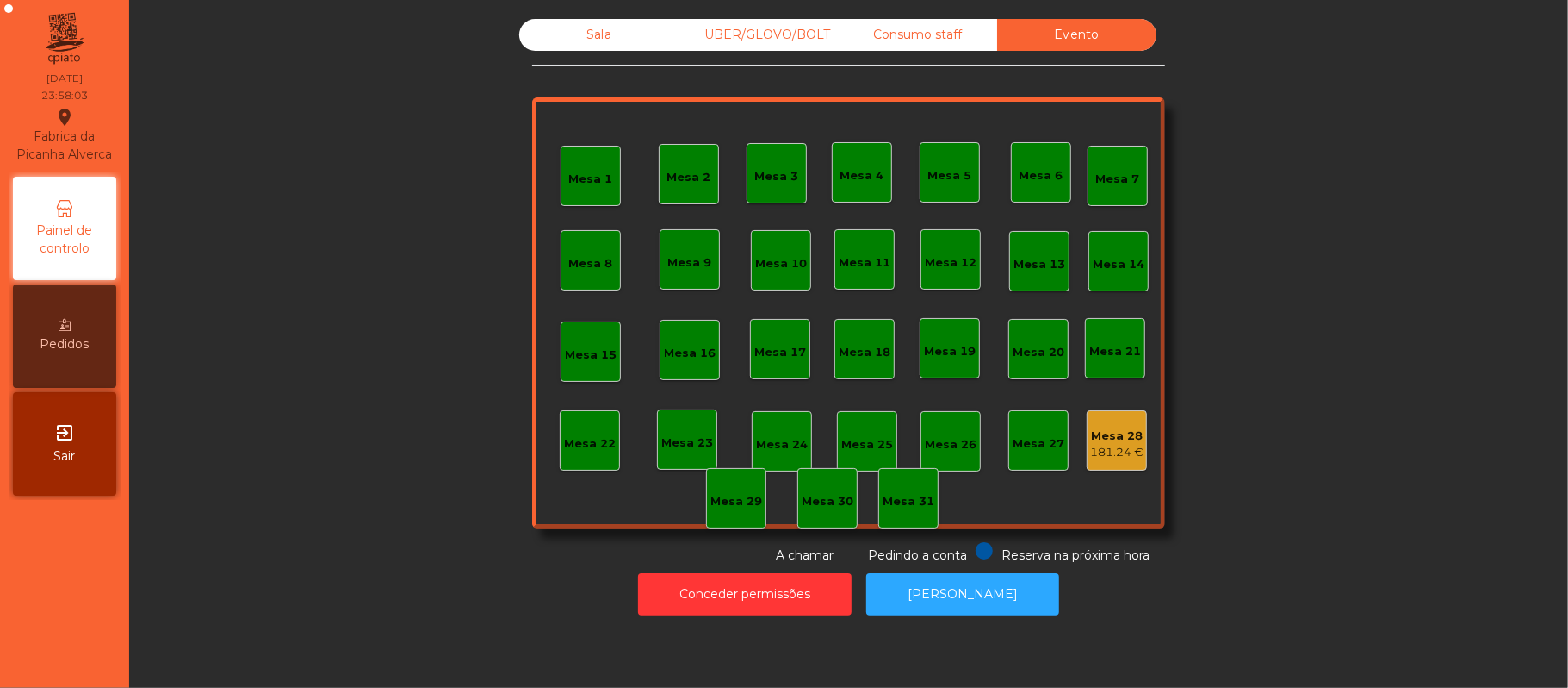
click at [775, 41] on div "UBER/GLOVO/BOLT" at bounding box center [759, 35] width 159 height 32
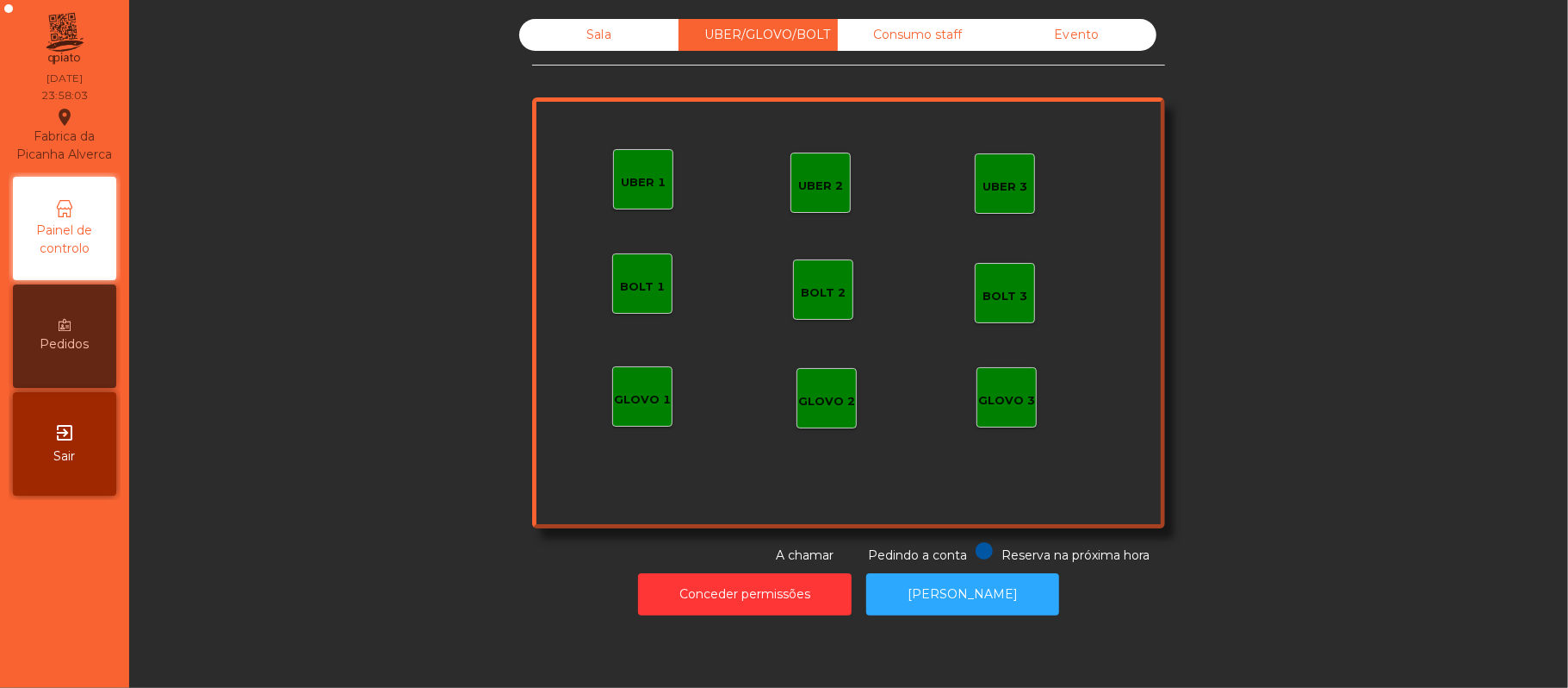
click at [925, 38] on div "Consumo staff" at bounding box center [918, 35] width 159 height 32
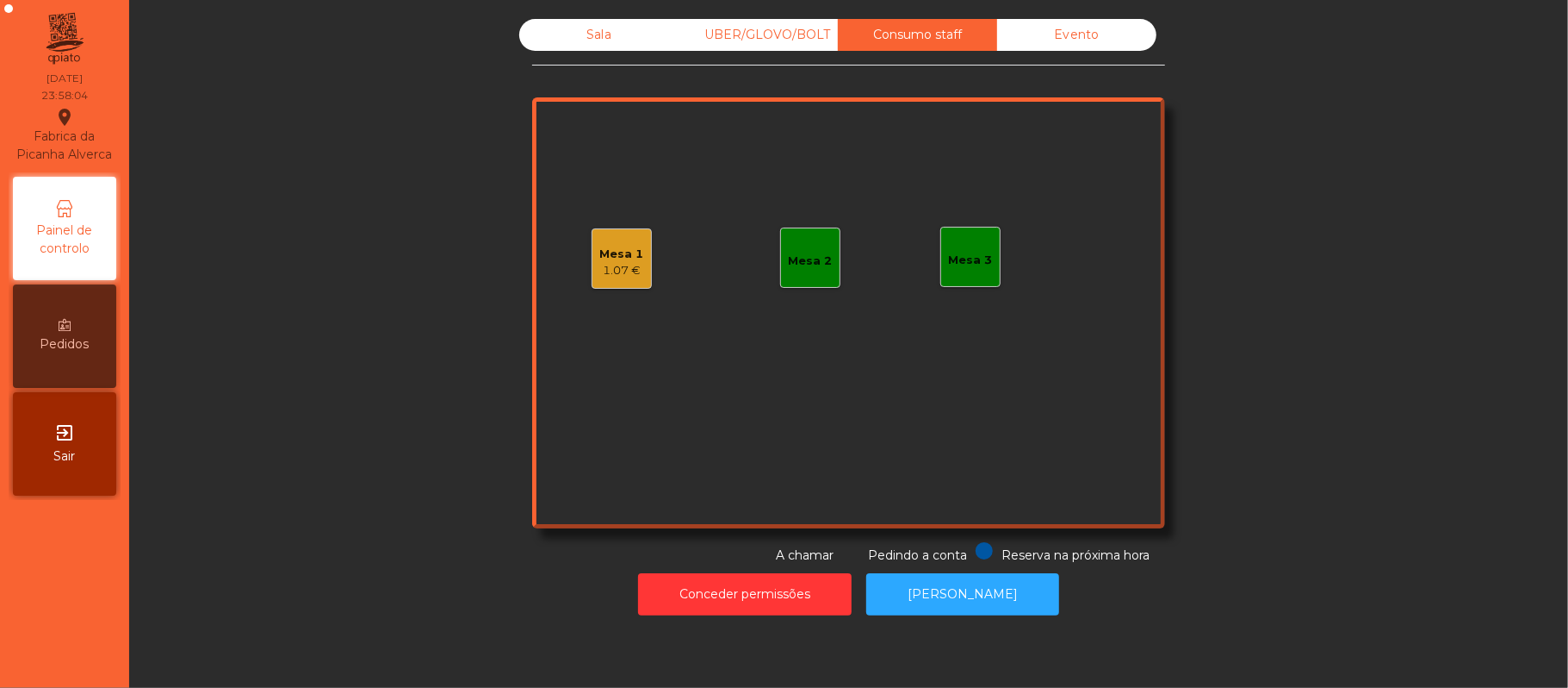
click at [621, 263] on div "1.07 €" at bounding box center [622, 271] width 44 height 17
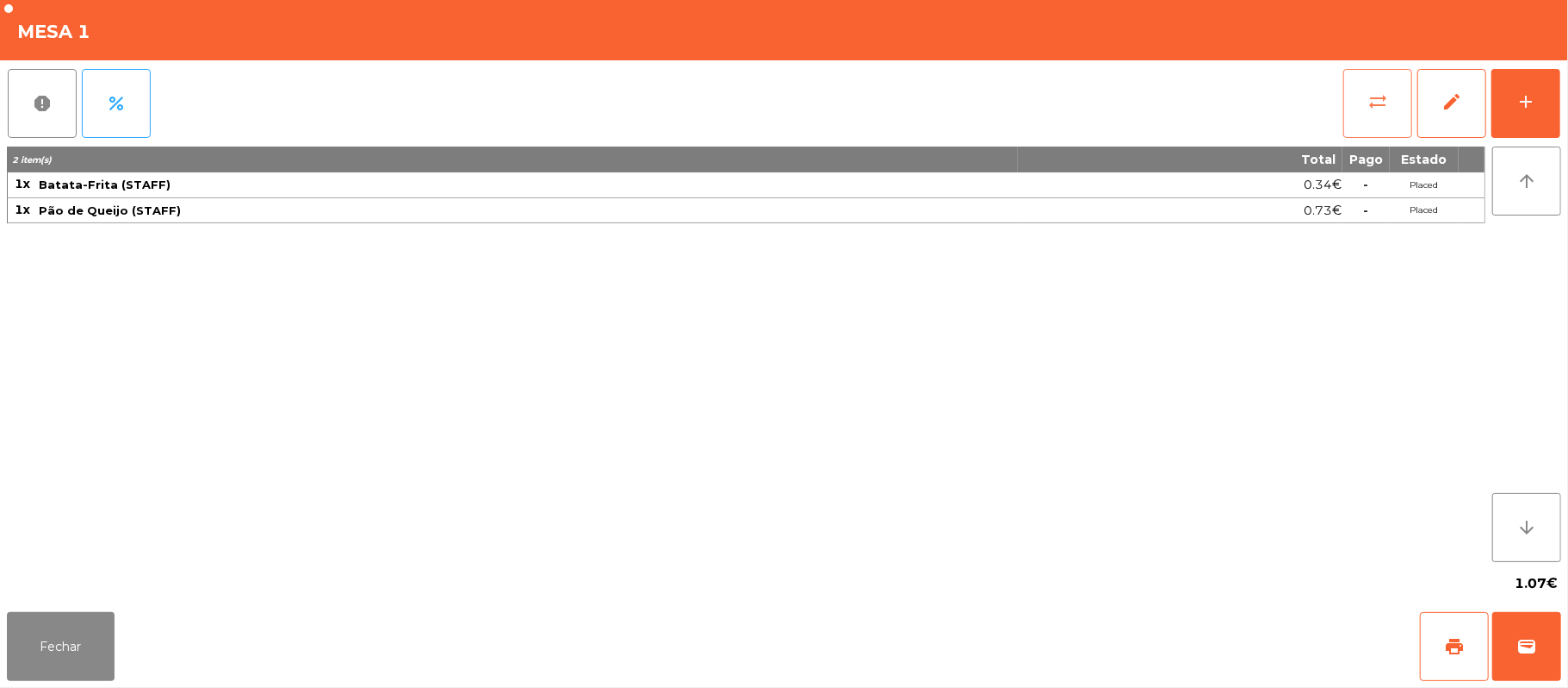
click at [1358, 107] on button "sync_alt" at bounding box center [1378, 104] width 69 height 69
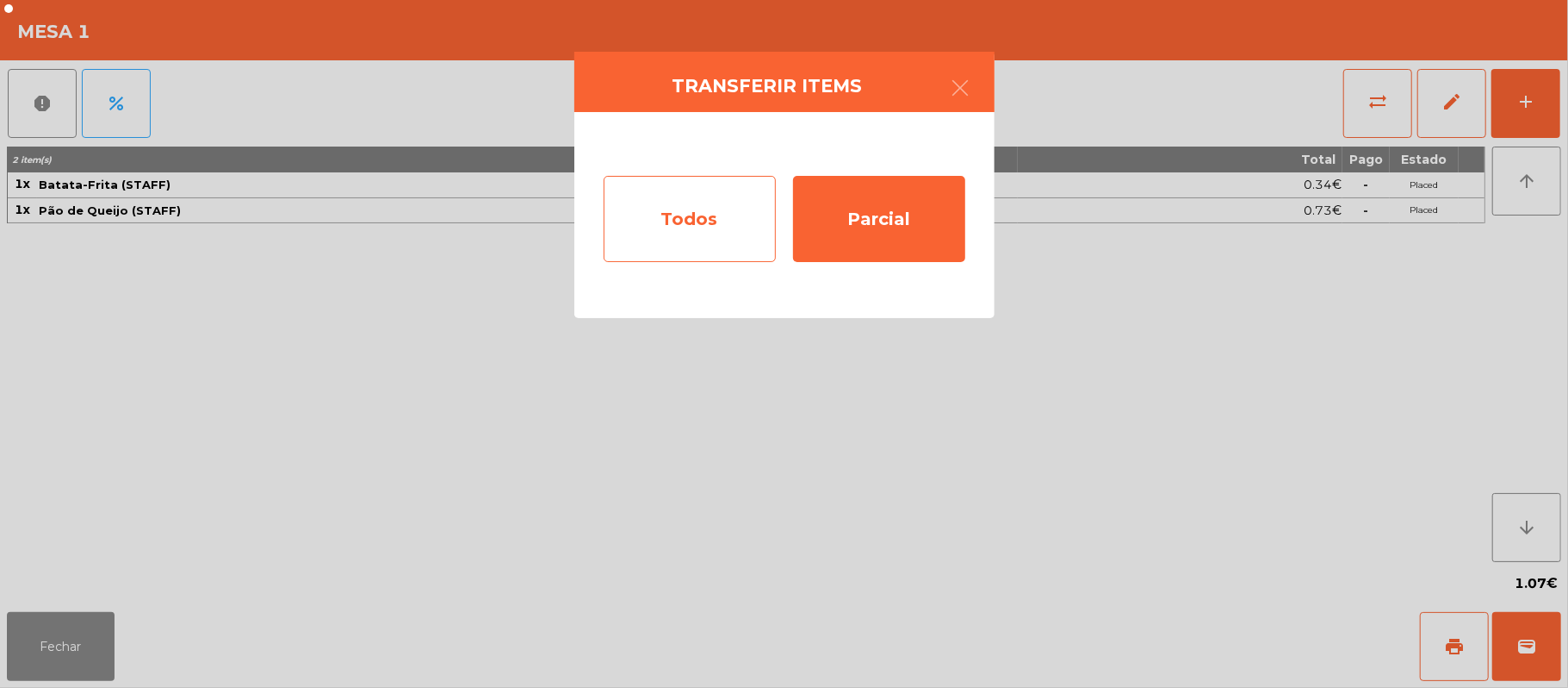
click at [737, 225] on div "Todos" at bounding box center [690, 219] width 172 height 86
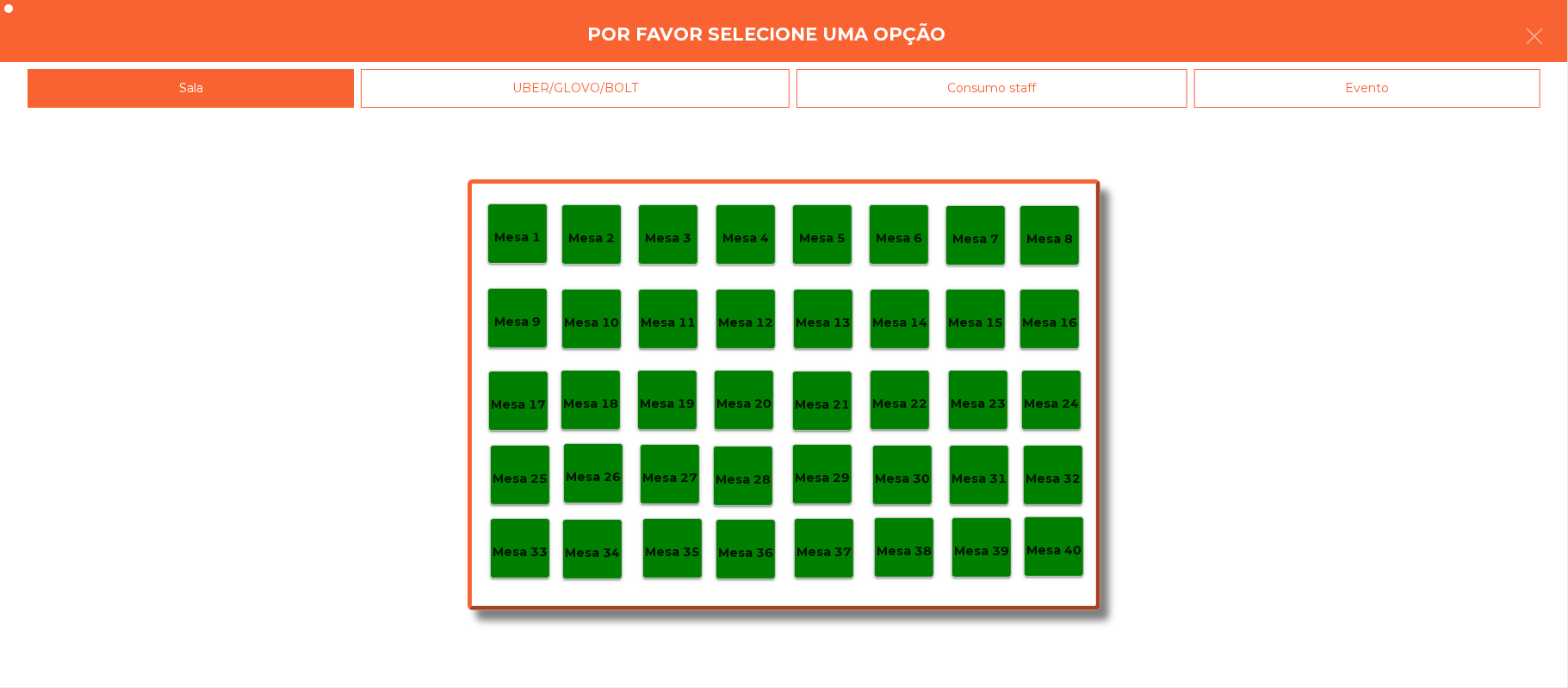
click at [1390, 84] on div "Evento" at bounding box center [1368, 88] width 347 height 38
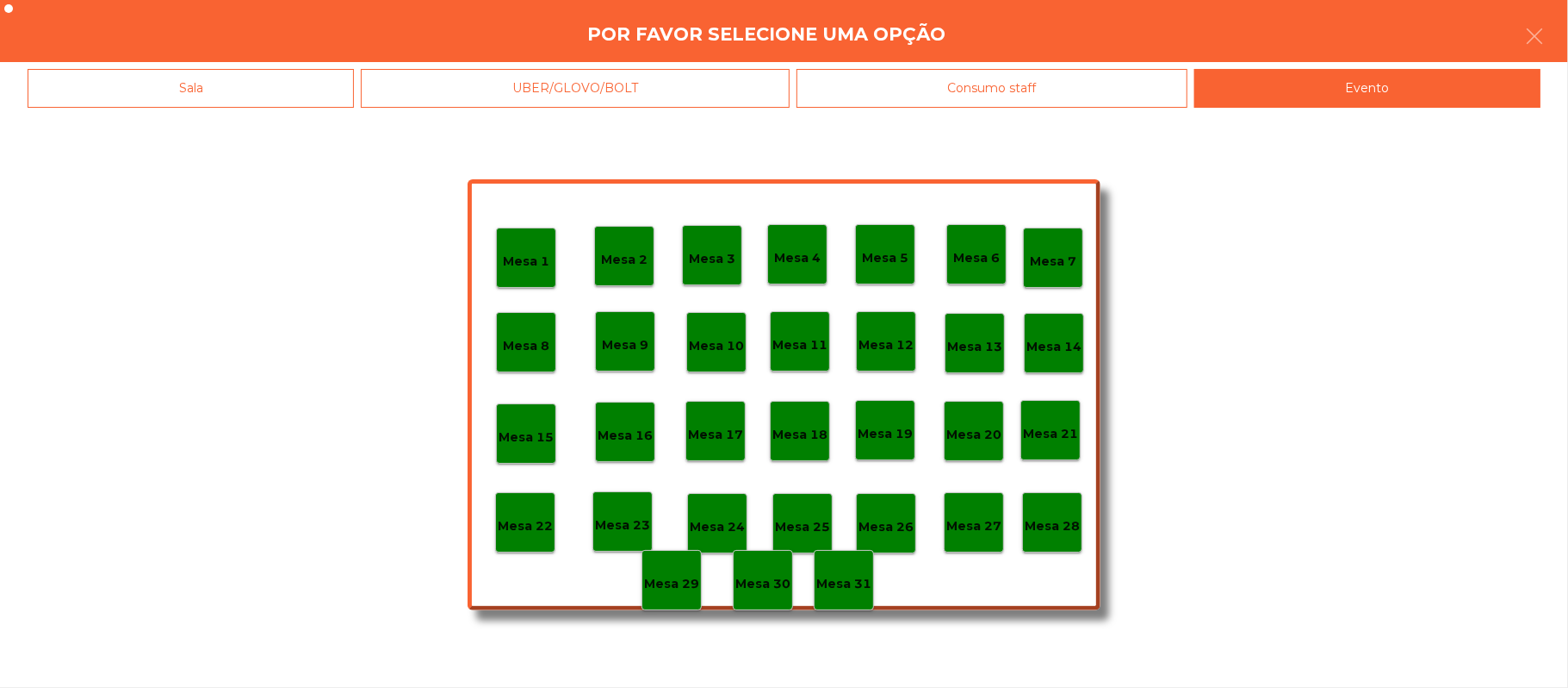
click at [1053, 524] on p "Mesa 28" at bounding box center [1052, 526] width 55 height 20
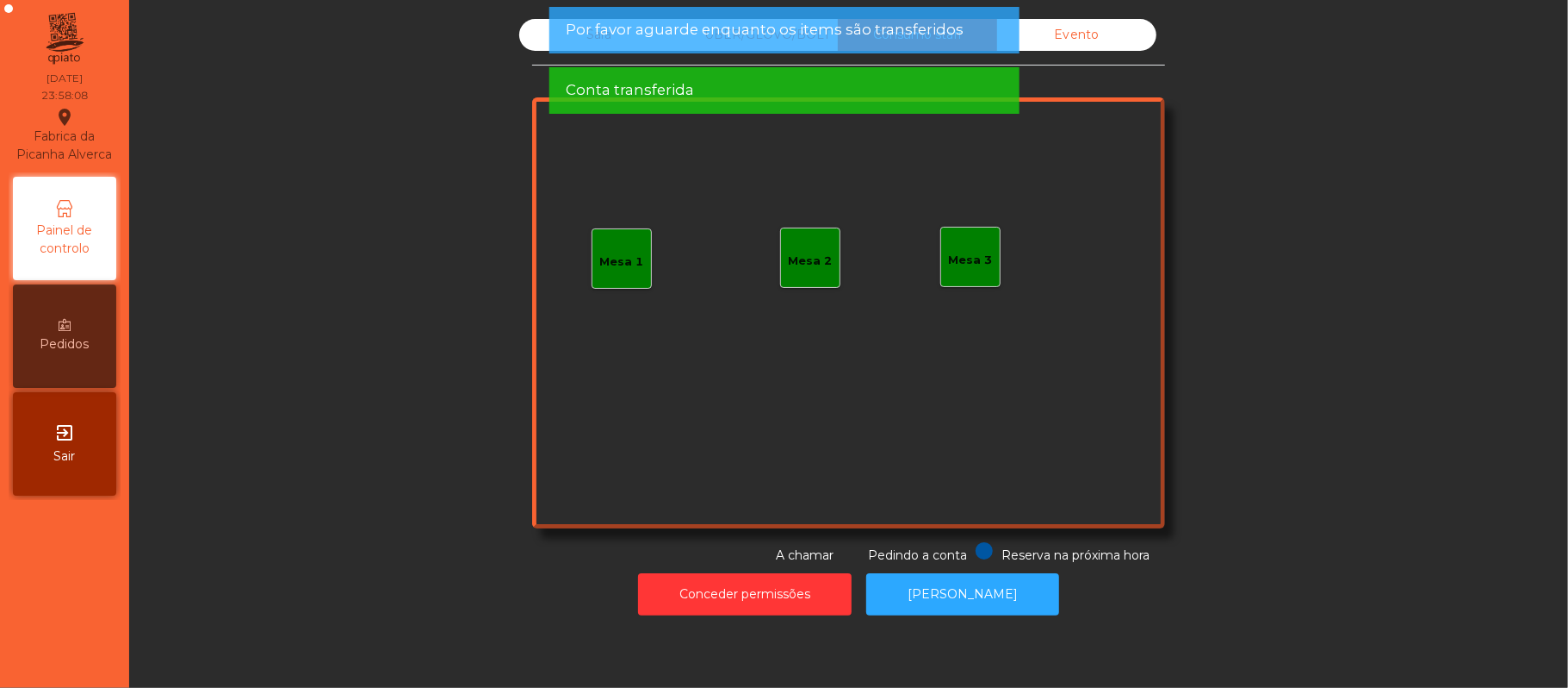
click at [1096, 42] on div "Evento" at bounding box center [1077, 35] width 159 height 32
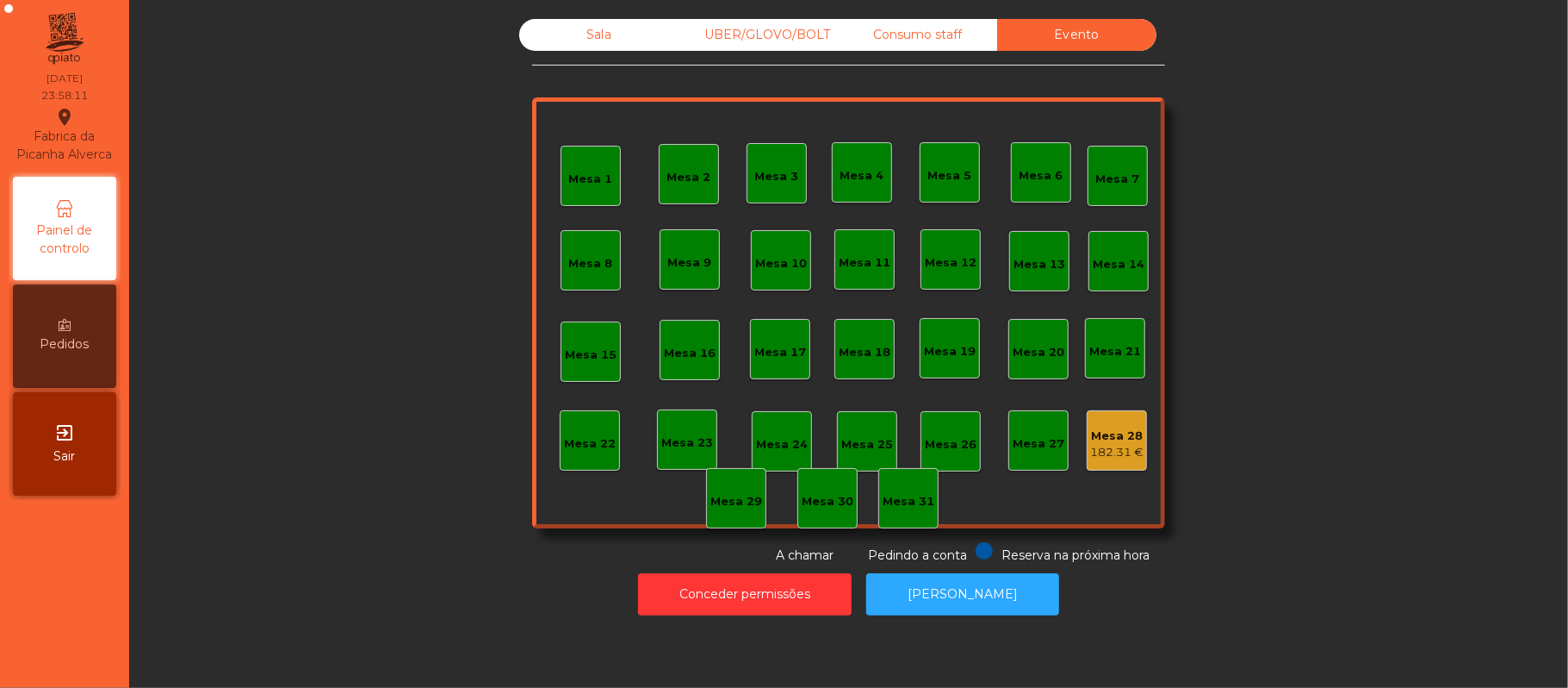
click at [922, 37] on div "Consumo staff" at bounding box center [918, 35] width 159 height 32
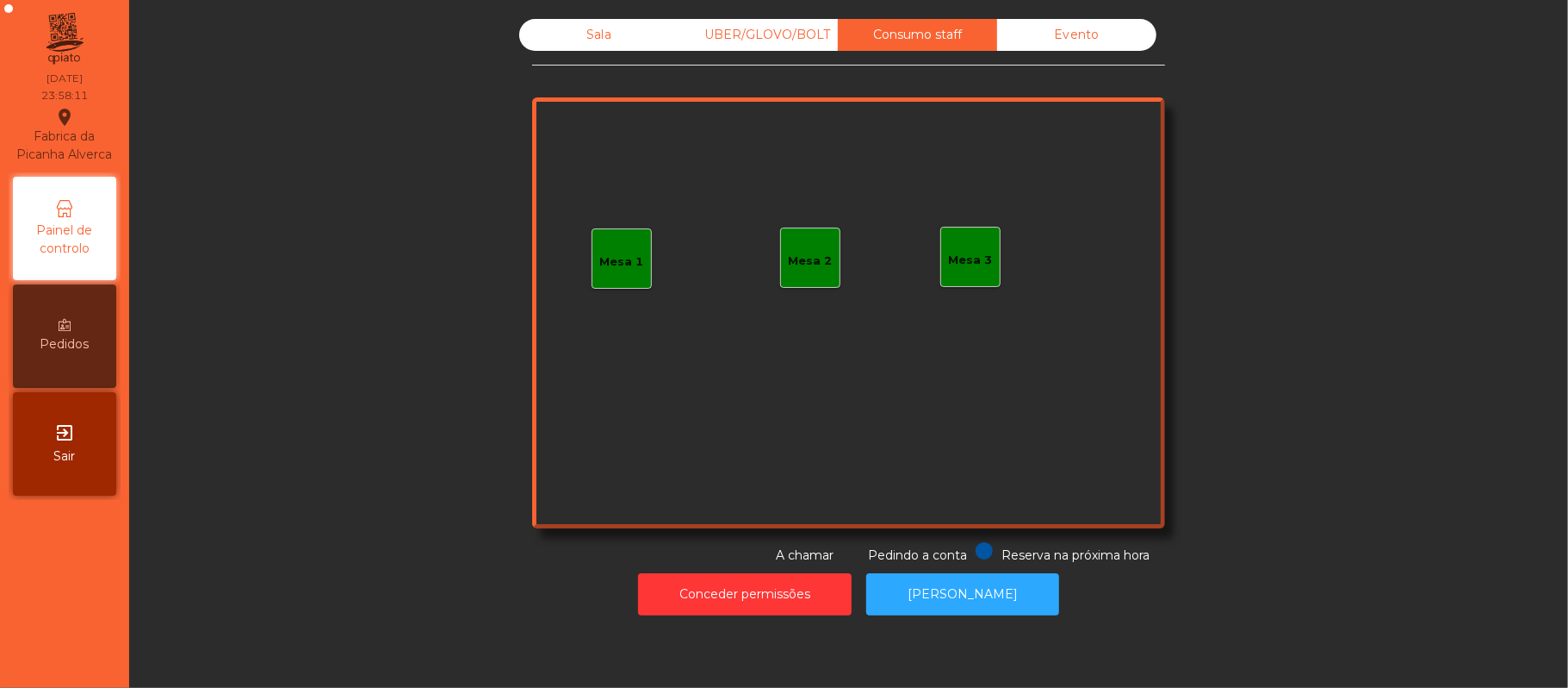
click at [776, 41] on div "UBER/GLOVO/BOLT" at bounding box center [759, 35] width 159 height 32
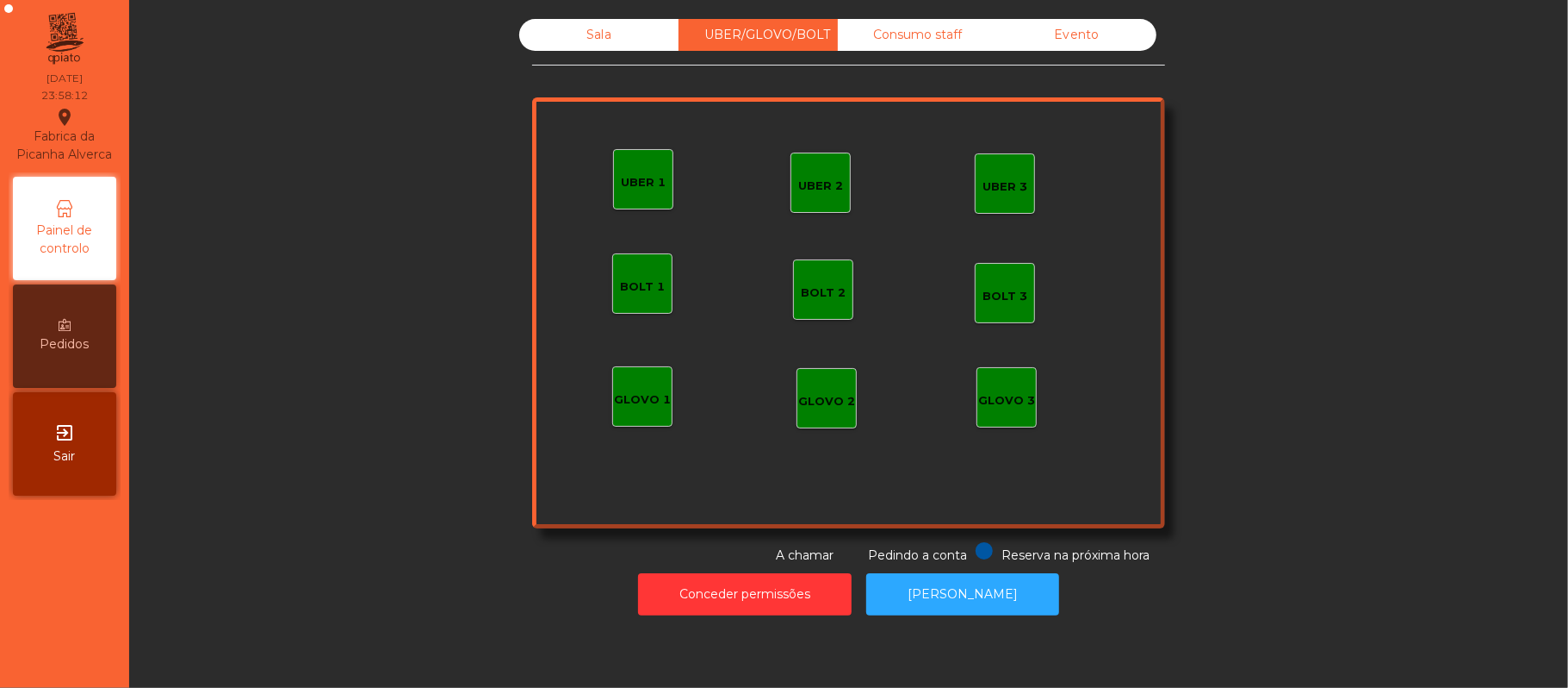
click at [591, 38] on div "Sala" at bounding box center [599, 35] width 159 height 32
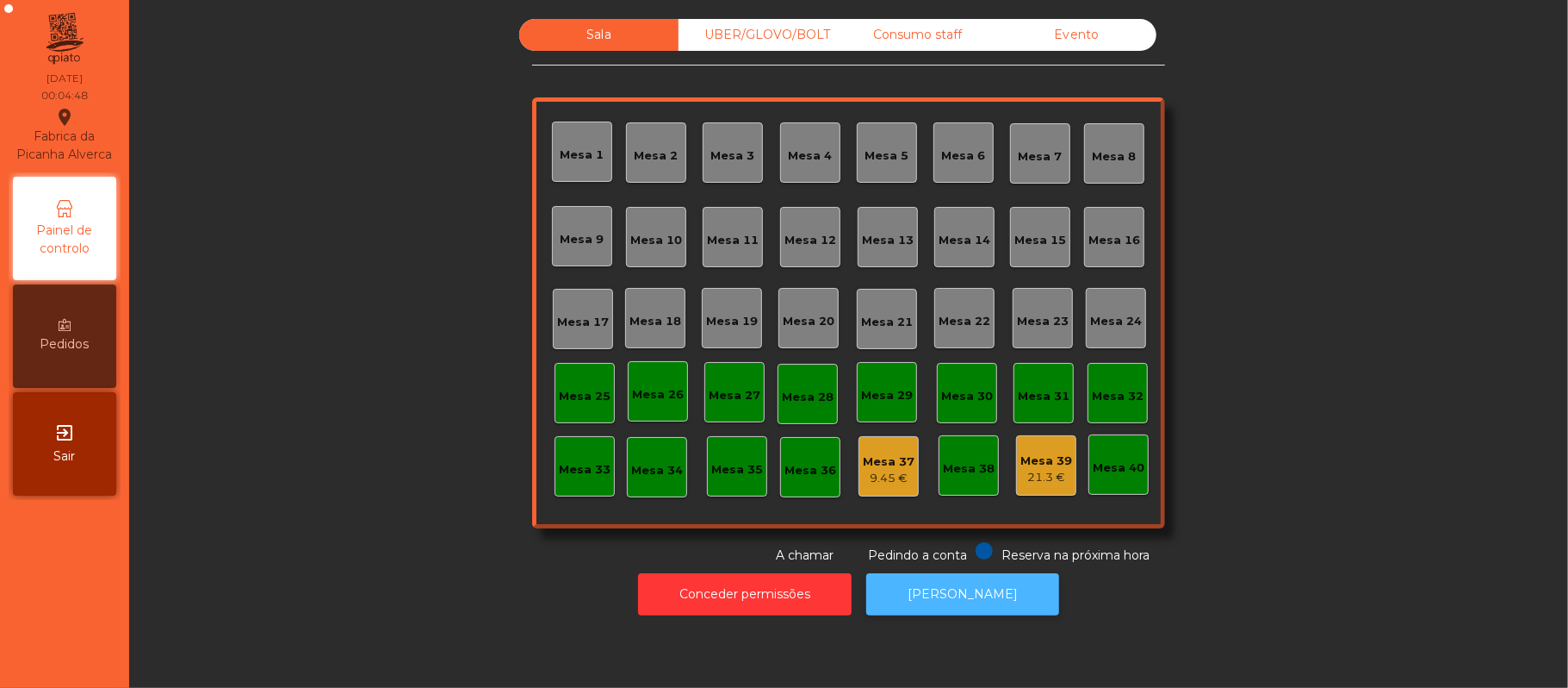
click at [965, 593] on button "[PERSON_NAME]" at bounding box center [963, 593] width 193 height 42
click at [1045, 477] on div "21.3 €" at bounding box center [1046, 477] width 52 height 17
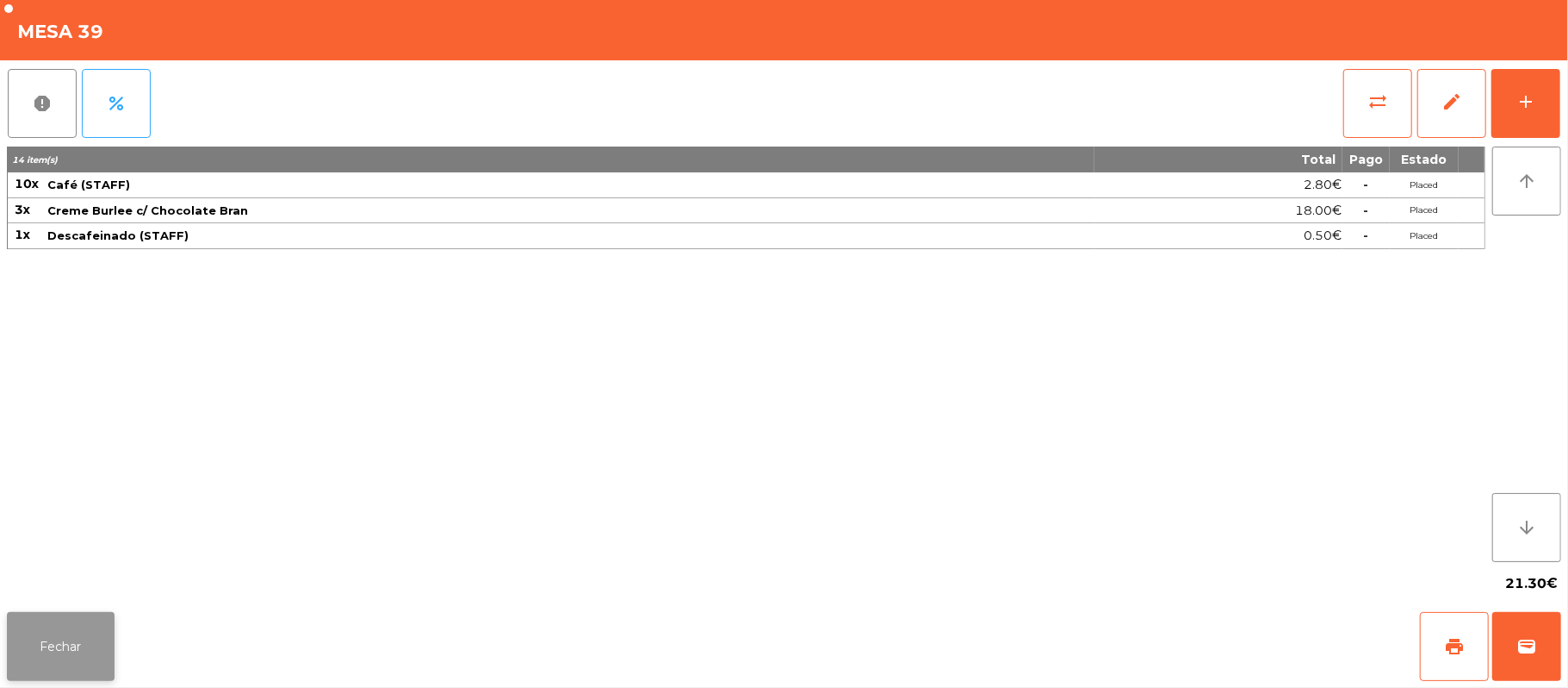
click at [64, 646] on button "Fechar" at bounding box center [60, 647] width 108 height 69
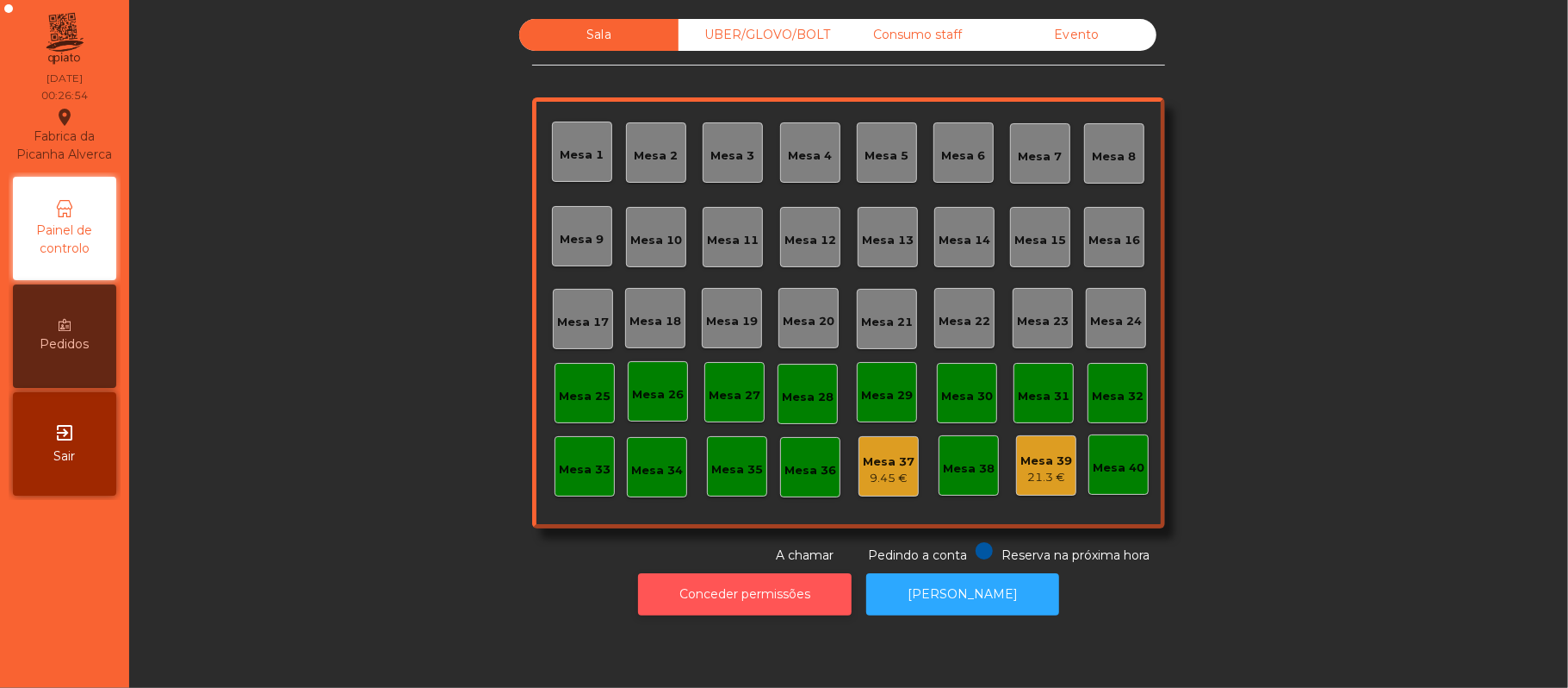
click at [793, 590] on button "Conceder permissões" at bounding box center [745, 593] width 214 height 42
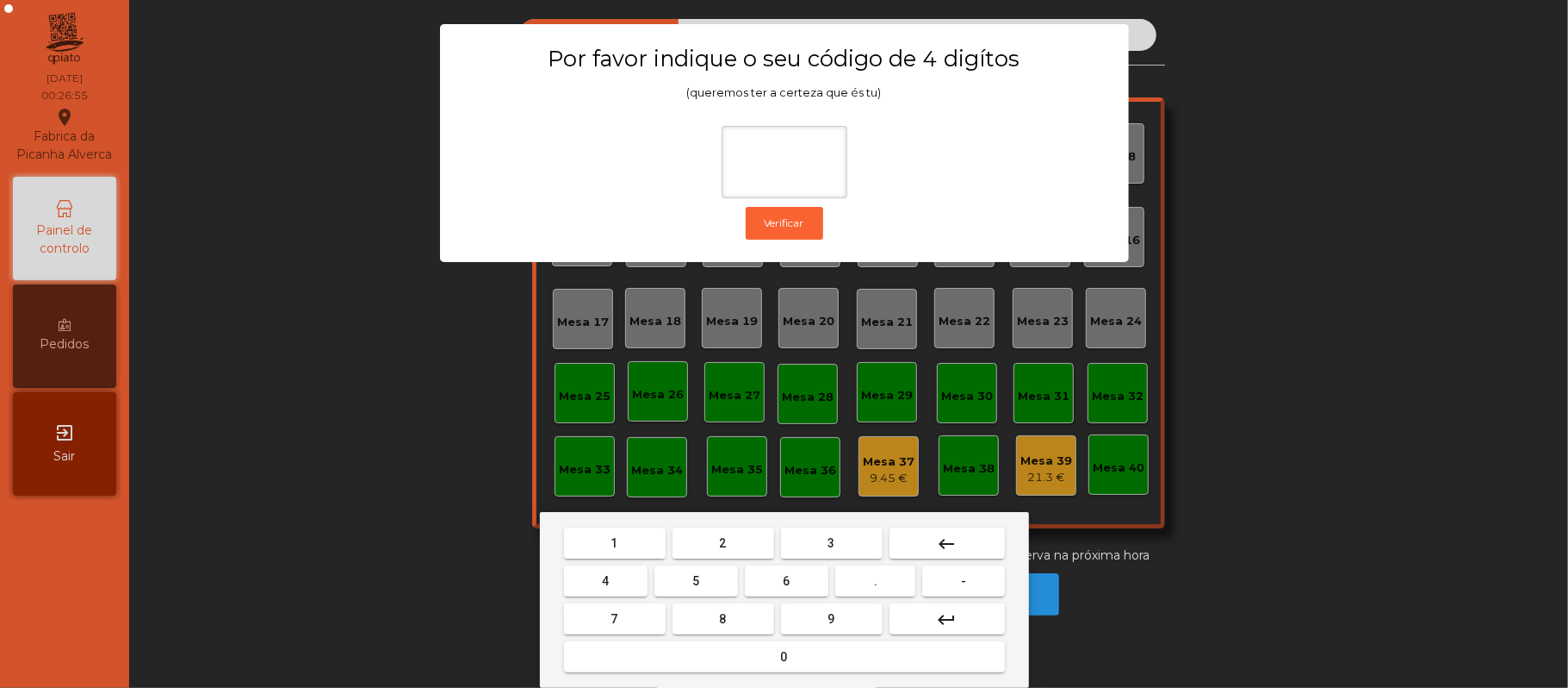
click at [739, 546] on button "2" at bounding box center [723, 543] width 101 height 31
click at [805, 584] on button "6" at bounding box center [786, 580] width 83 height 31
click at [630, 541] on button "1" at bounding box center [614, 543] width 101 height 31
click at [696, 581] on span "5" at bounding box center [695, 580] width 7 height 14
type input "****"
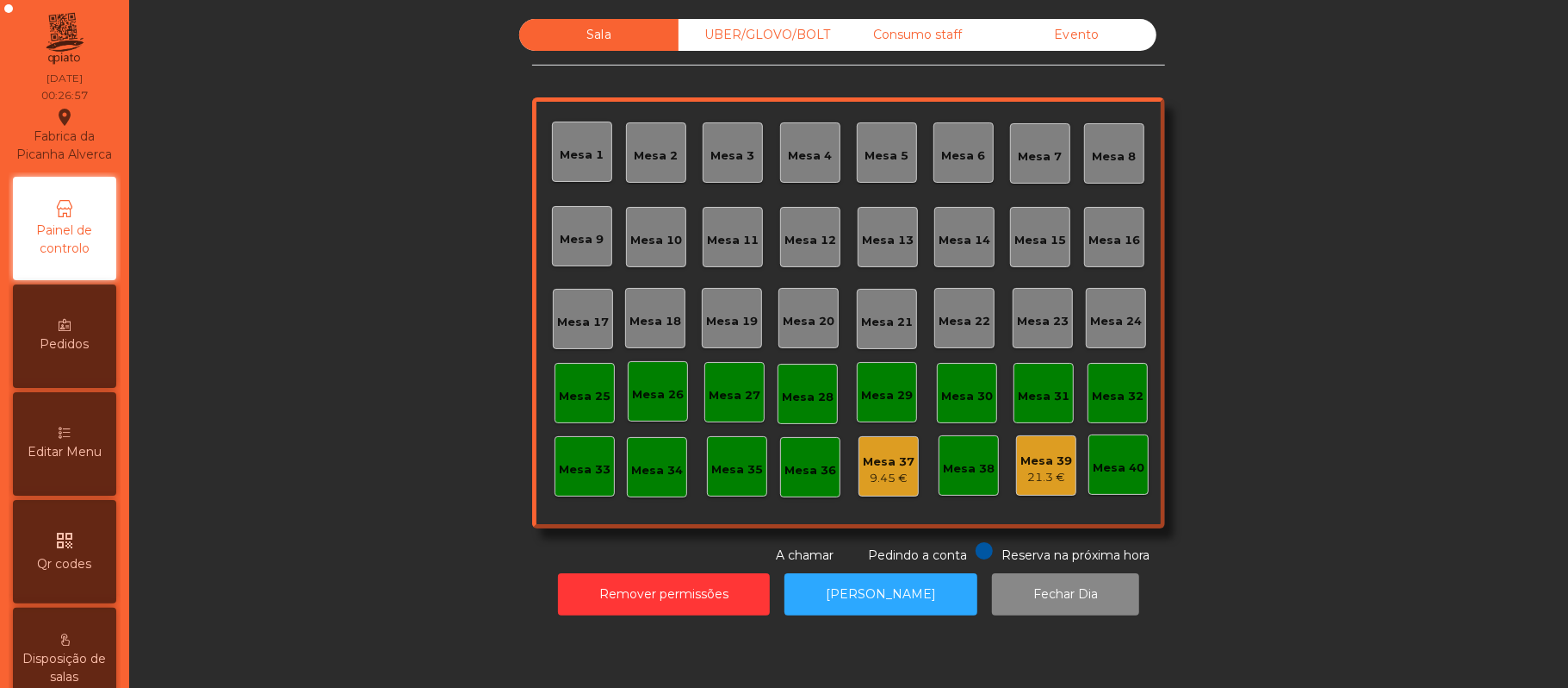
click at [872, 471] on div "9.45 €" at bounding box center [888, 478] width 52 height 17
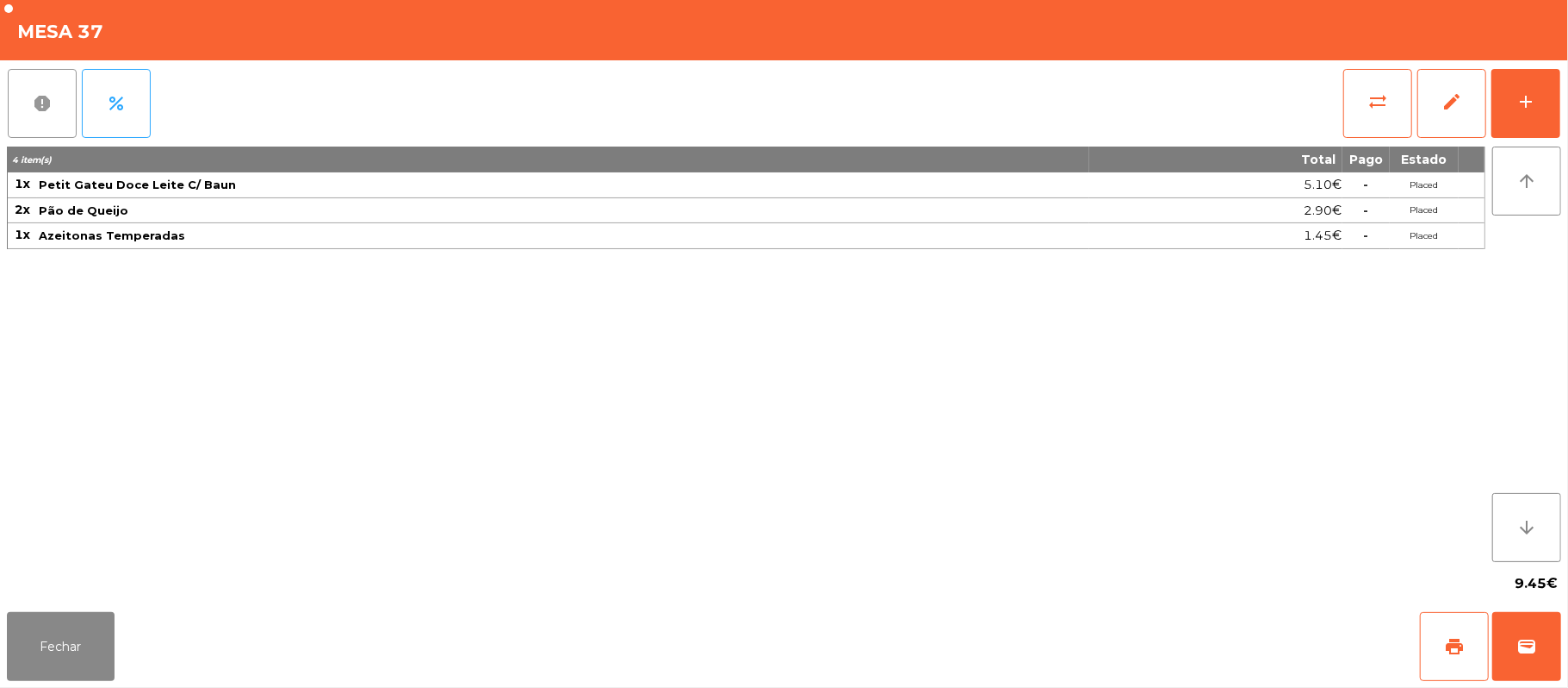
click at [52, 100] on button "report" at bounding box center [42, 104] width 69 height 69
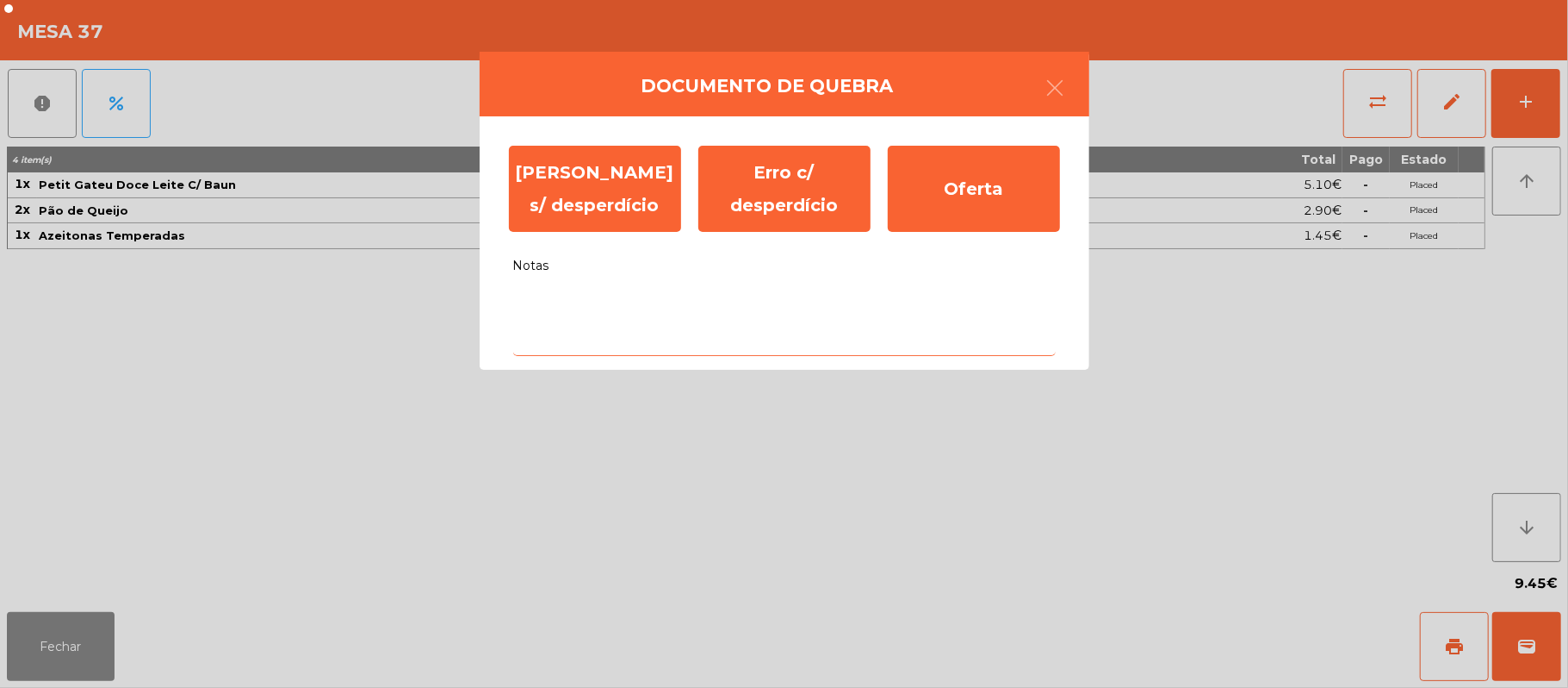
click at [620, 302] on textarea "Notas" at bounding box center [784, 320] width 542 height 71
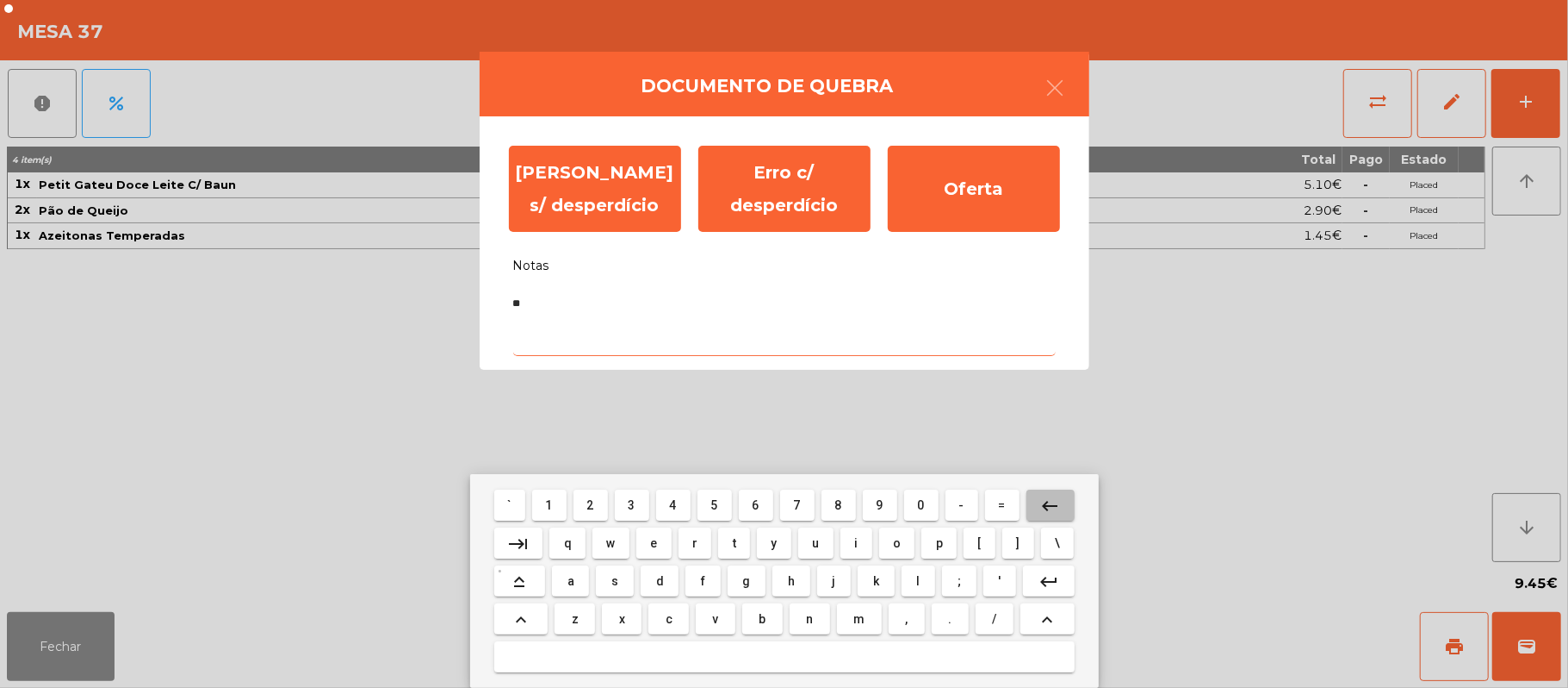
type textarea "*"
type textarea "**********"
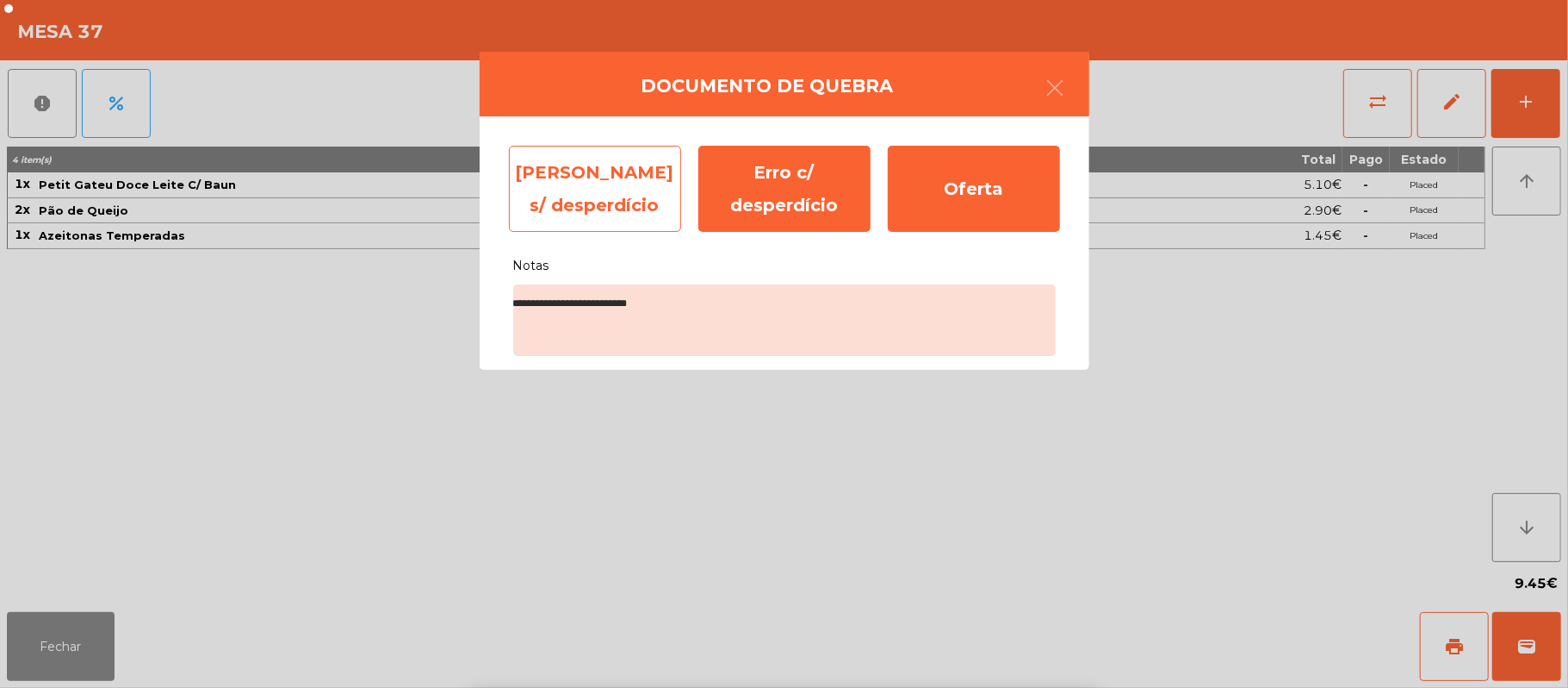
click at [598, 187] on div "[PERSON_NAME] s/ desperdício" at bounding box center [595, 188] width 172 height 86
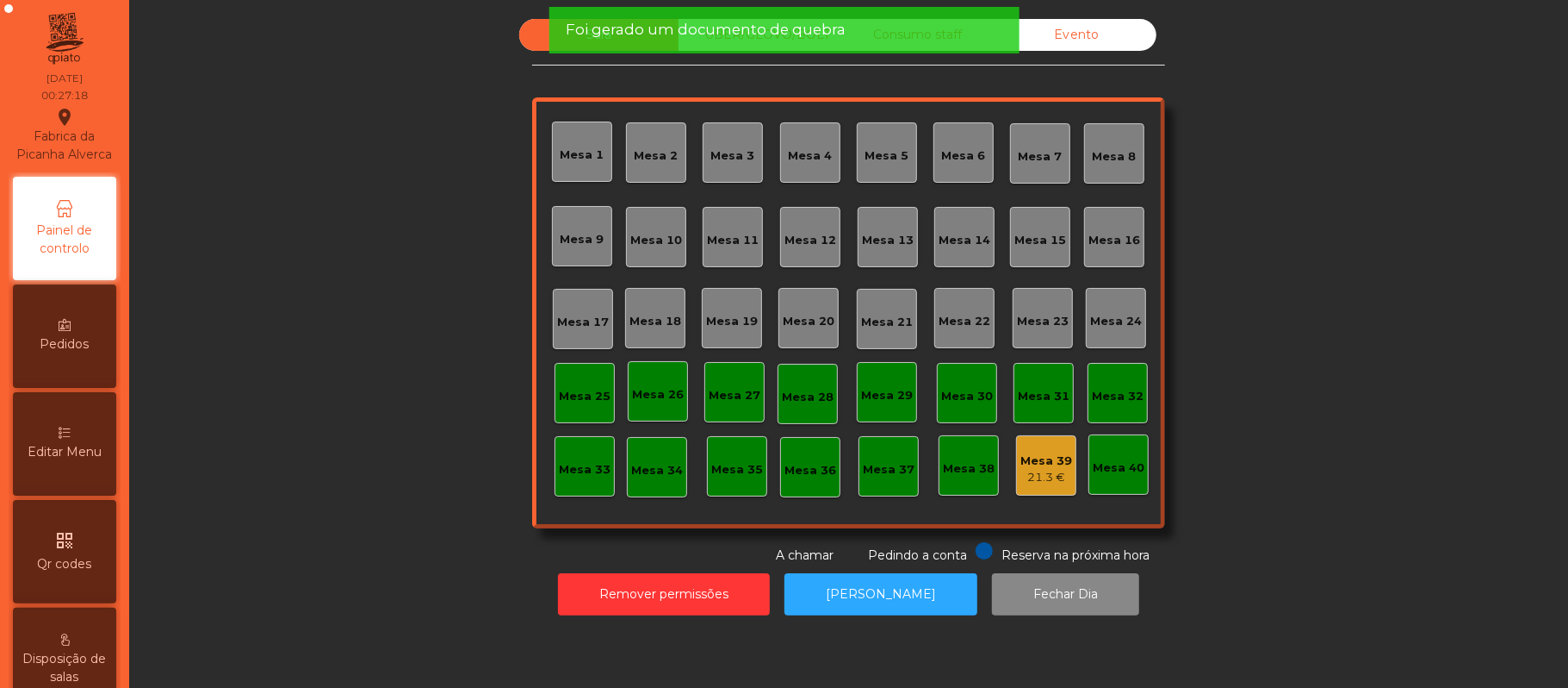
click at [1043, 483] on div "21.3 €" at bounding box center [1046, 477] width 52 height 17
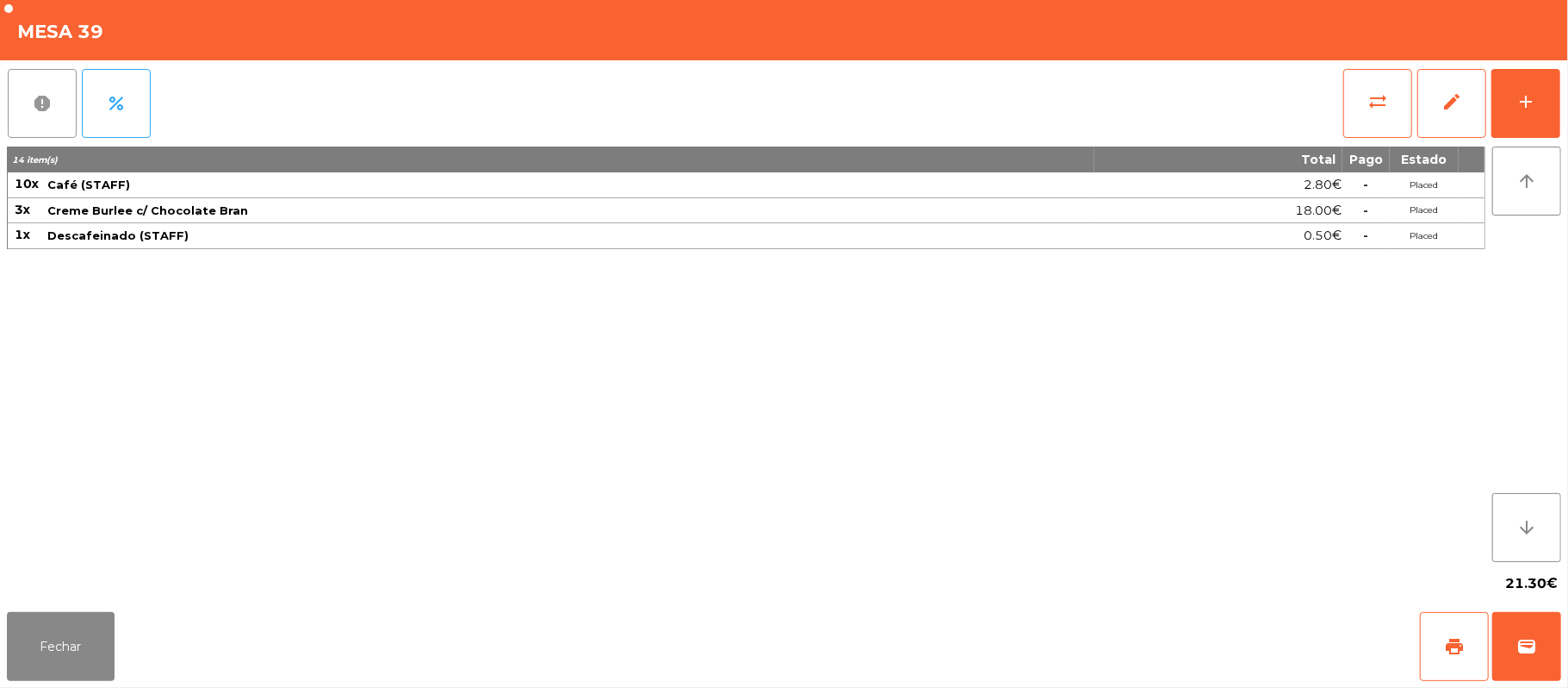
click at [55, 108] on button "report" at bounding box center [42, 104] width 69 height 69
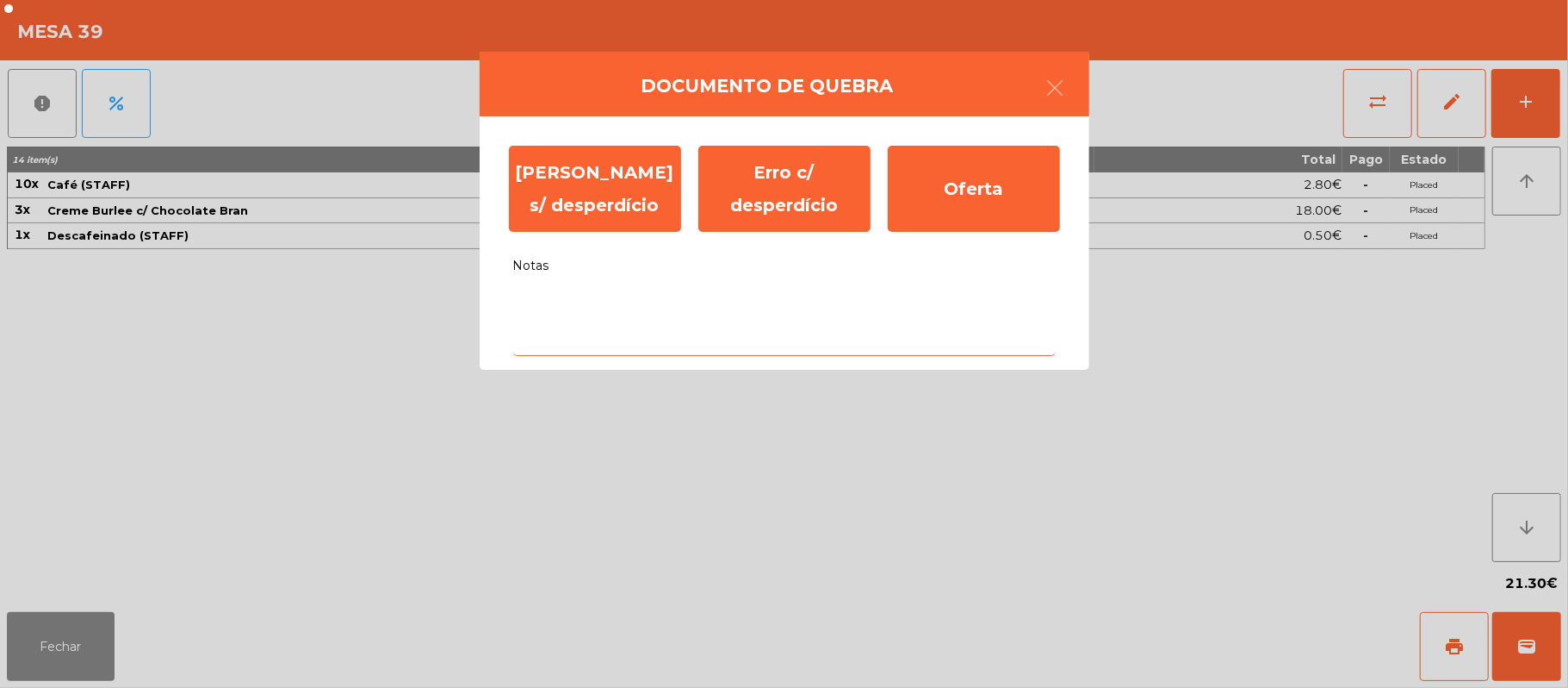
click at [639, 304] on textarea "Notas" at bounding box center [784, 320] width 542 height 71
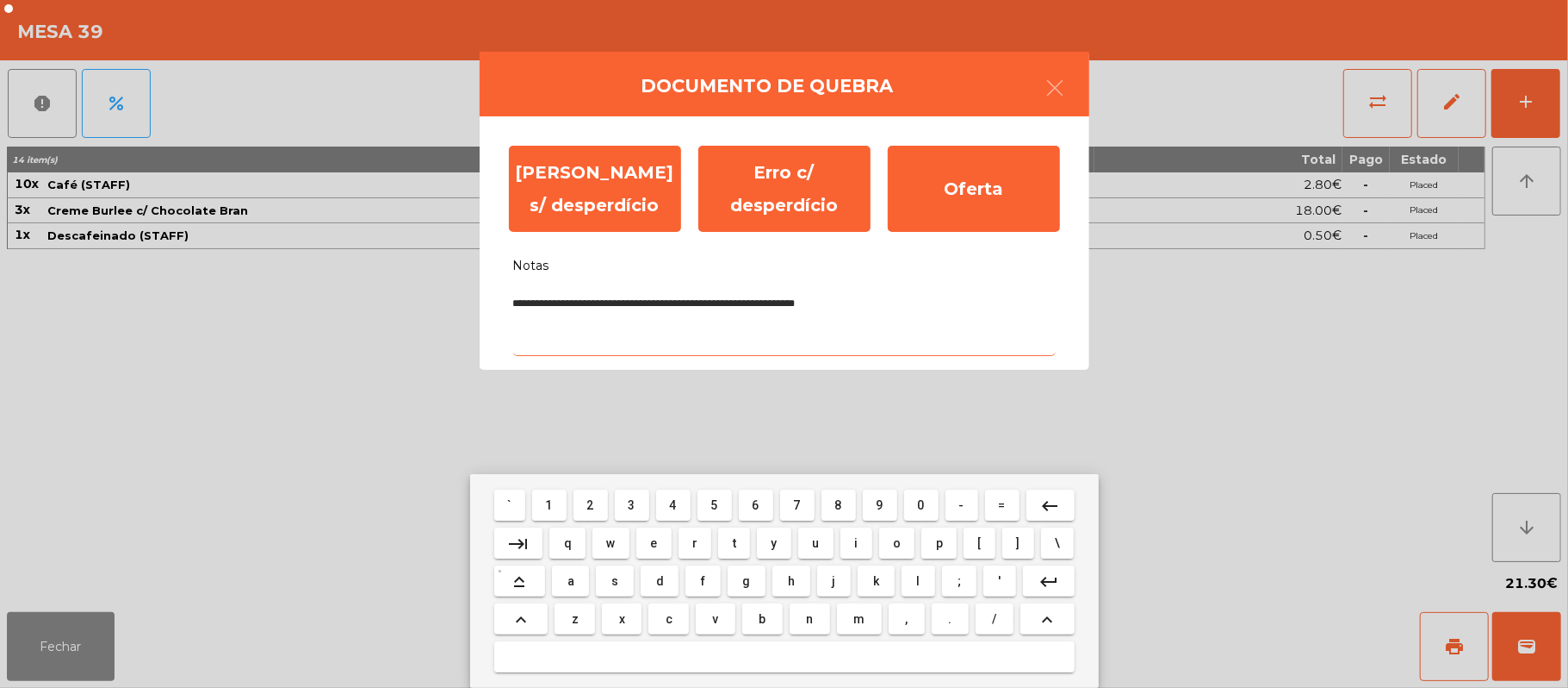
click at [863, 293] on textarea "**********" at bounding box center [784, 320] width 542 height 71
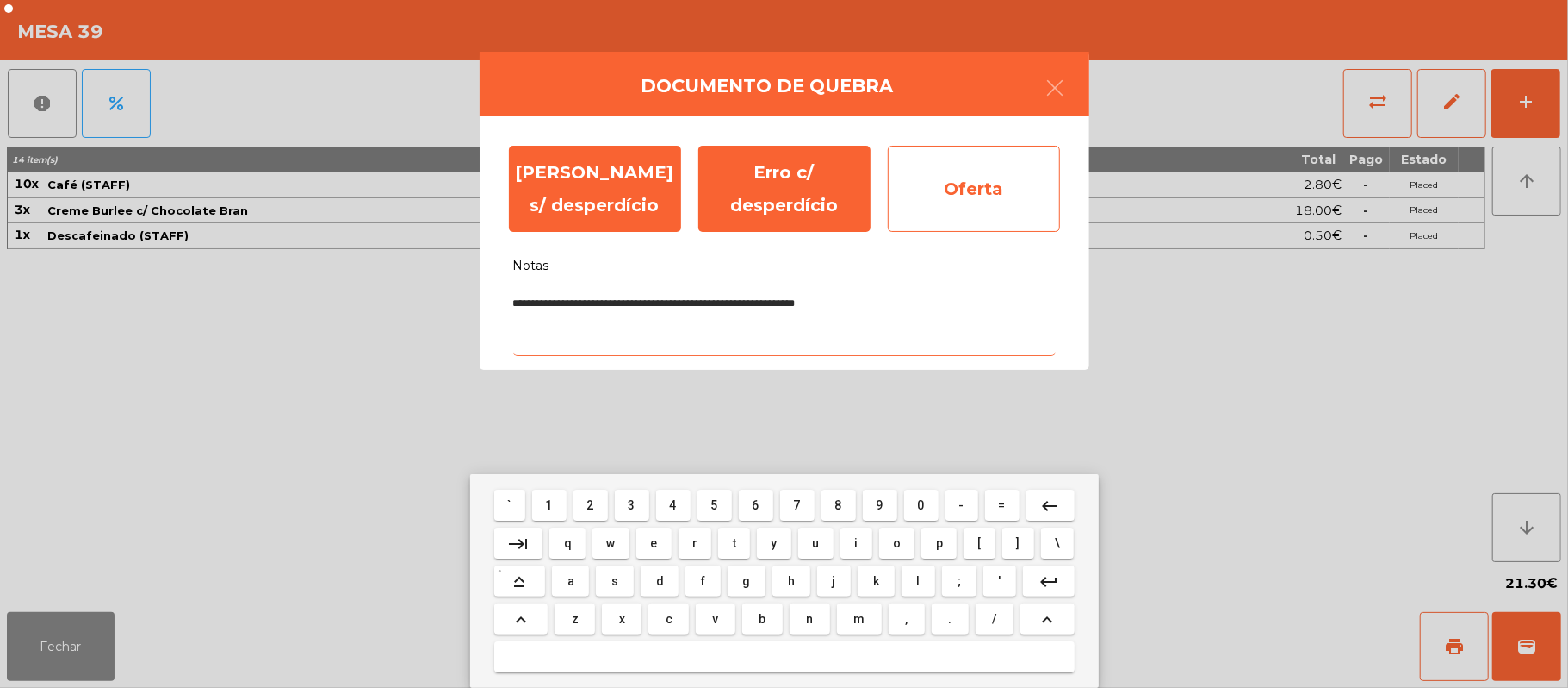
type textarea "**********"
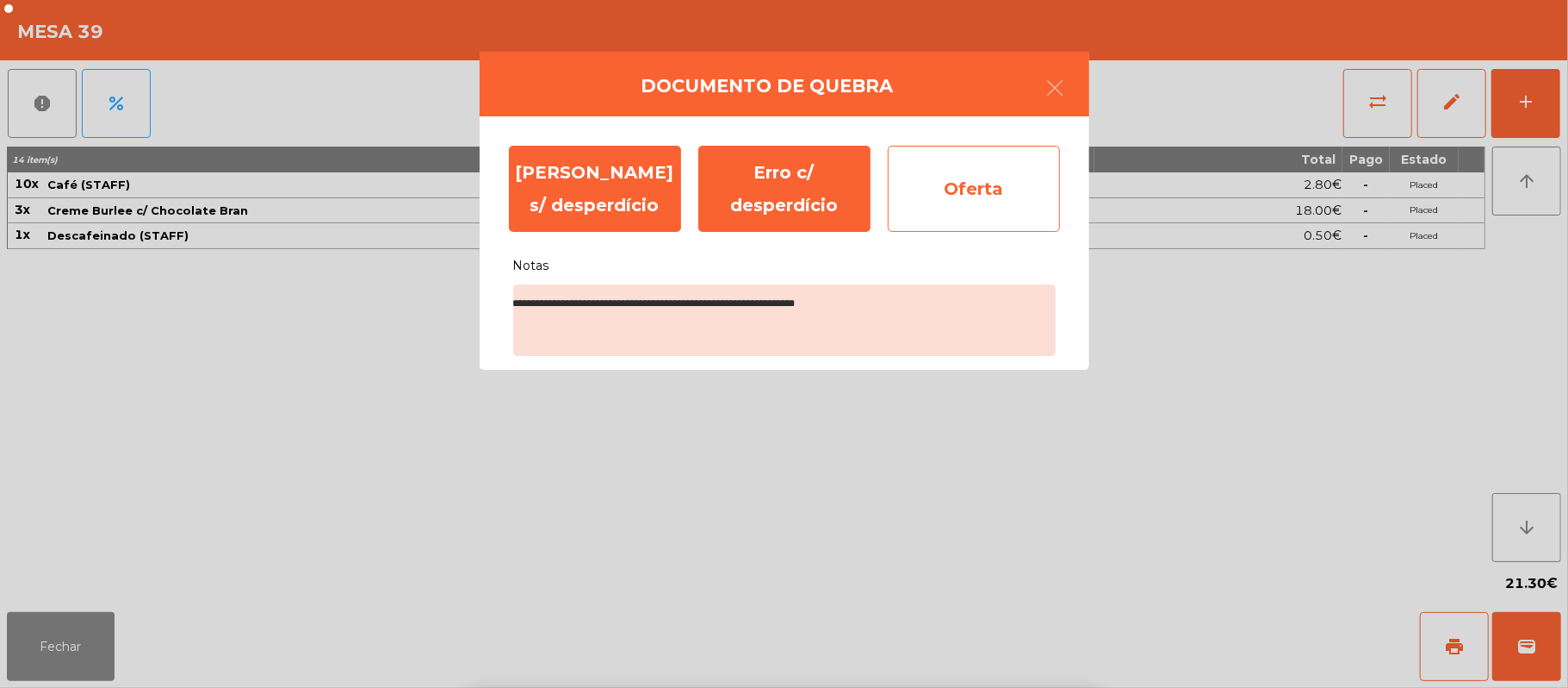
click at [999, 203] on div "Oferta" at bounding box center [974, 188] width 172 height 86
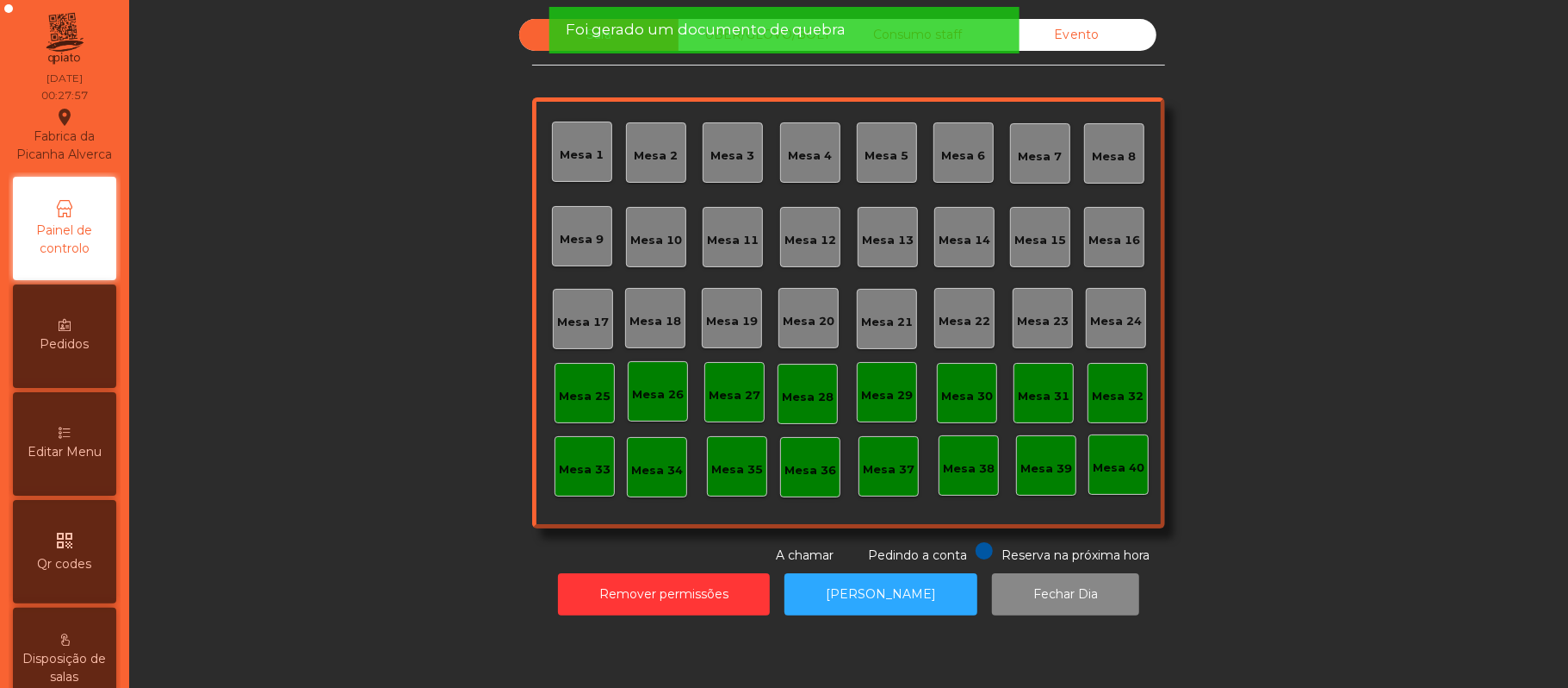
click at [1089, 37] on div "Evento" at bounding box center [1077, 35] width 159 height 32
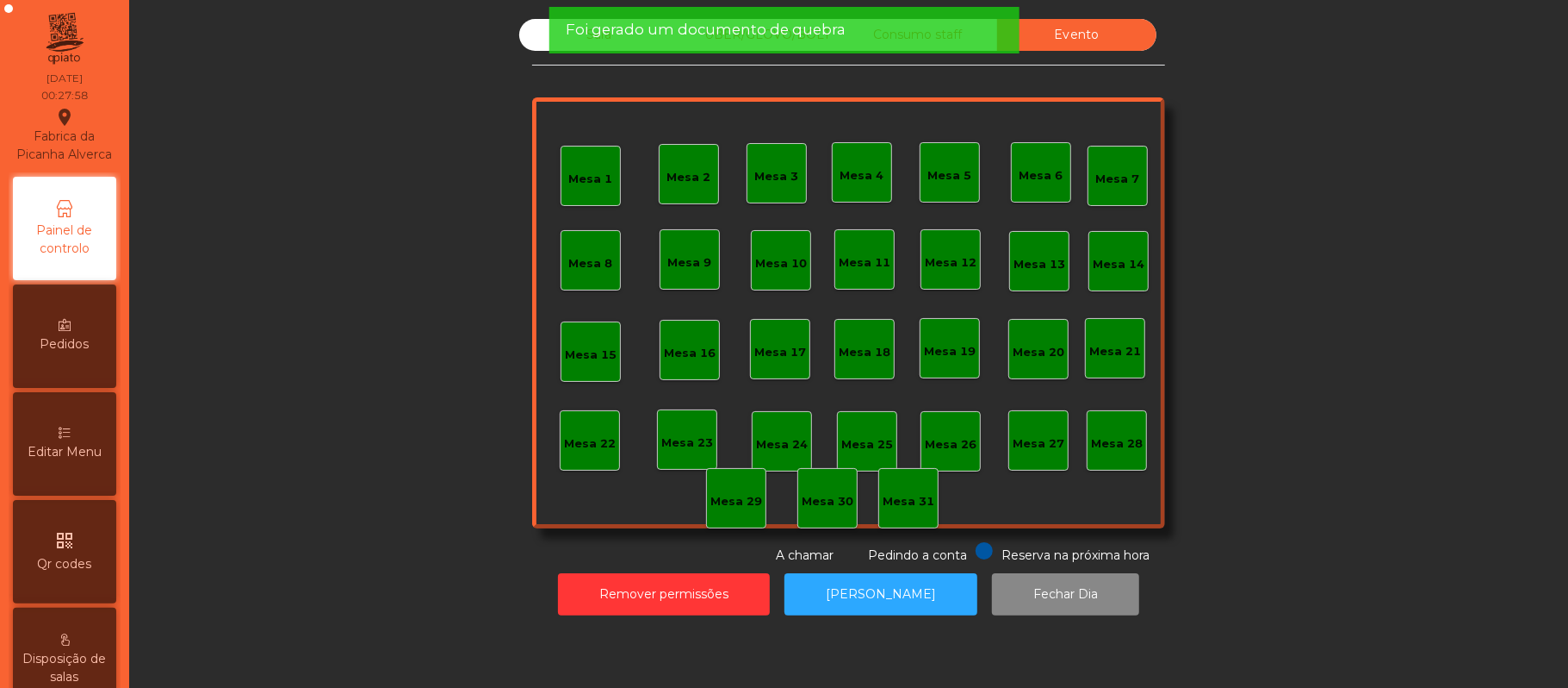
click at [949, 35] on div "Foi gerado um documento de quebra" at bounding box center [783, 29] width 436 height 22
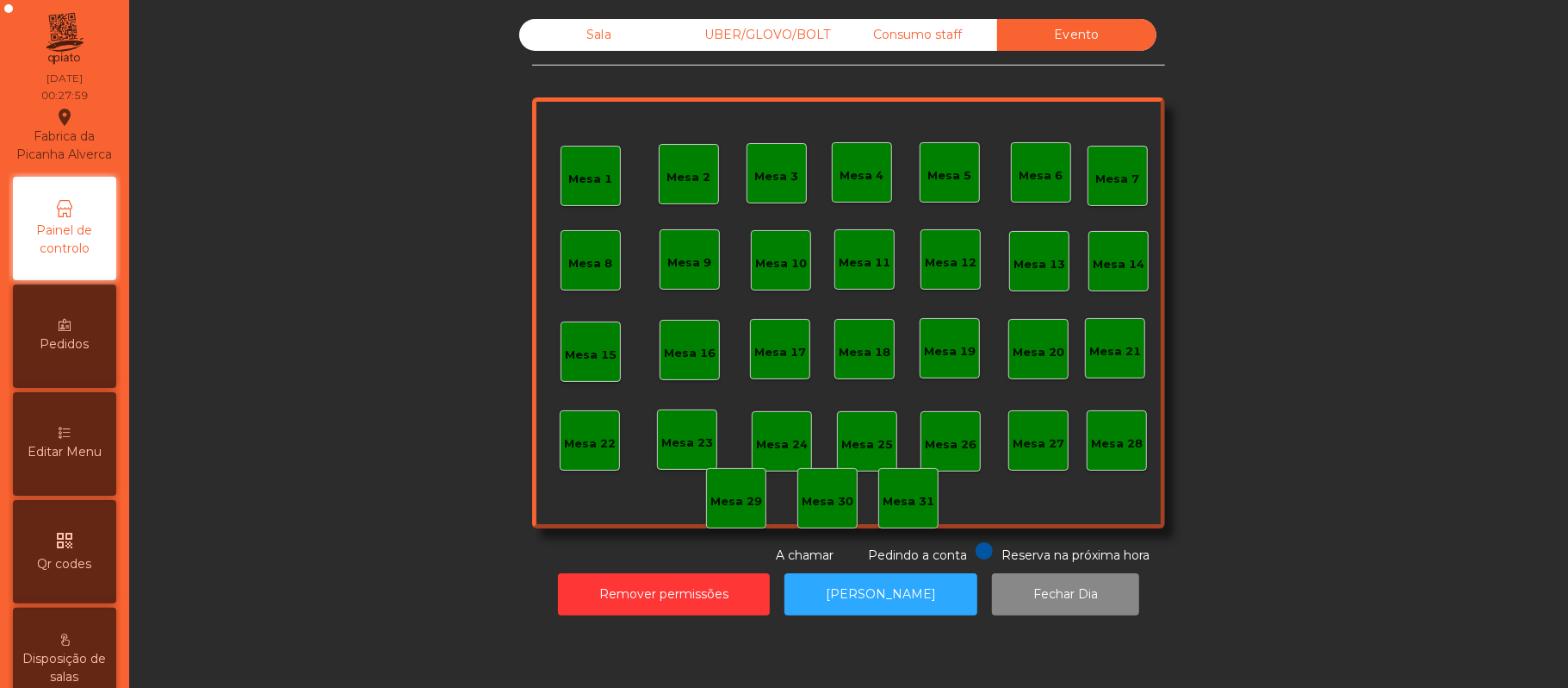
click at [925, 37] on div "Consumo staff" at bounding box center [918, 35] width 159 height 32
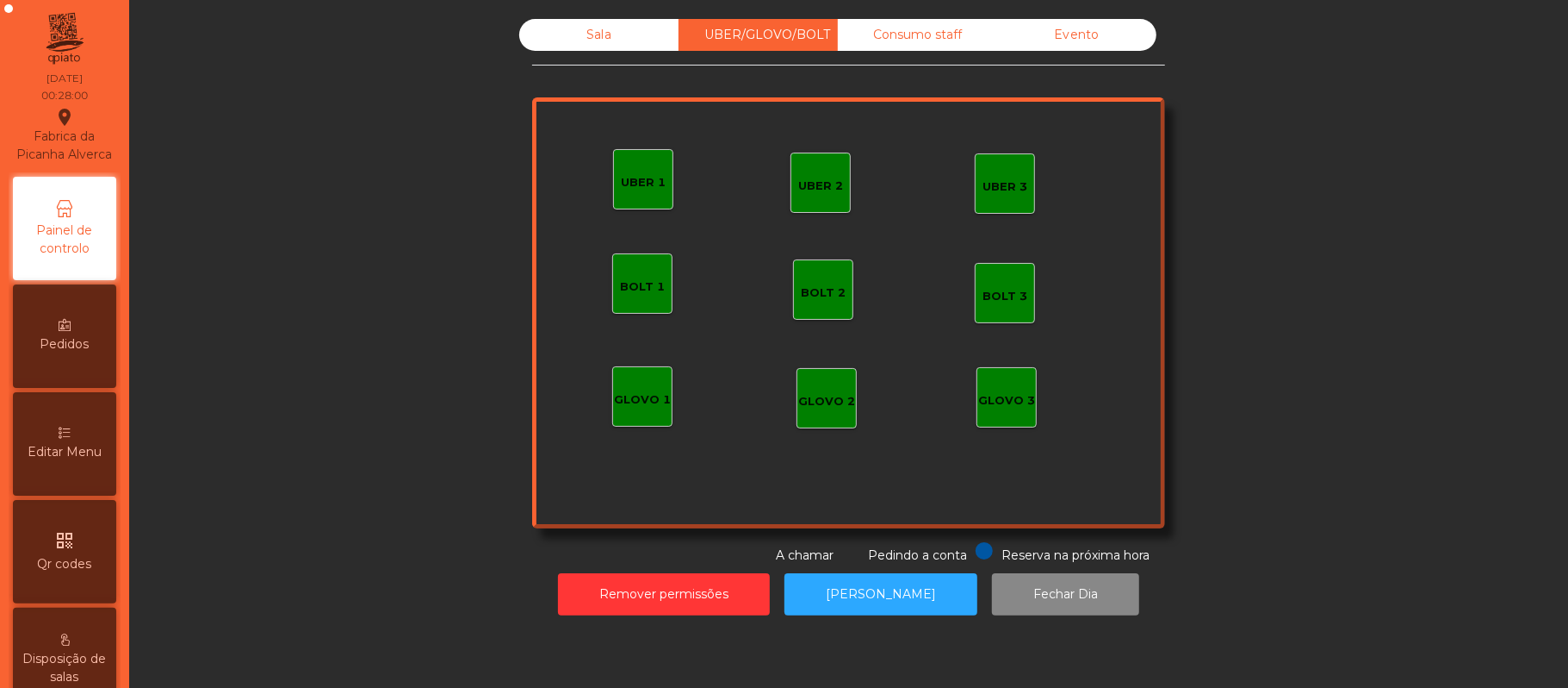
click at [600, 39] on div "Sala" at bounding box center [599, 35] width 159 height 32
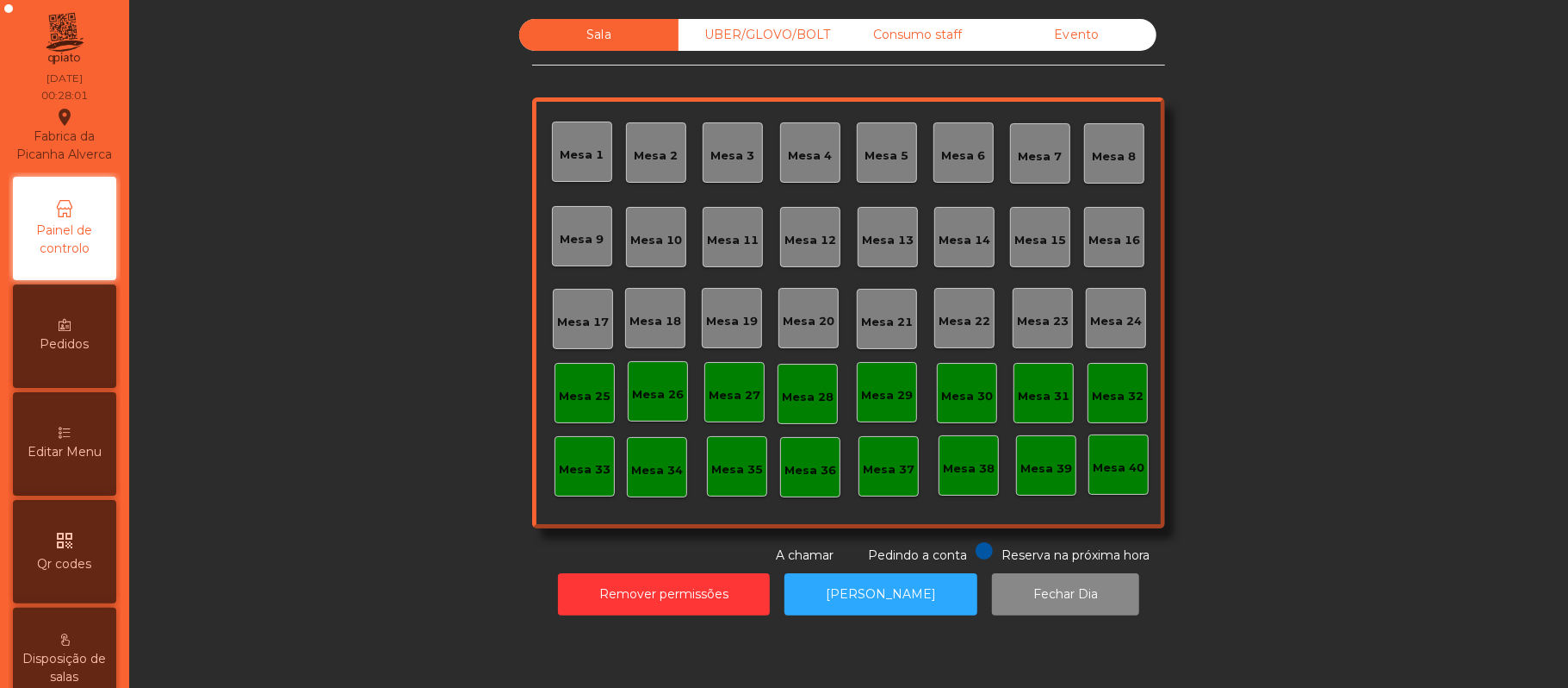
click at [756, 37] on div "UBER/GLOVO/BOLT" at bounding box center [759, 35] width 159 height 32
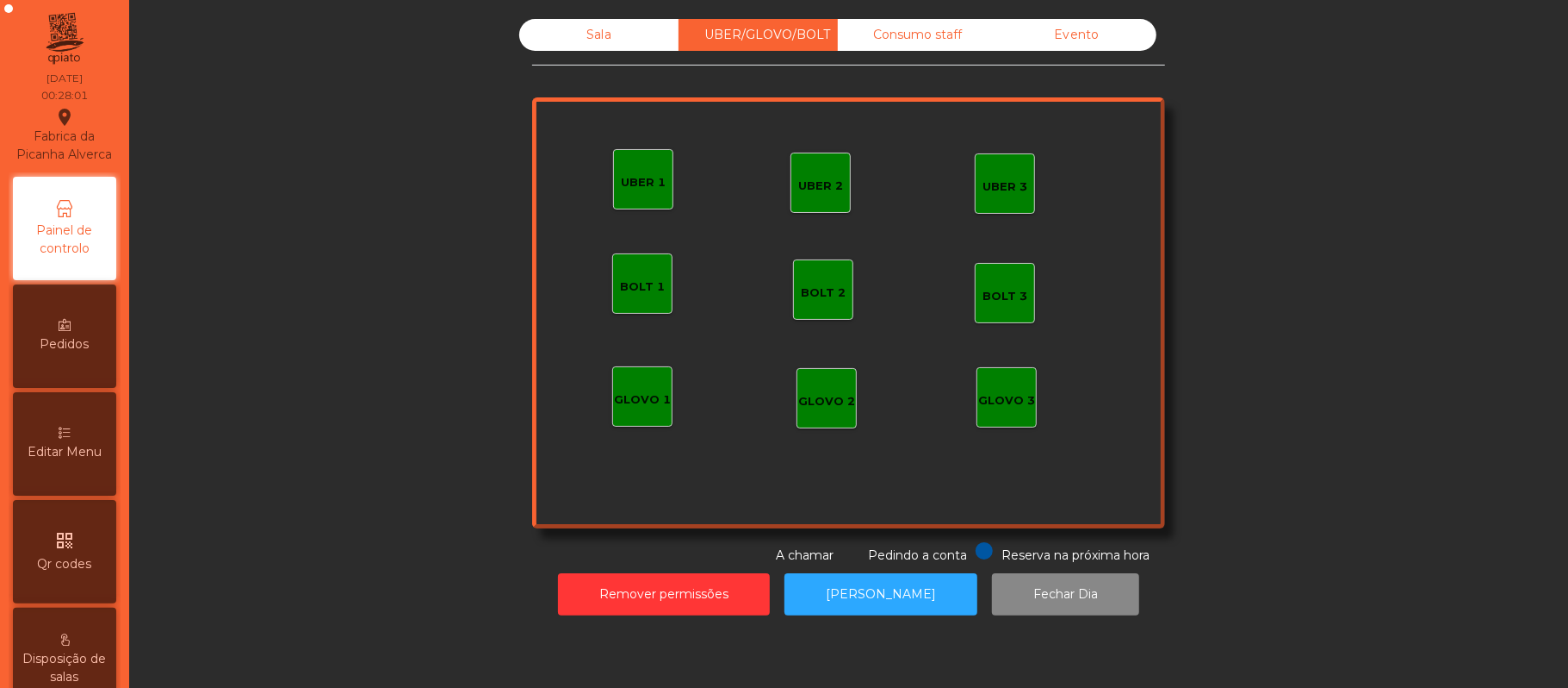
click at [901, 36] on div "Consumo staff" at bounding box center [918, 35] width 159 height 32
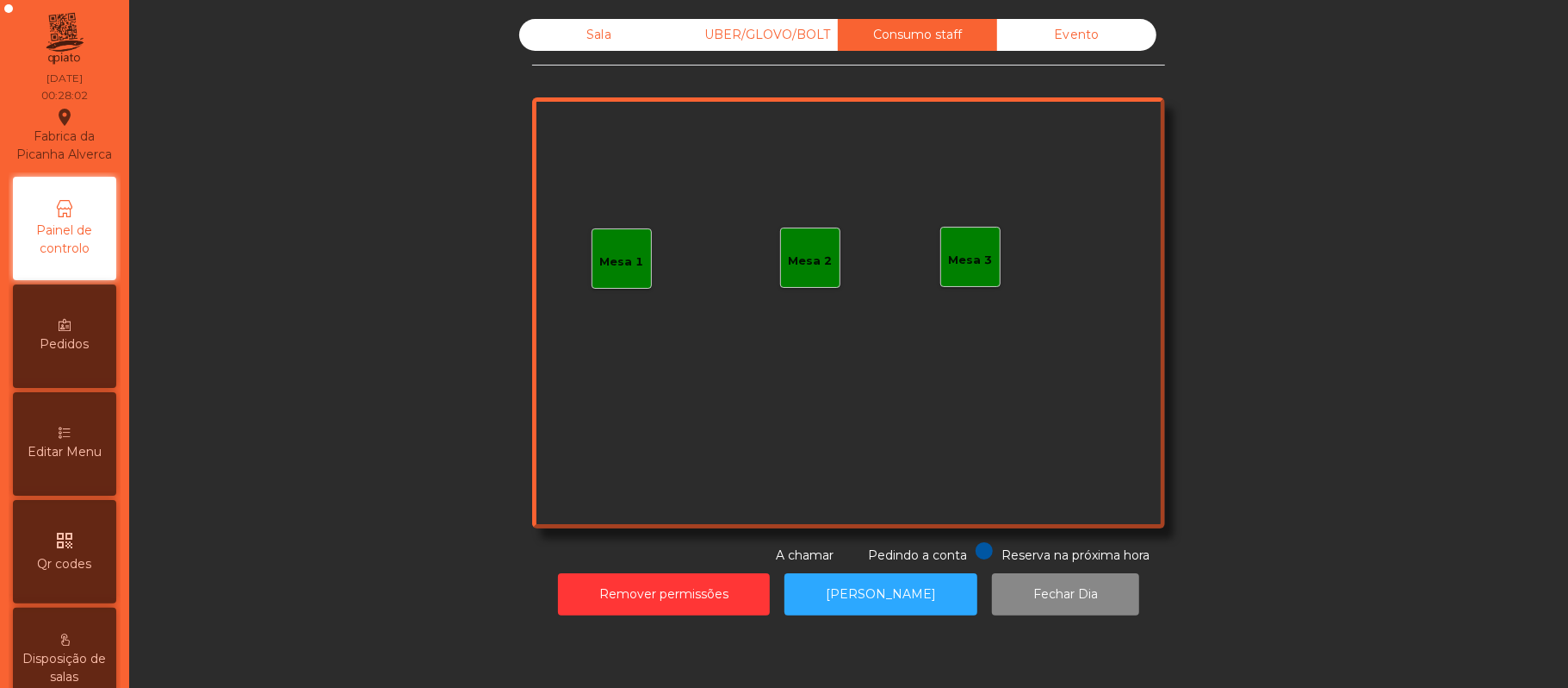
click at [1055, 43] on div "Evento" at bounding box center [1077, 35] width 159 height 32
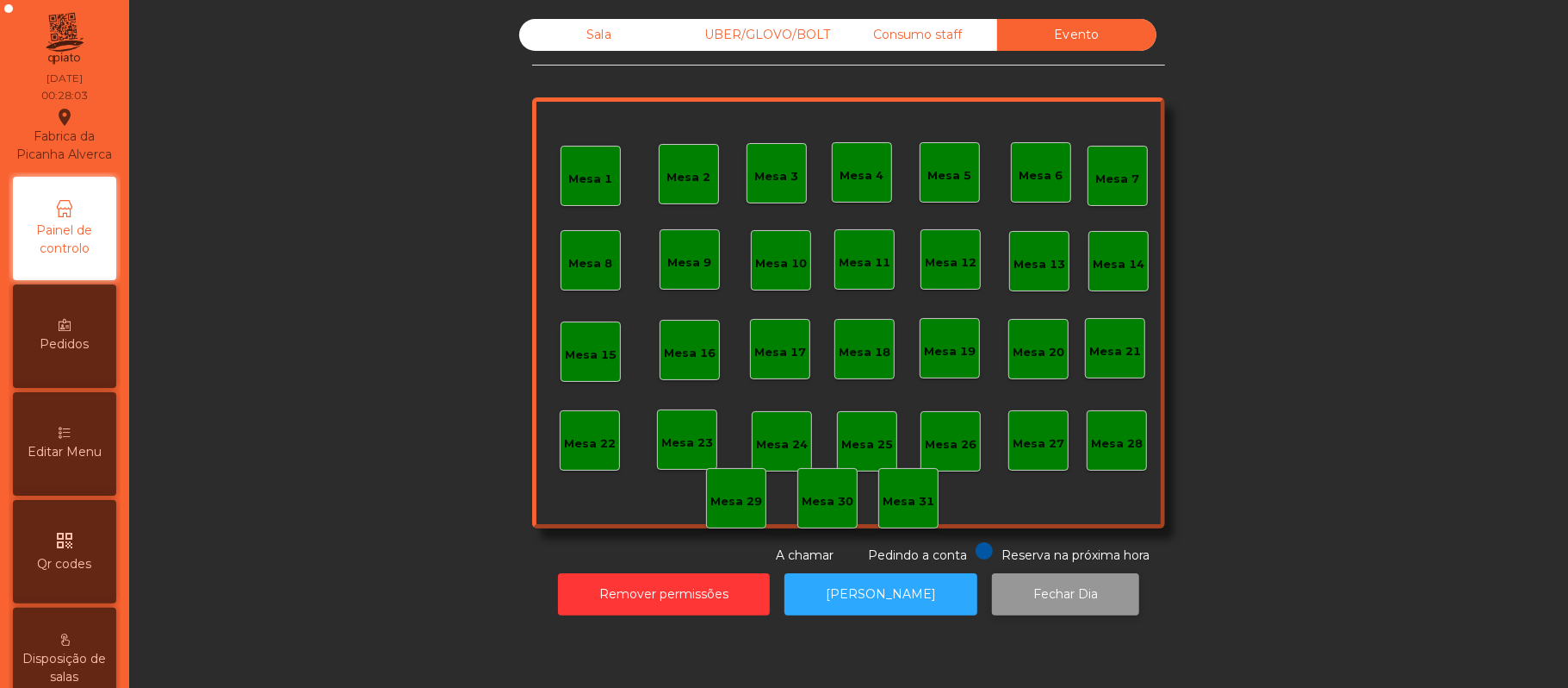
click at [1080, 593] on button "Fechar Dia" at bounding box center [1065, 593] width 147 height 42
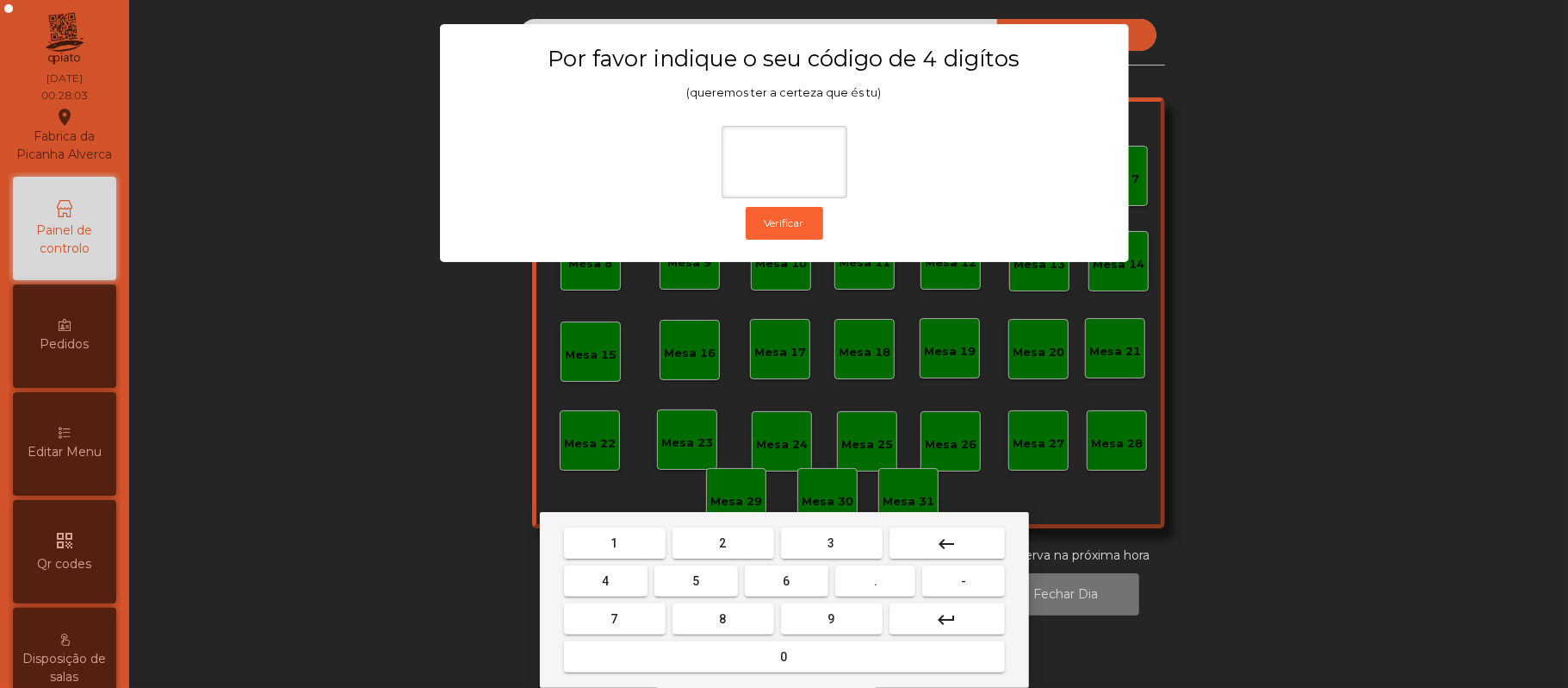
click at [741, 539] on button "2" at bounding box center [723, 543] width 101 height 31
click at [787, 579] on span "6" at bounding box center [787, 580] width 7 height 14
click at [614, 543] on span "1" at bounding box center [614, 543] width 7 height 14
click at [696, 581] on span "5" at bounding box center [695, 580] width 7 height 14
type input "****"
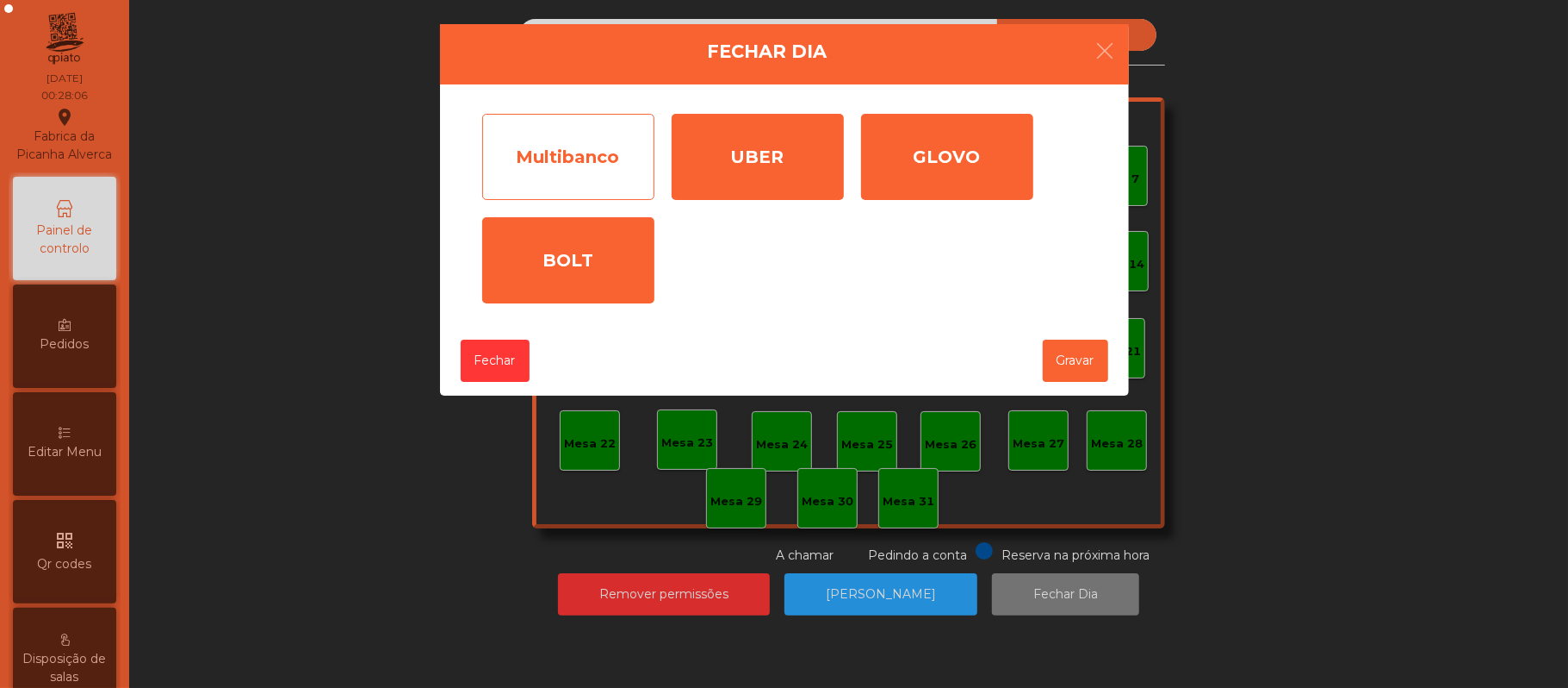
click at [601, 171] on div "Multibanco" at bounding box center [569, 157] width 172 height 86
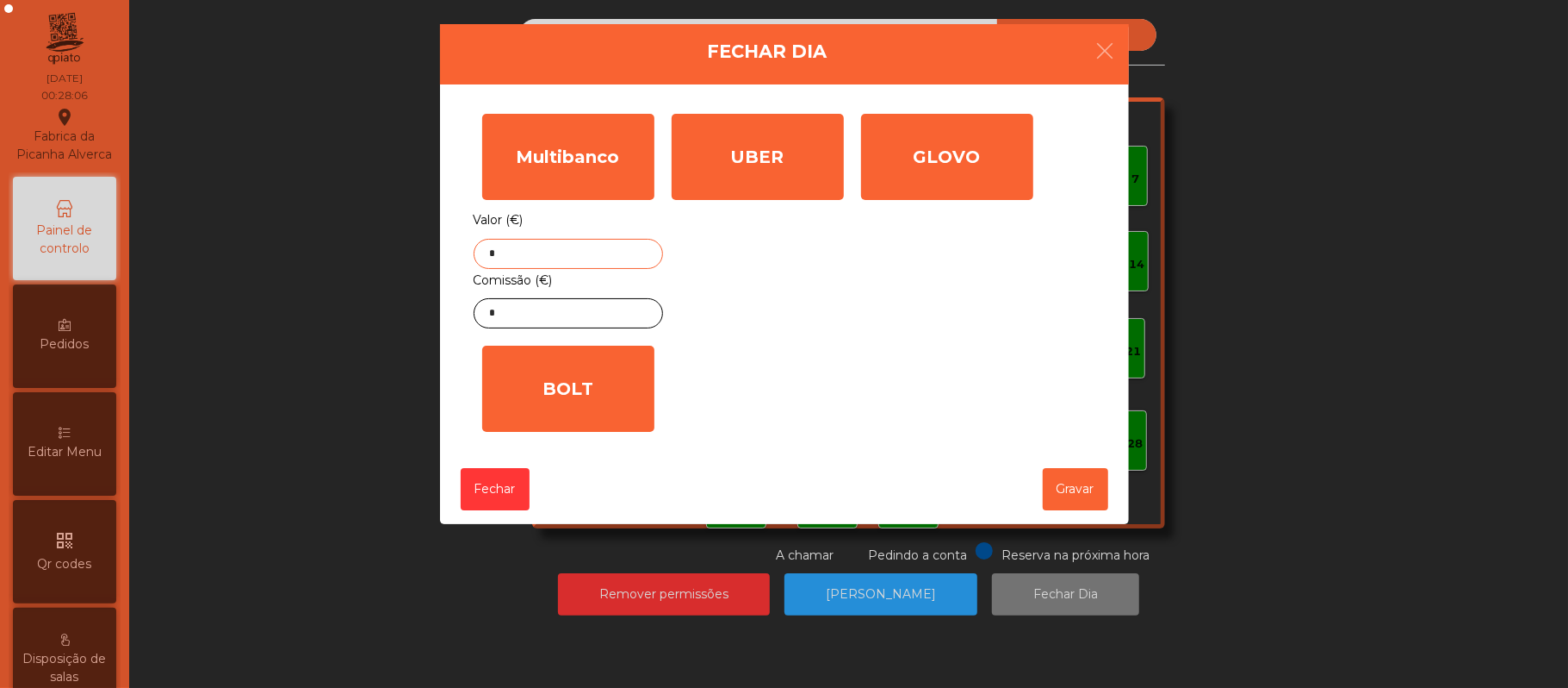
click at [618, 256] on input "*" at bounding box center [569, 254] width 189 height 30
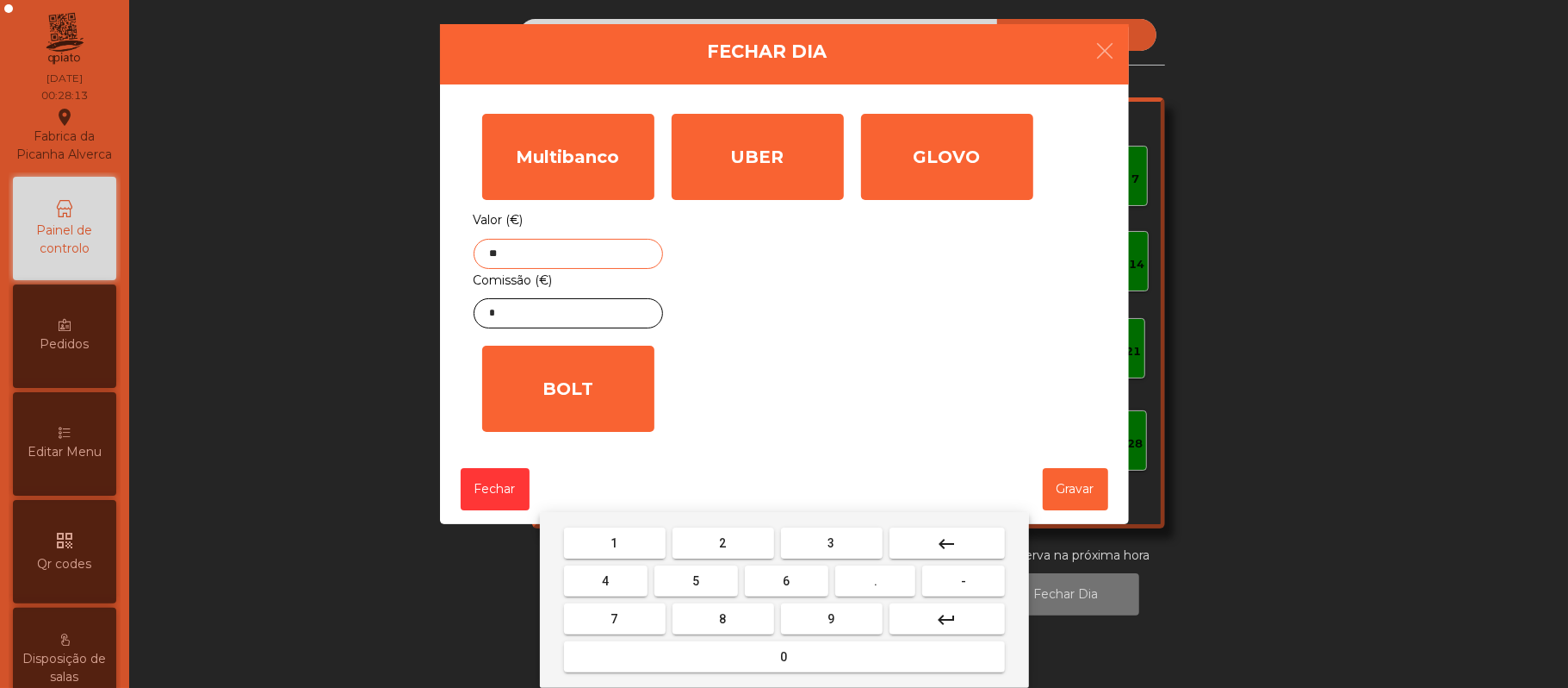
type input "*"
type input "*******"
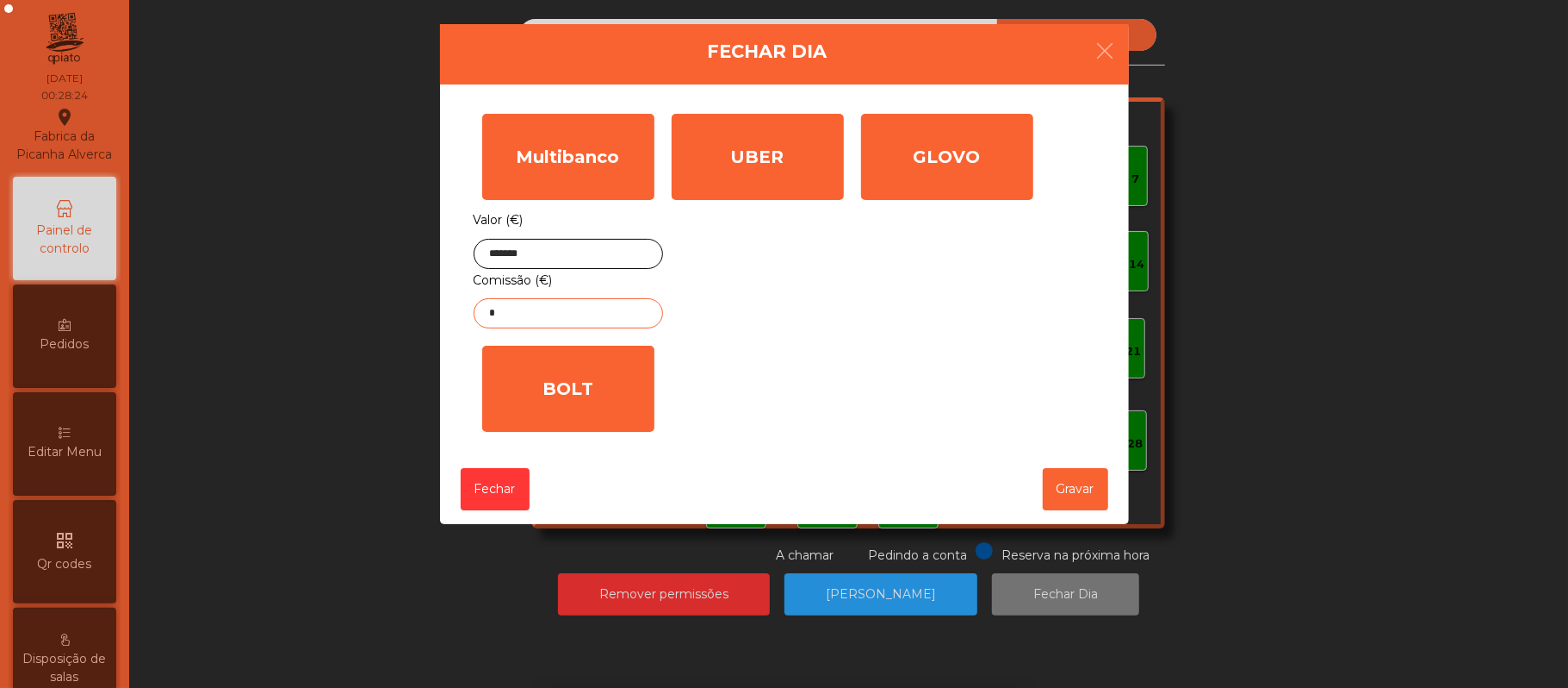
click at [572, 317] on input "*" at bounding box center [569, 313] width 189 height 30
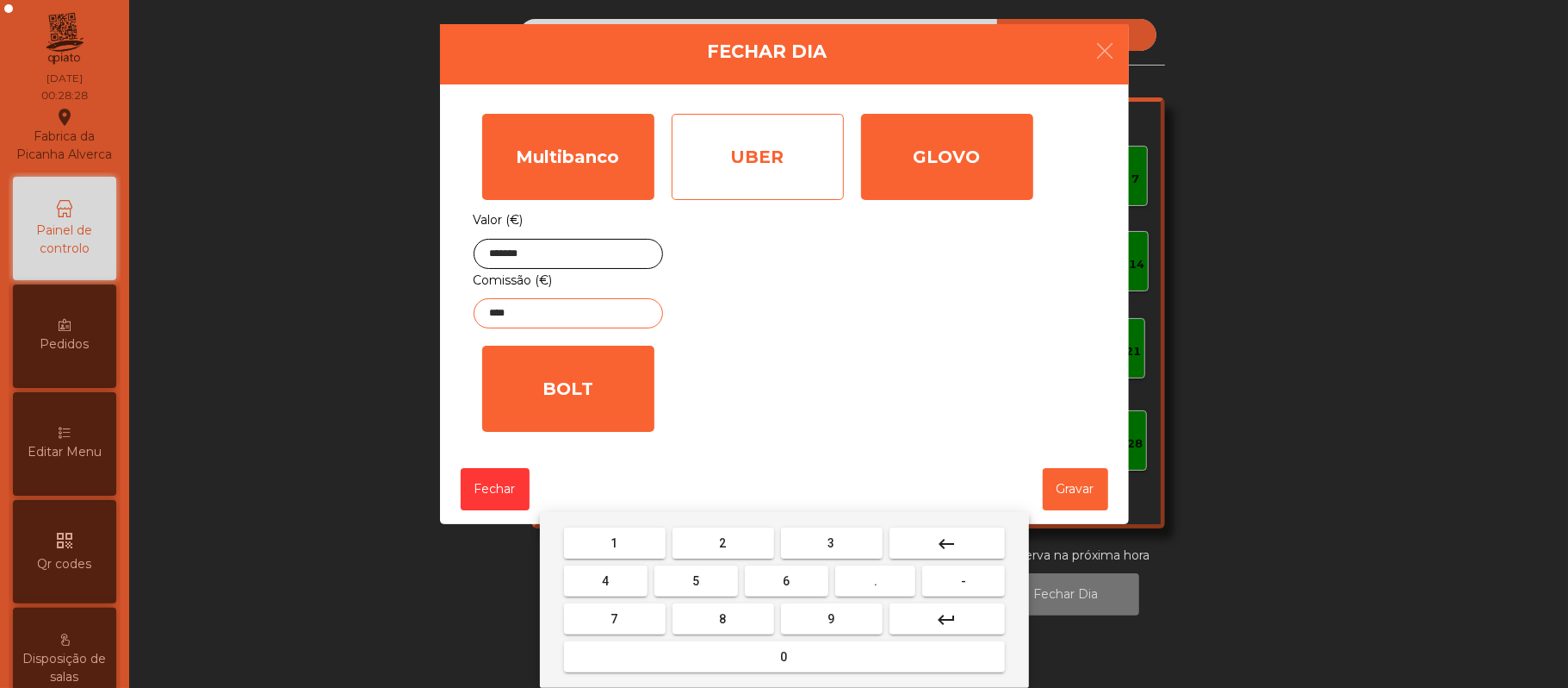
type input "****"
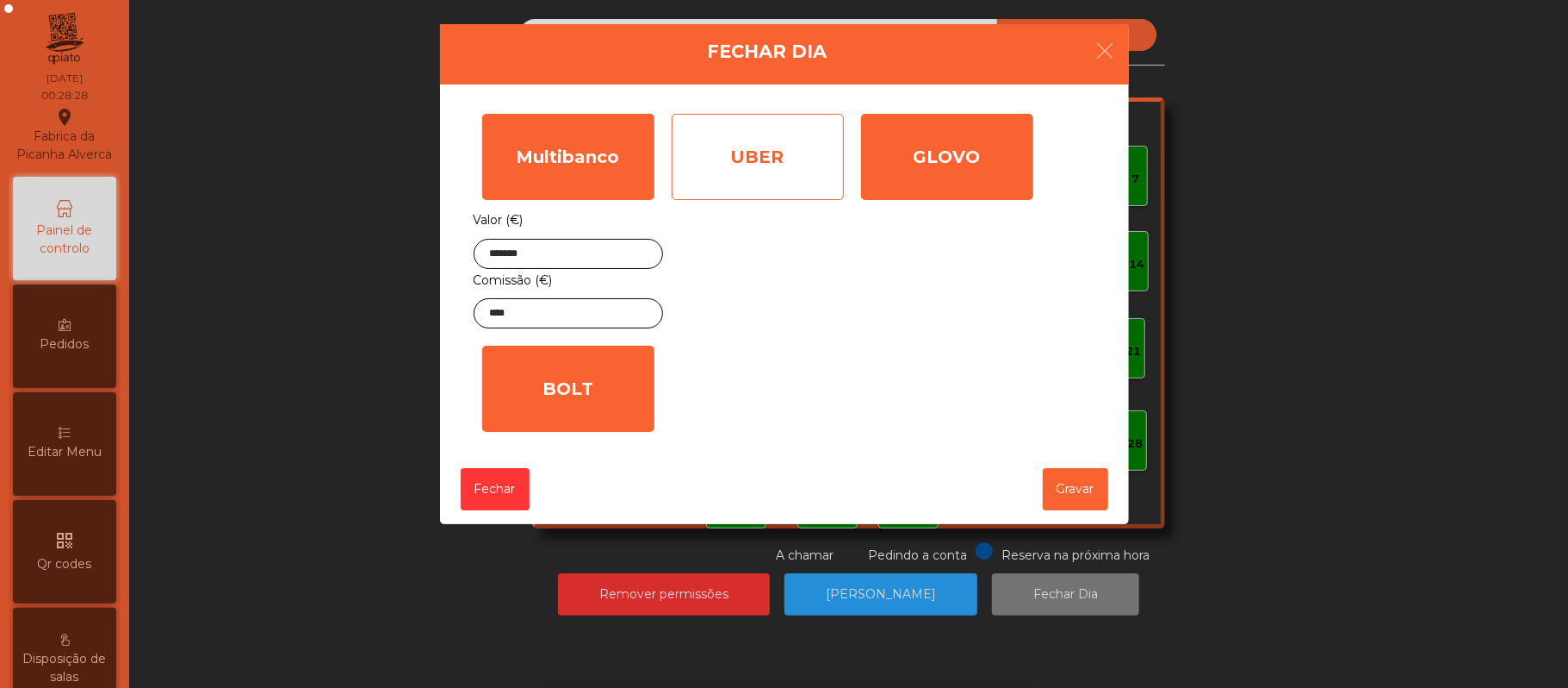
click at [776, 169] on div "UBER" at bounding box center [758, 157] width 172 height 86
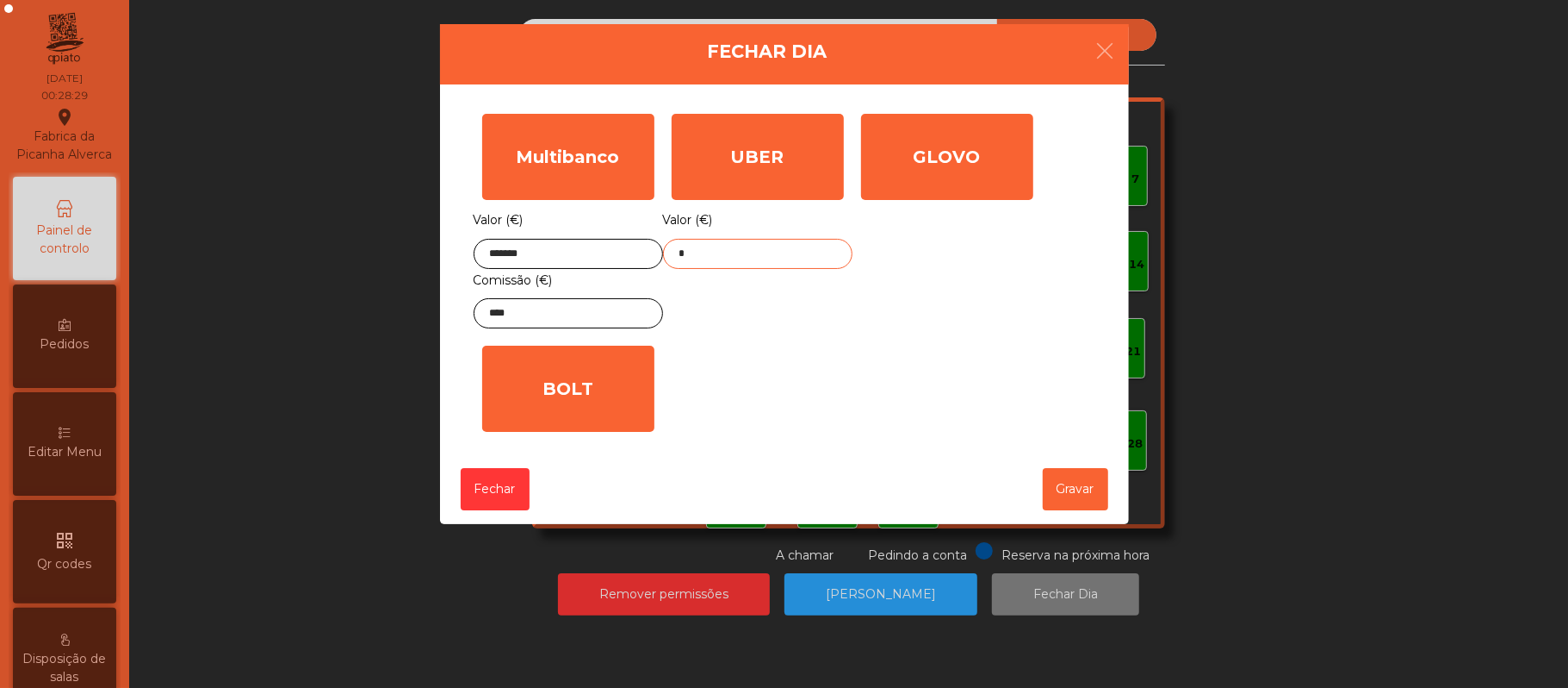
click at [789, 256] on input "*" at bounding box center [758, 254] width 189 height 30
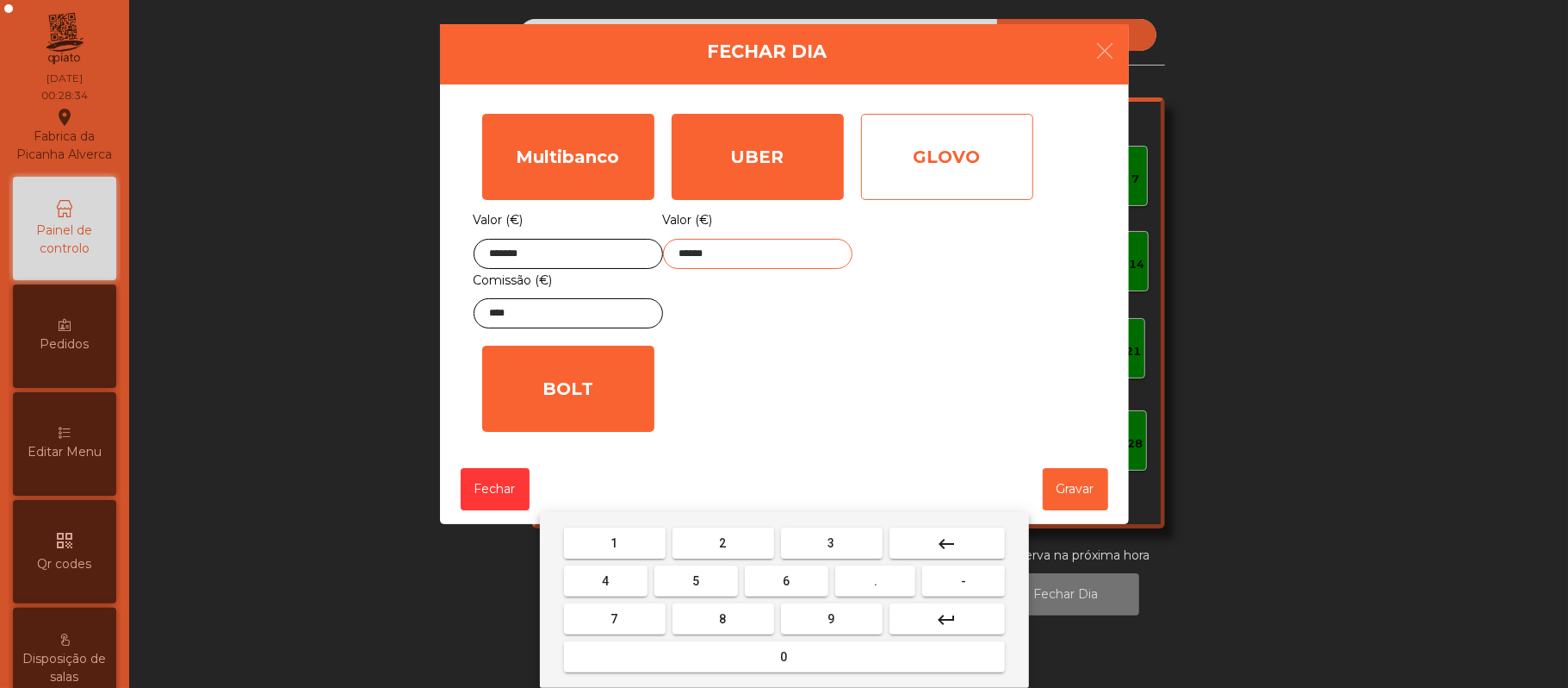
type input "******"
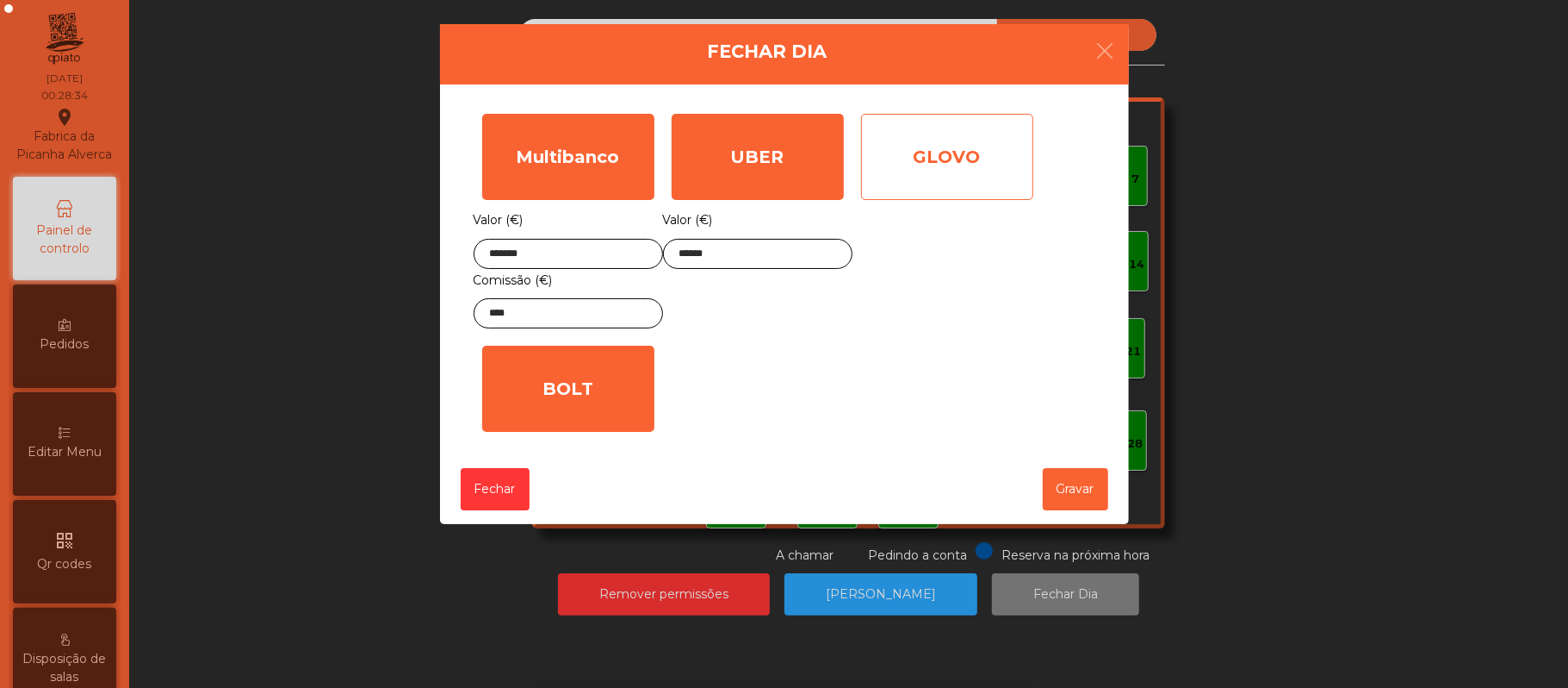
click at [952, 157] on div "GLOVO" at bounding box center [947, 157] width 172 height 86
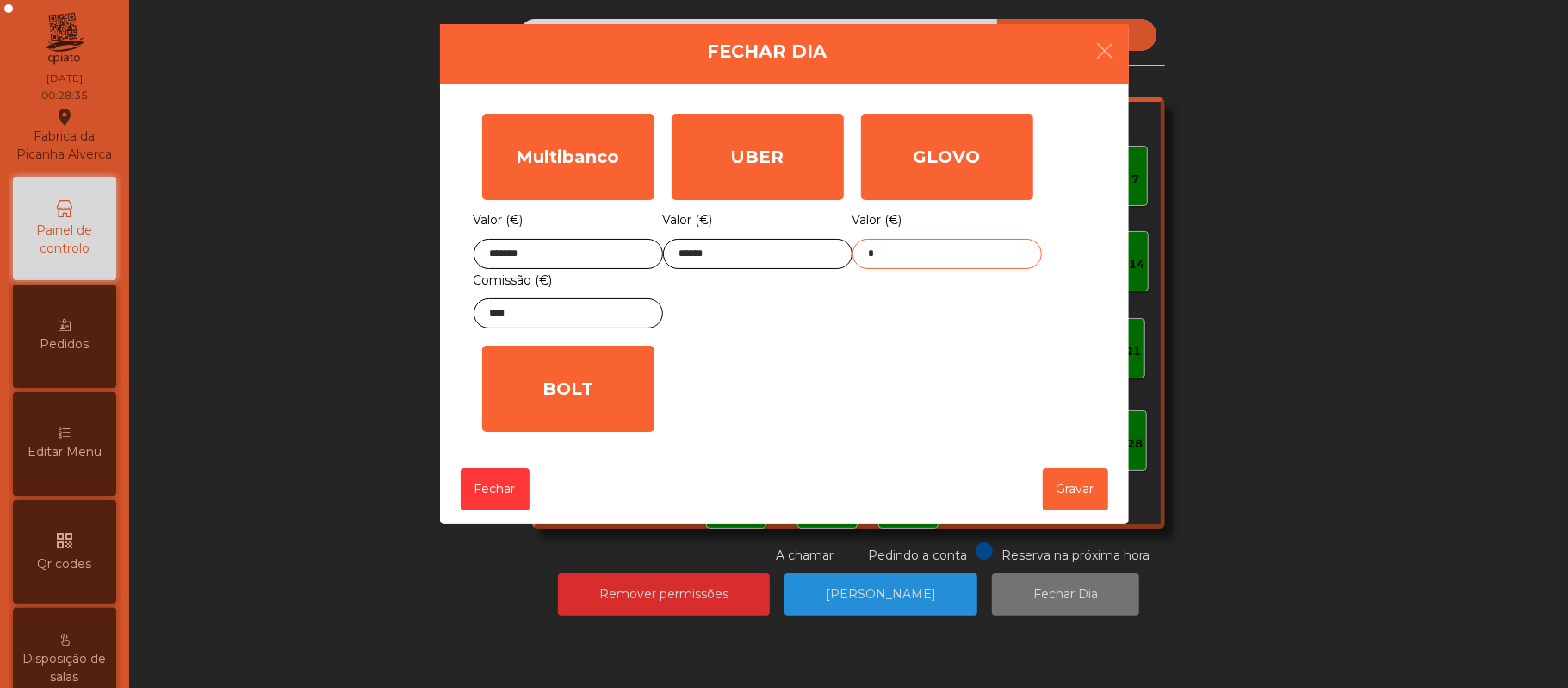
click at [900, 253] on input "*" at bounding box center [947, 254] width 189 height 30
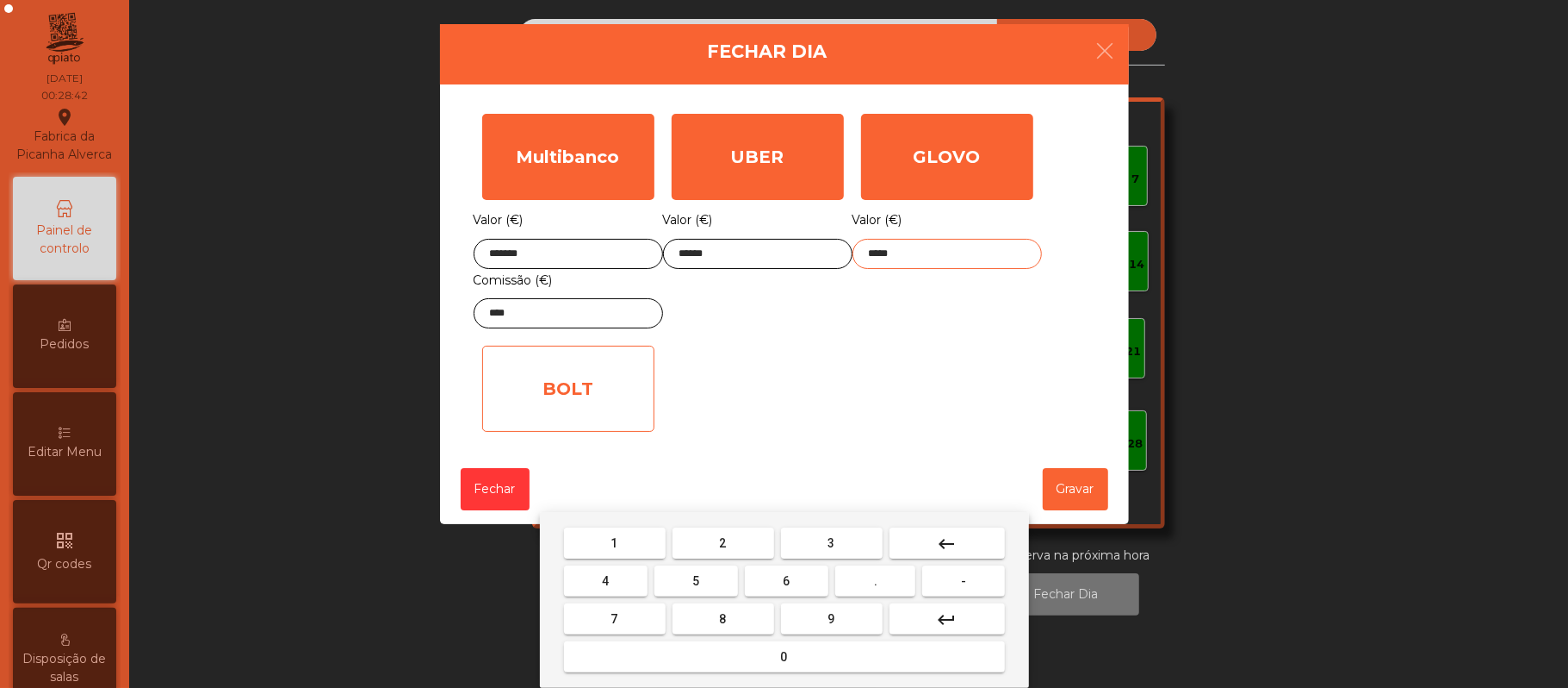
type input "*****"
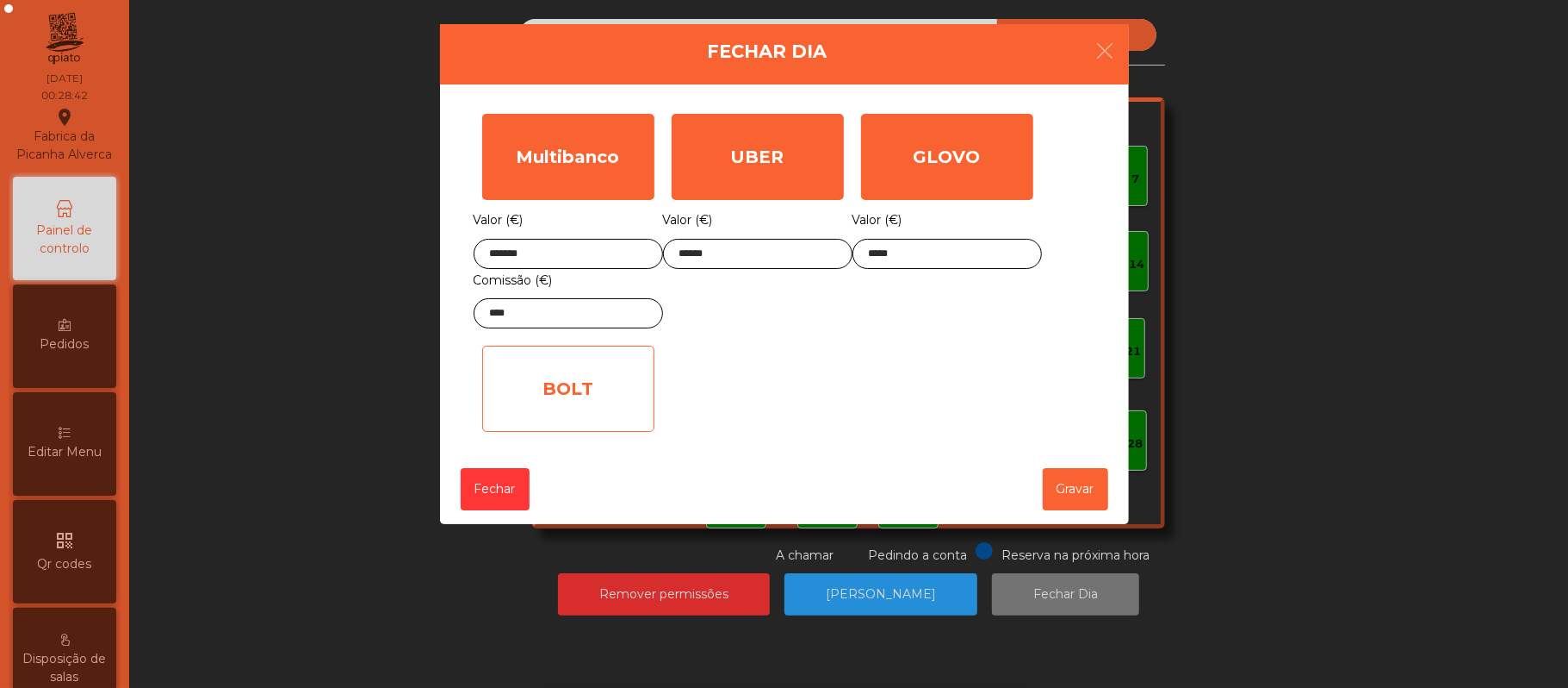
click at [606, 400] on div "BOLT" at bounding box center [569, 389] width 172 height 86
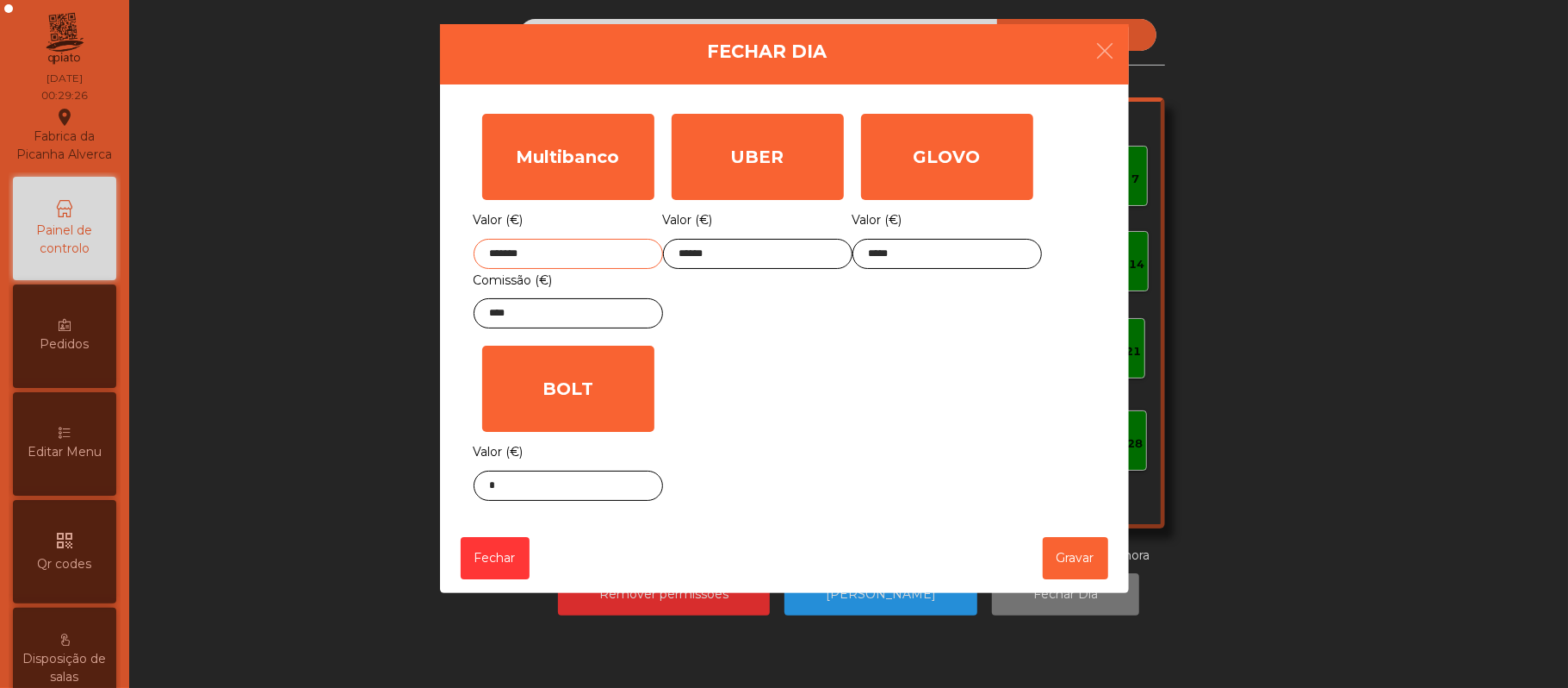
click at [555, 253] on input "*******" at bounding box center [569, 254] width 189 height 30
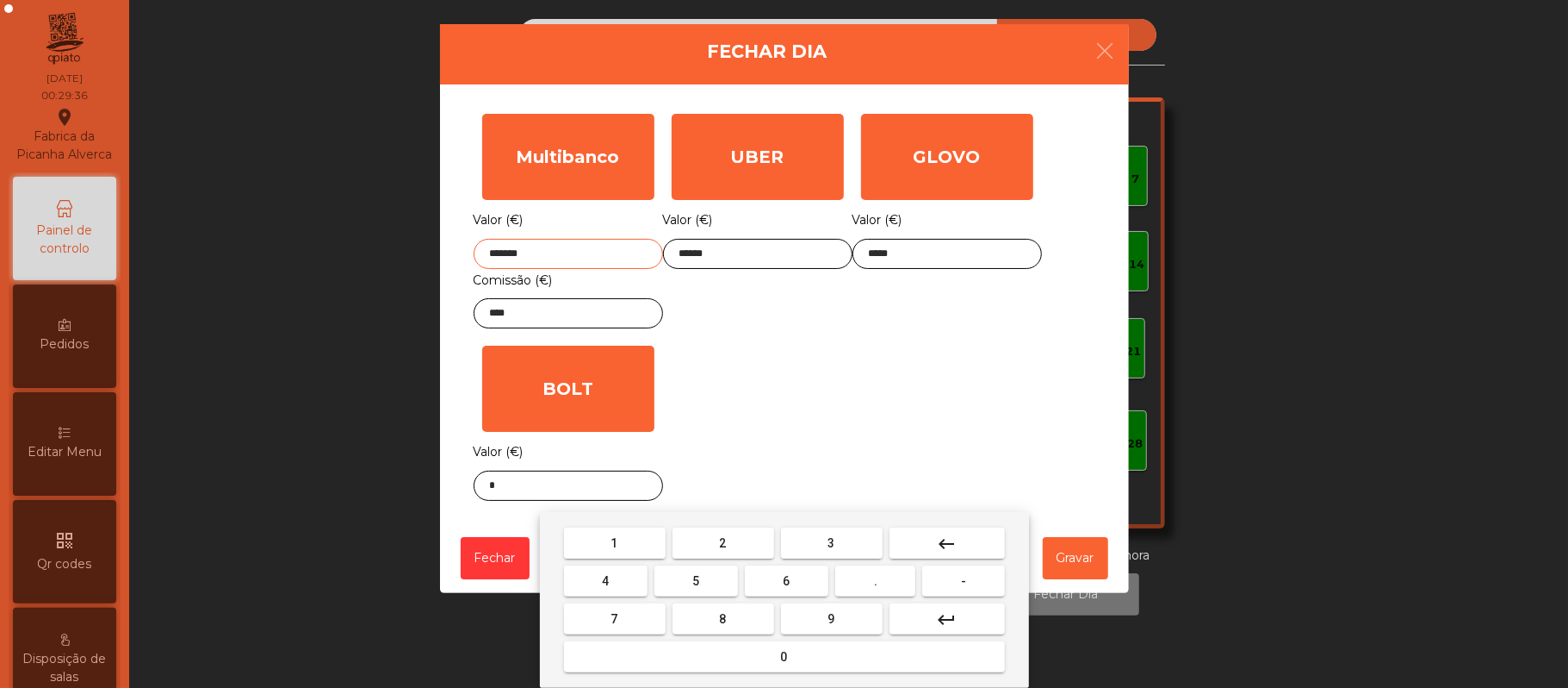
type input "*******"
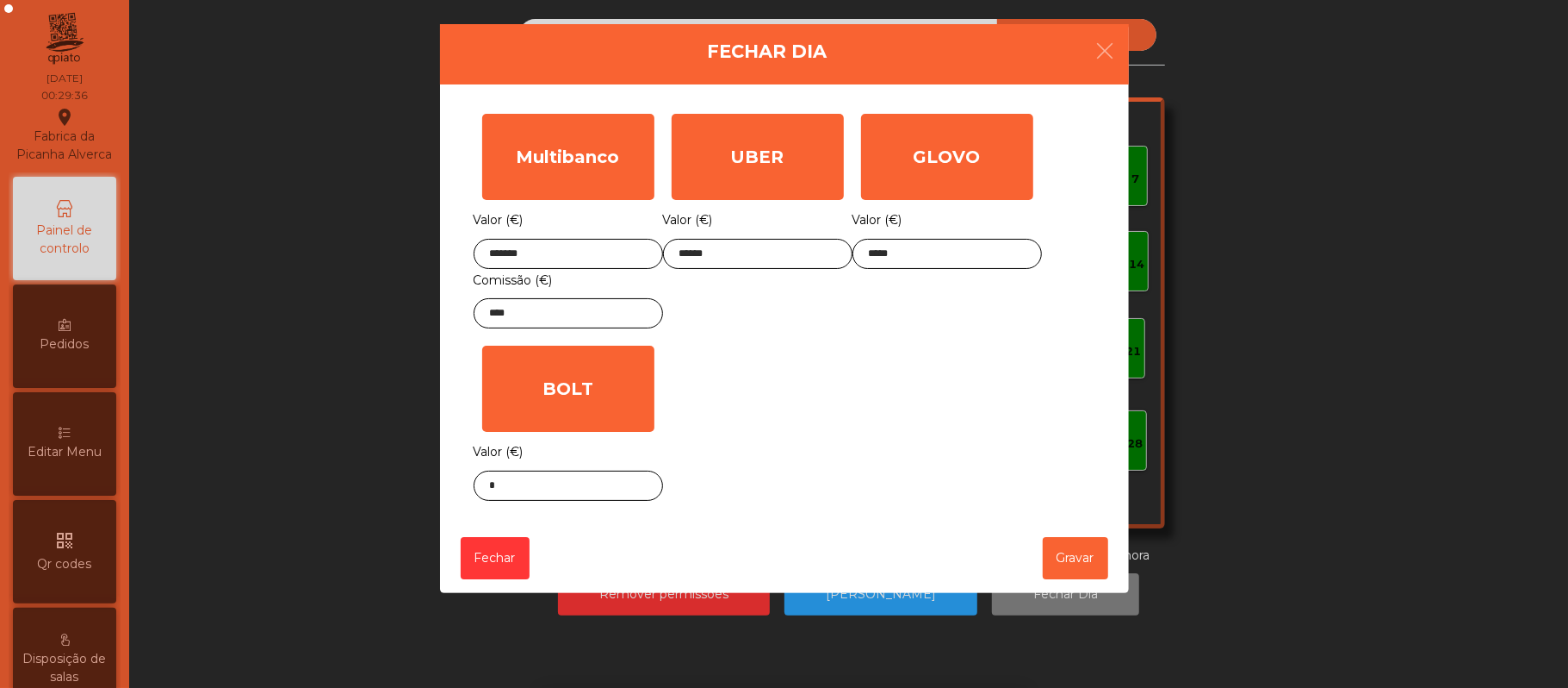
click at [851, 377] on div "Multibanco Valor (€) ******* Comissão (€) **** UBER Valor (€) ****** GLOVO Valo…" at bounding box center [785, 307] width 622 height 404
click at [1089, 559] on button "Gravar" at bounding box center [1075, 558] width 66 height 42
